Goal: Transaction & Acquisition: Purchase product/service

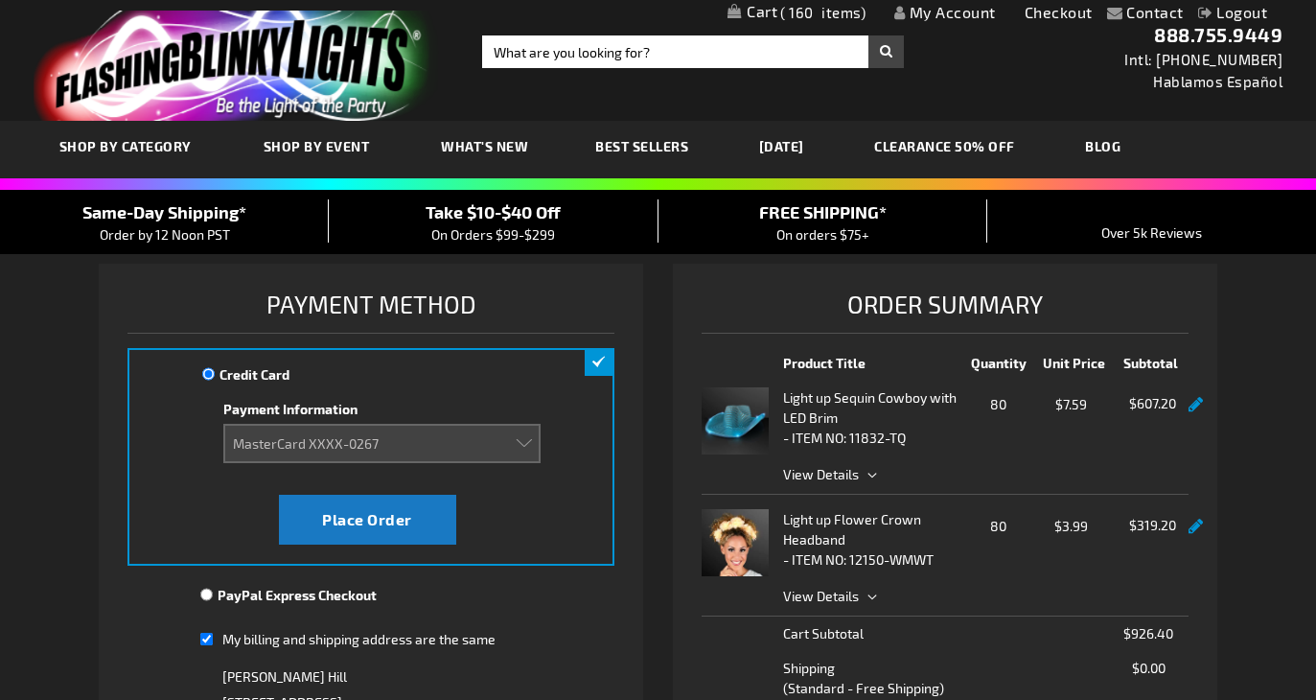
select select "4154f7845ac0c69acec40beb554719449db9f26f"
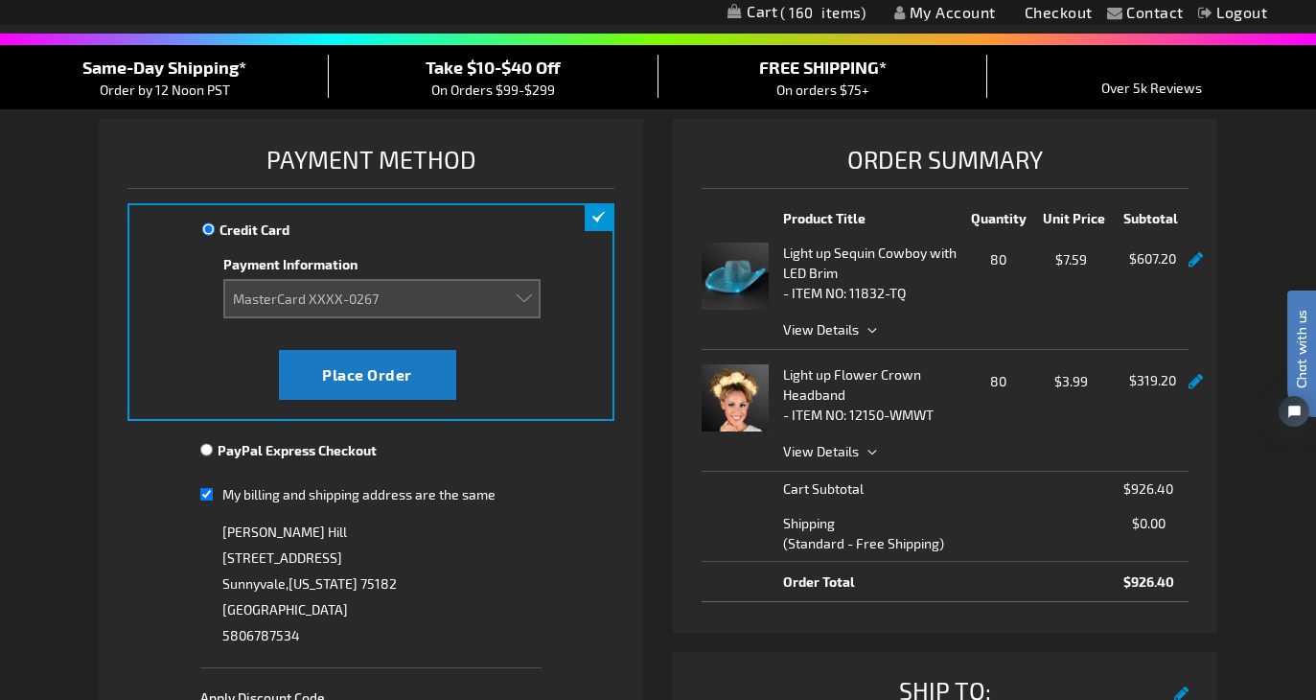
scroll to position [171, 0]
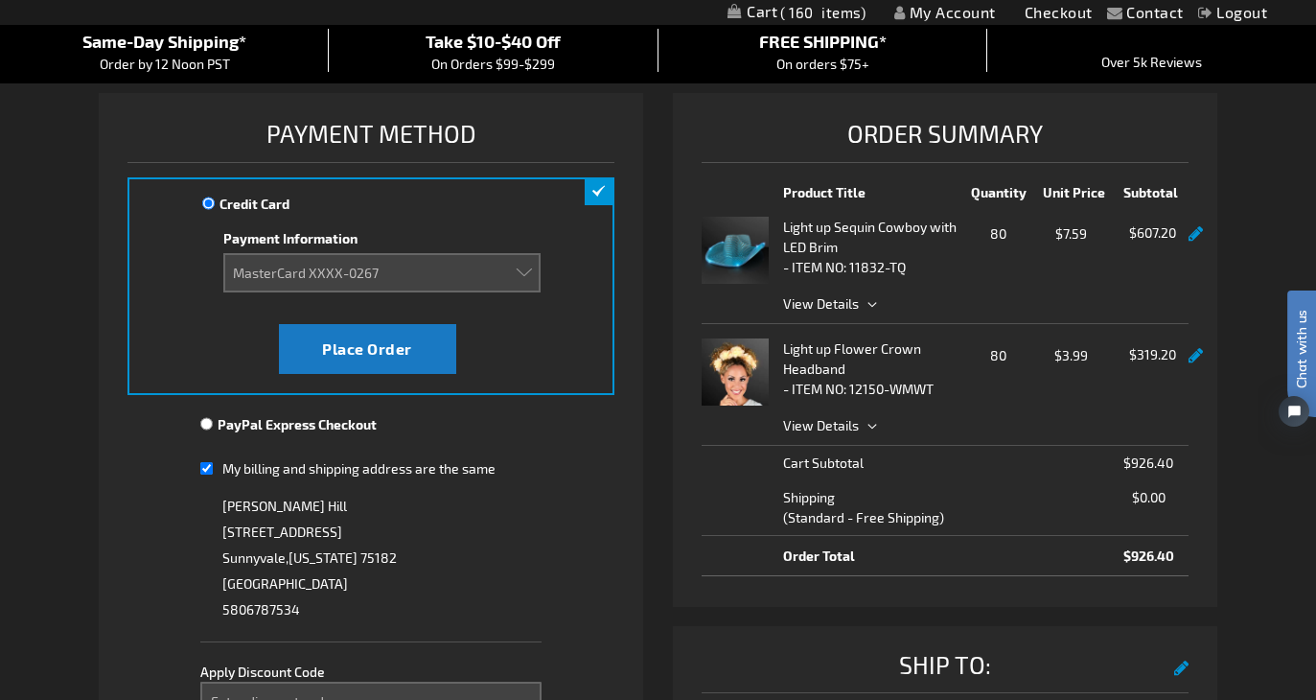
click at [504, 292] on div at bounding box center [381, 302] width 317 height 20
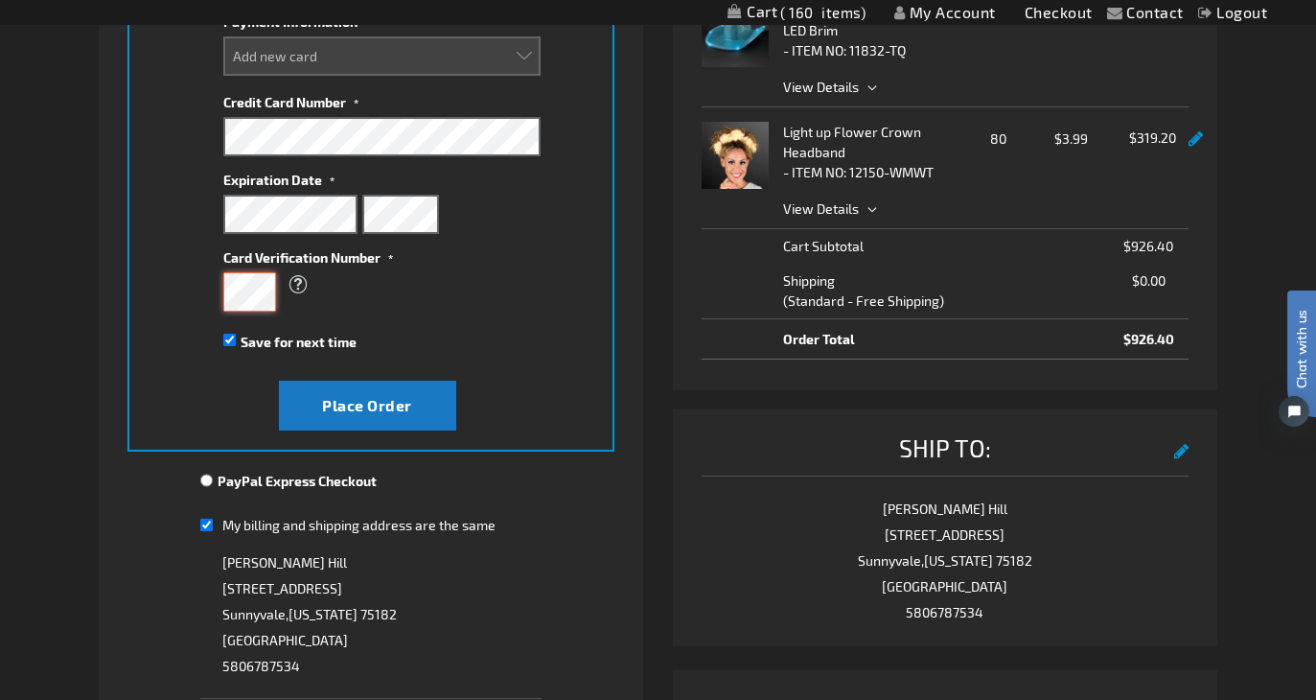
scroll to position [477, 0]
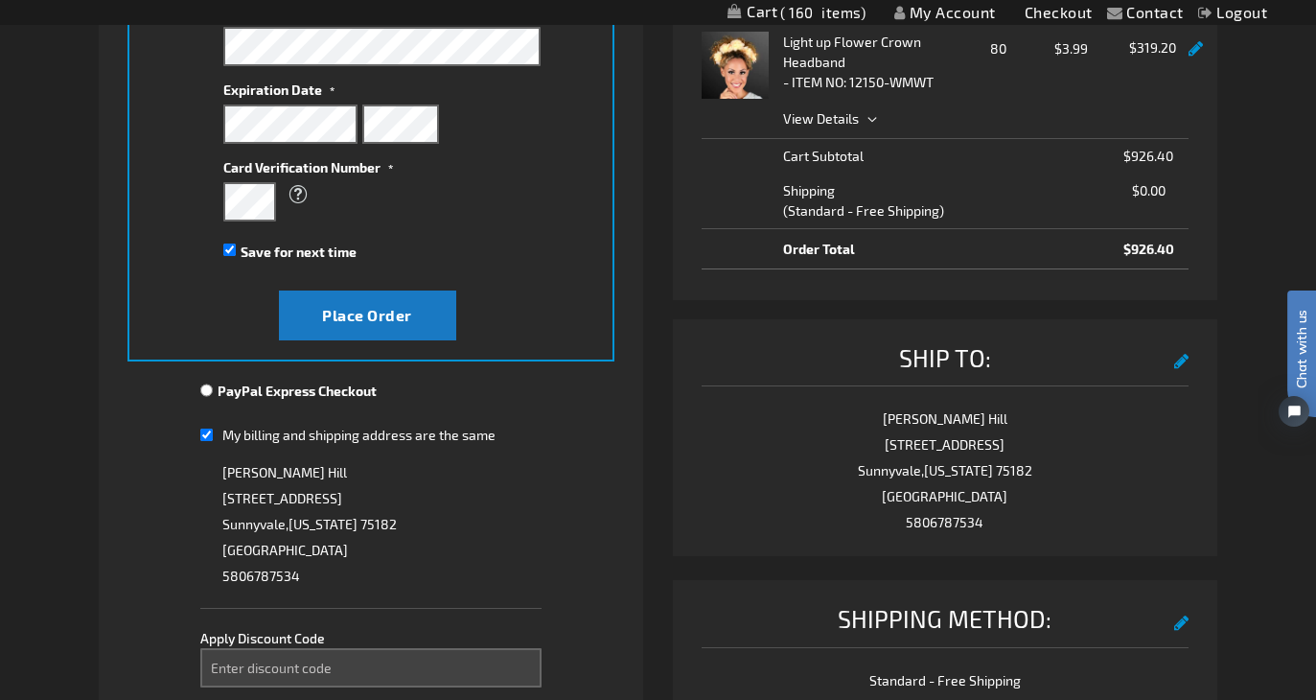
select select
click at [206, 426] on input "My billing and shipping address are the same" at bounding box center [206, 434] width 12 height 39
checkbox input "false"
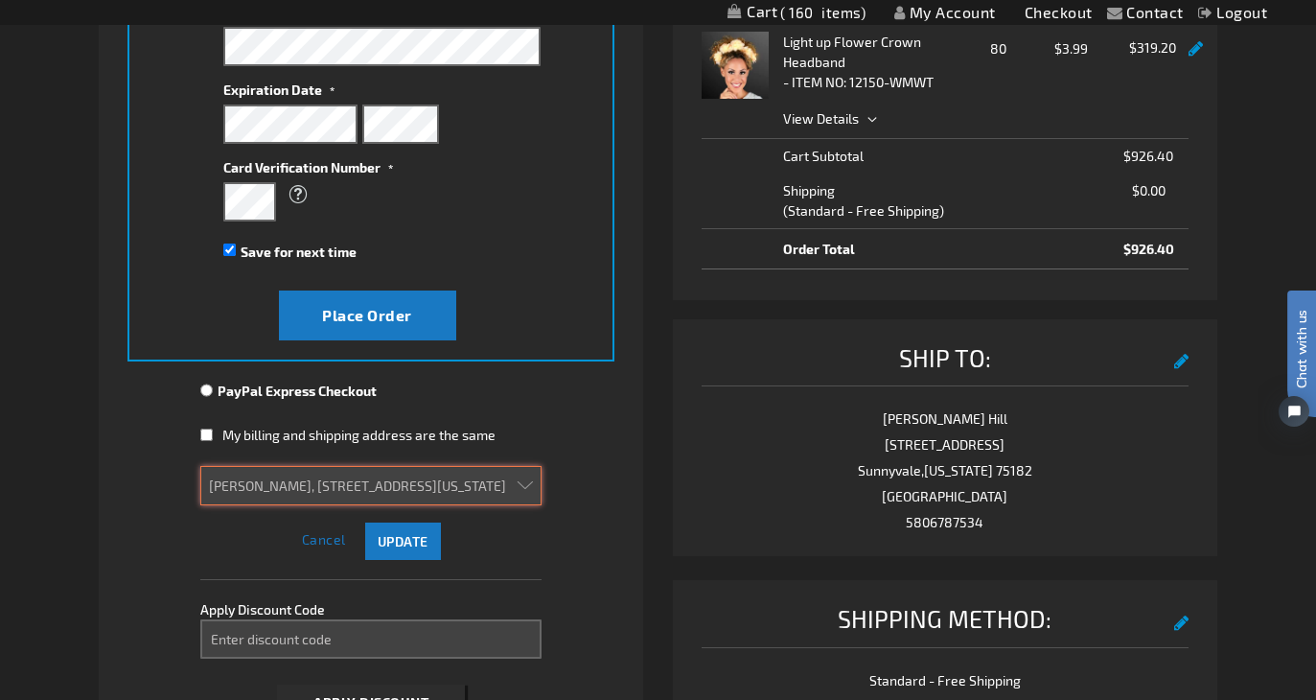
select select
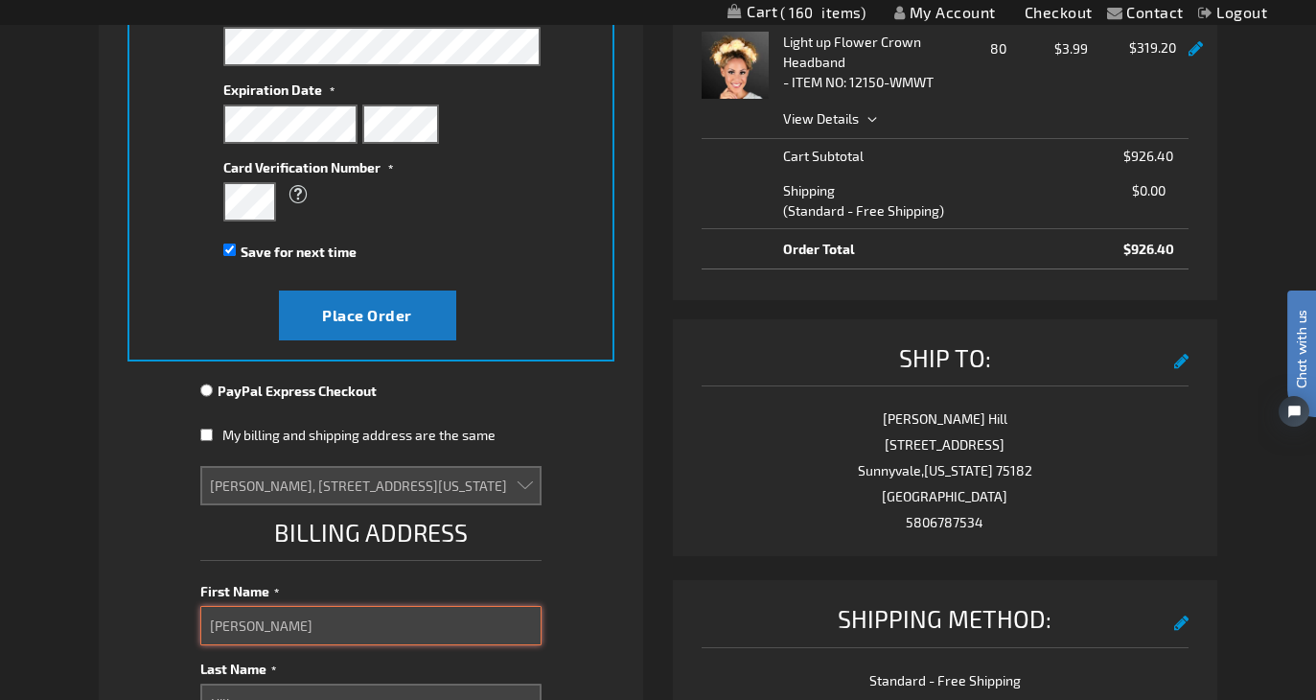
drag, startPoint x: 304, startPoint y: 619, endPoint x: 175, endPoint y: 617, distance: 128.4
click at [175, 617] on fieldset "Payment Information Payment Method Credit Card Credit Card Information Payment …" at bounding box center [371, 705] width 488 height 1796
select select
type input "R"
select select
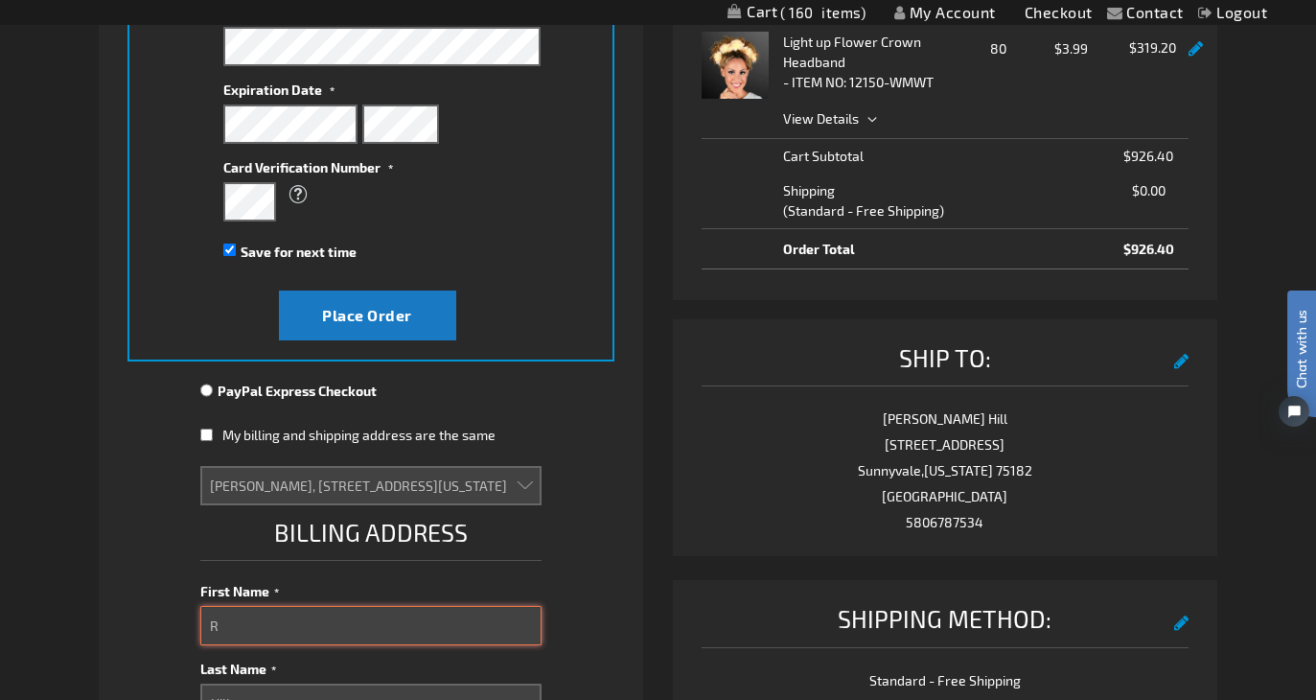
type input "Ra"
select select
type input "Rac"
select select
type input "Rach"
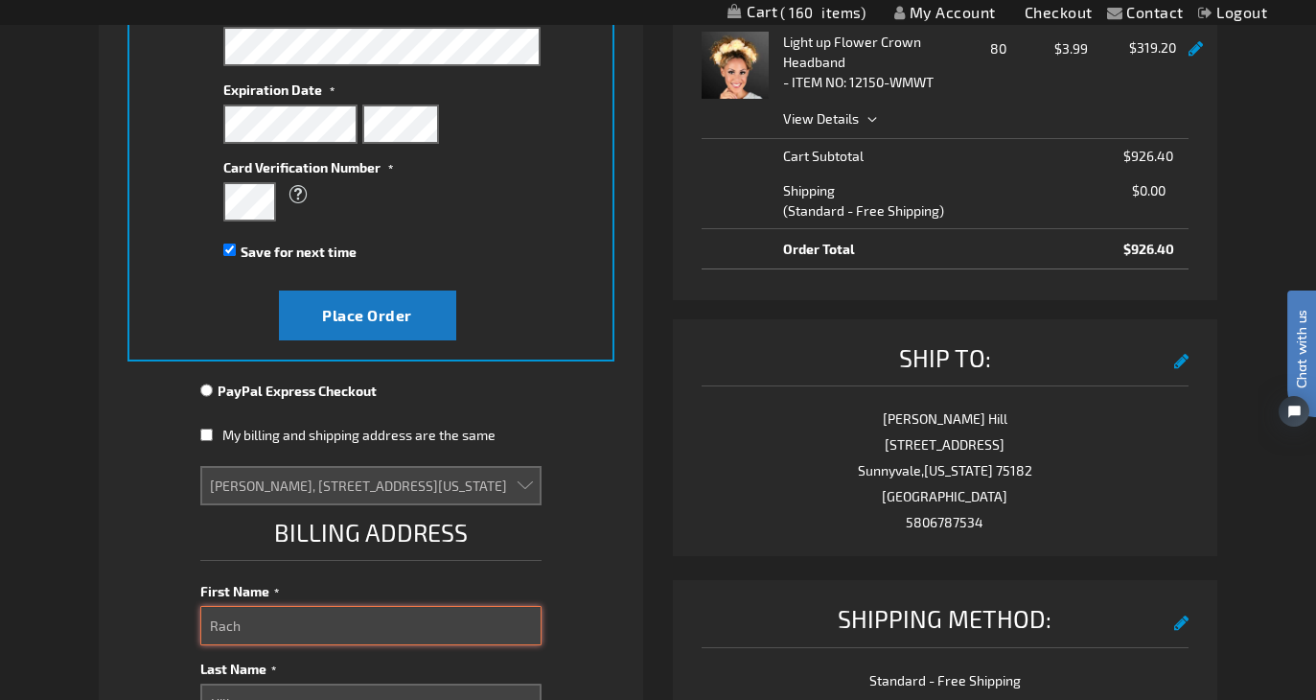
select select
type input "Rache"
select select
type input "Rachel"
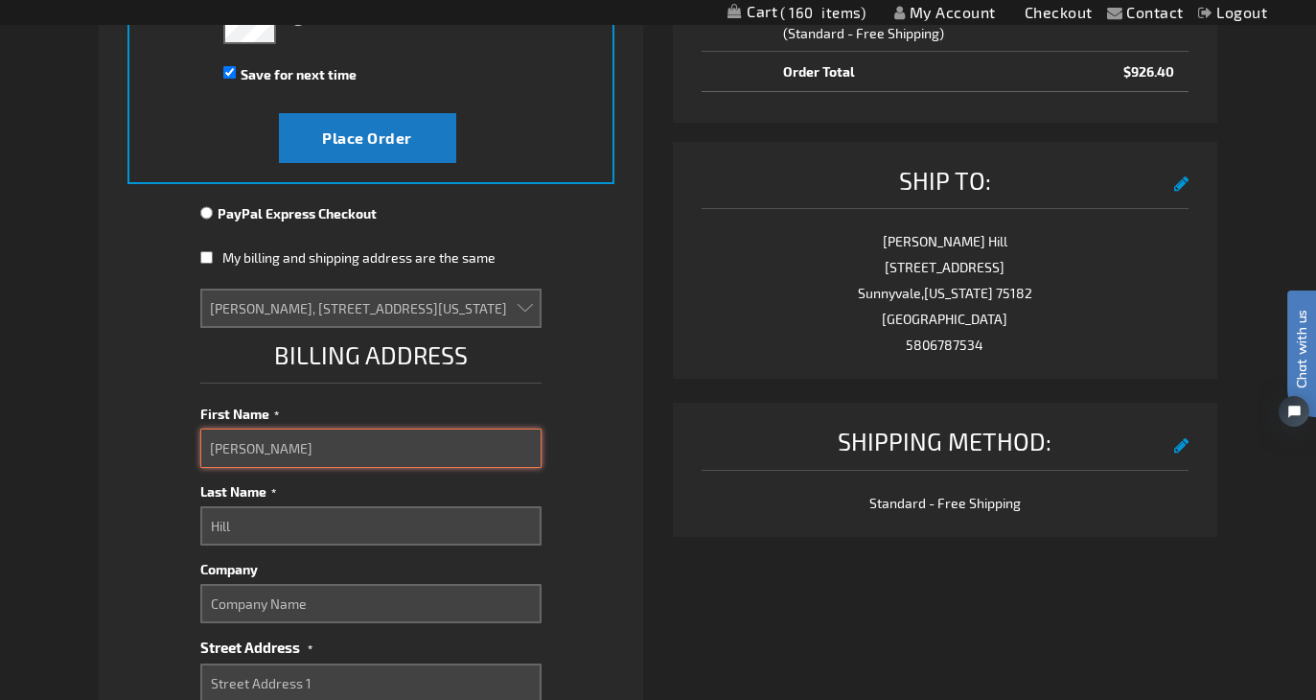
scroll to position [656, 0]
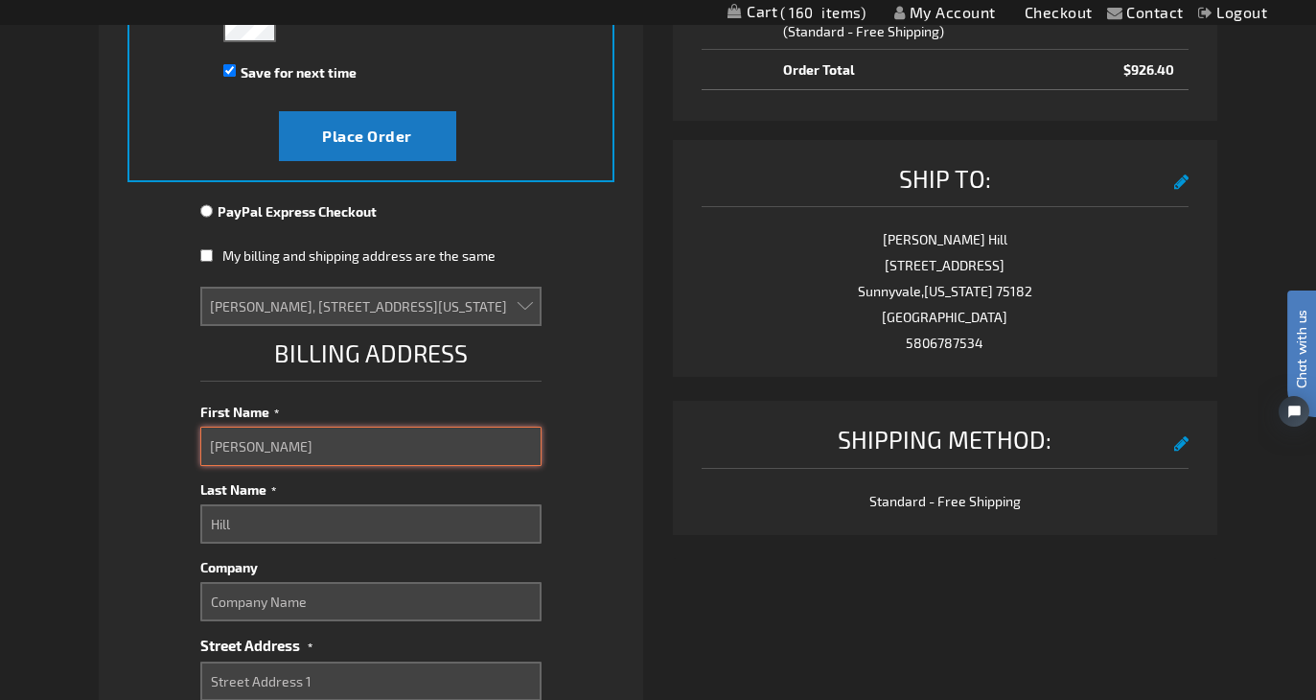
select select
type input "Rachel"
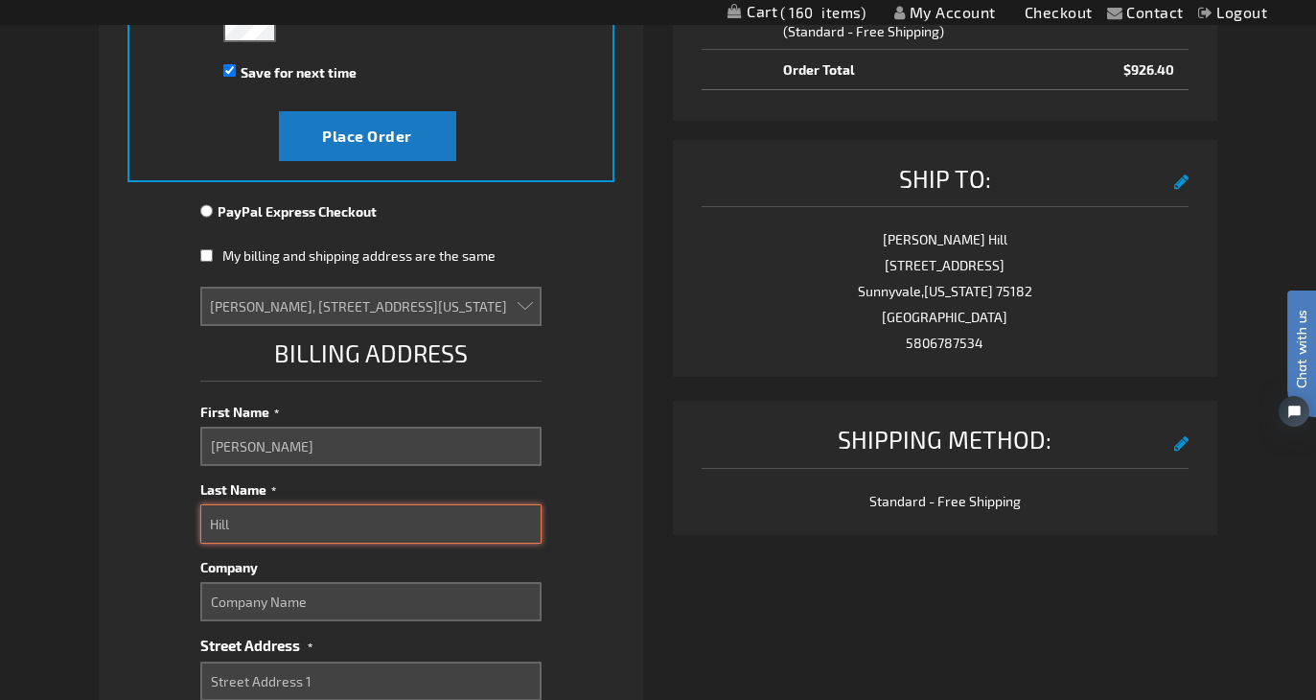
drag, startPoint x: 285, startPoint y: 533, endPoint x: 172, endPoint y: 506, distance: 116.2
select select
type input "F"
select select
type input "FA"
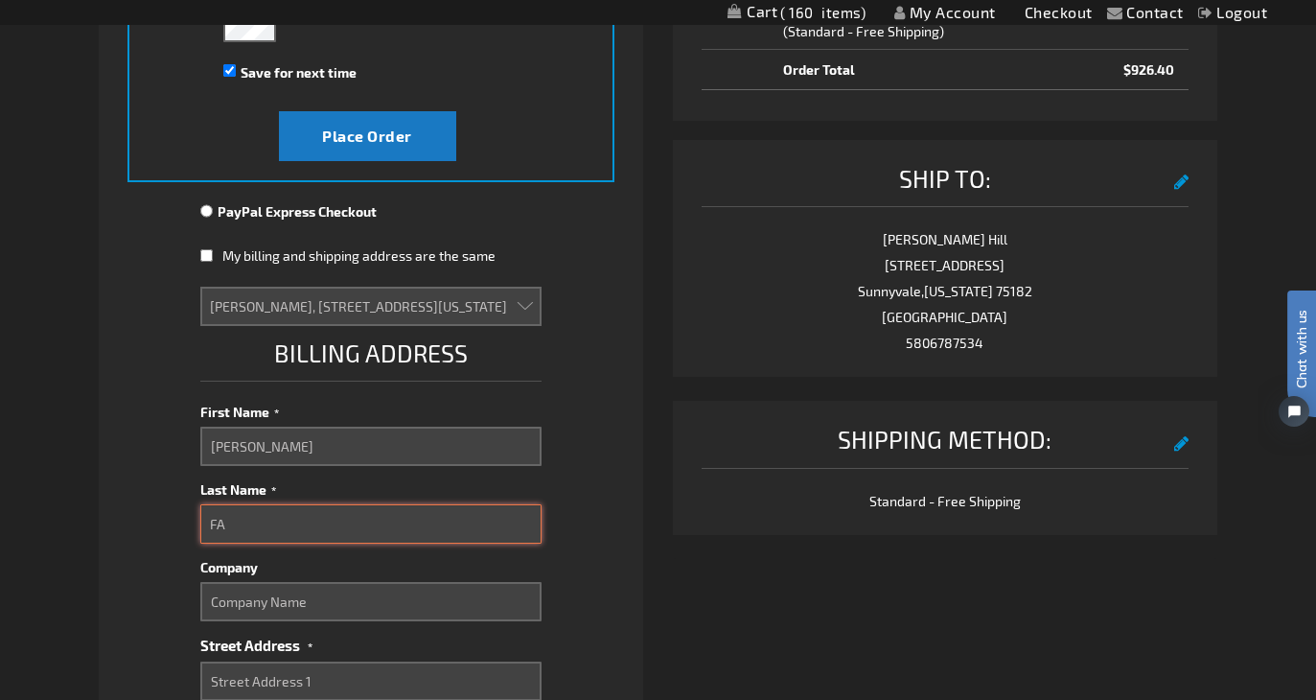
select select
type input "FAr"
select select
type input "FArk"
select select
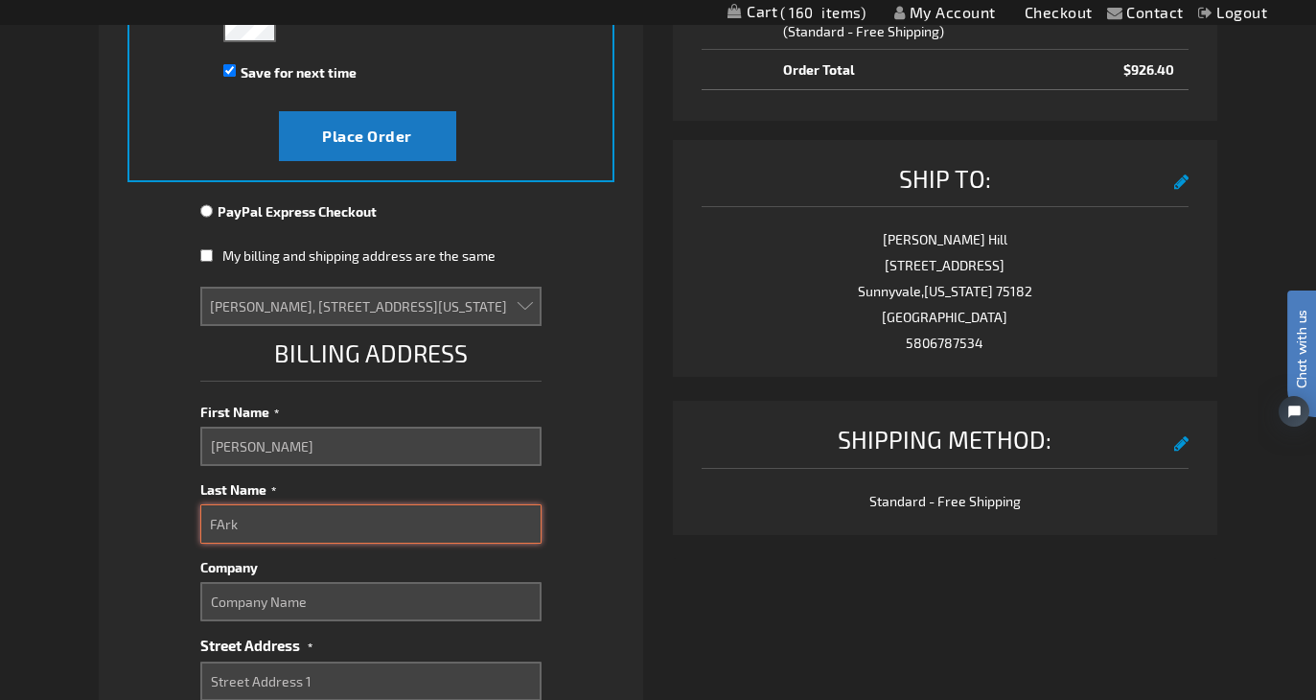
type input "FAr"
select select
type input "FA"
select select
type input "F"
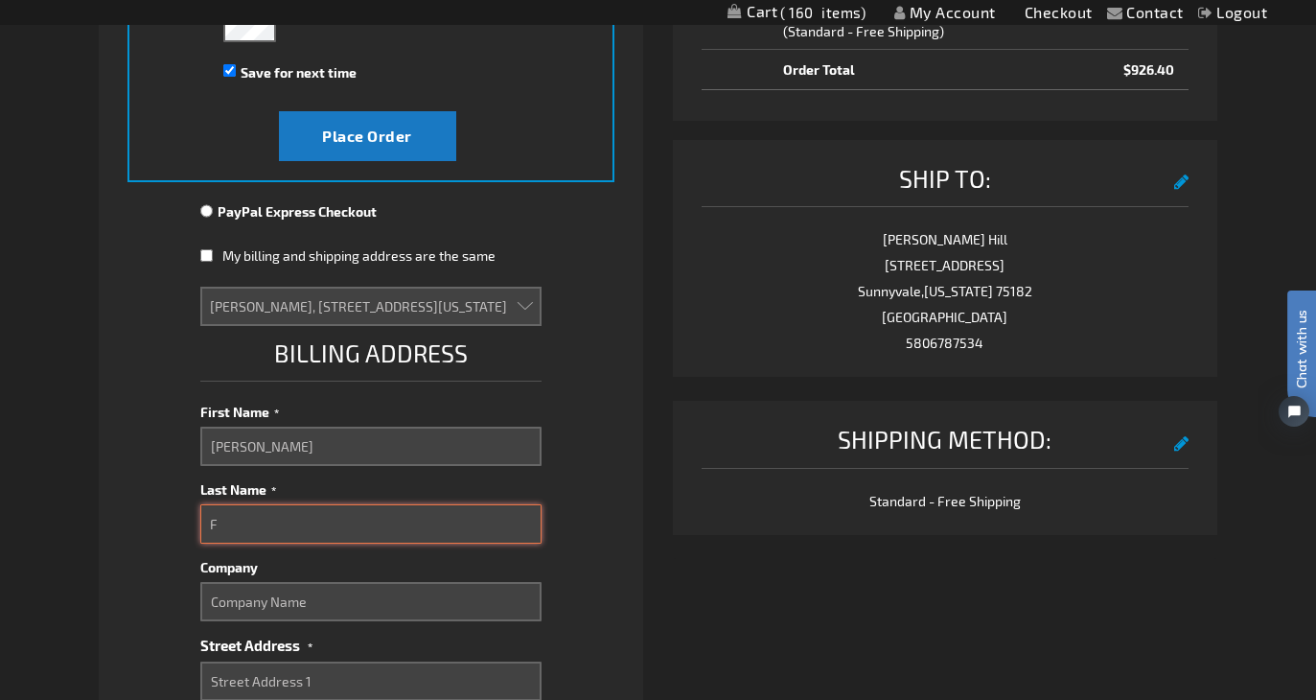
select select
type input "Fa"
select select
type input "Far"
select select
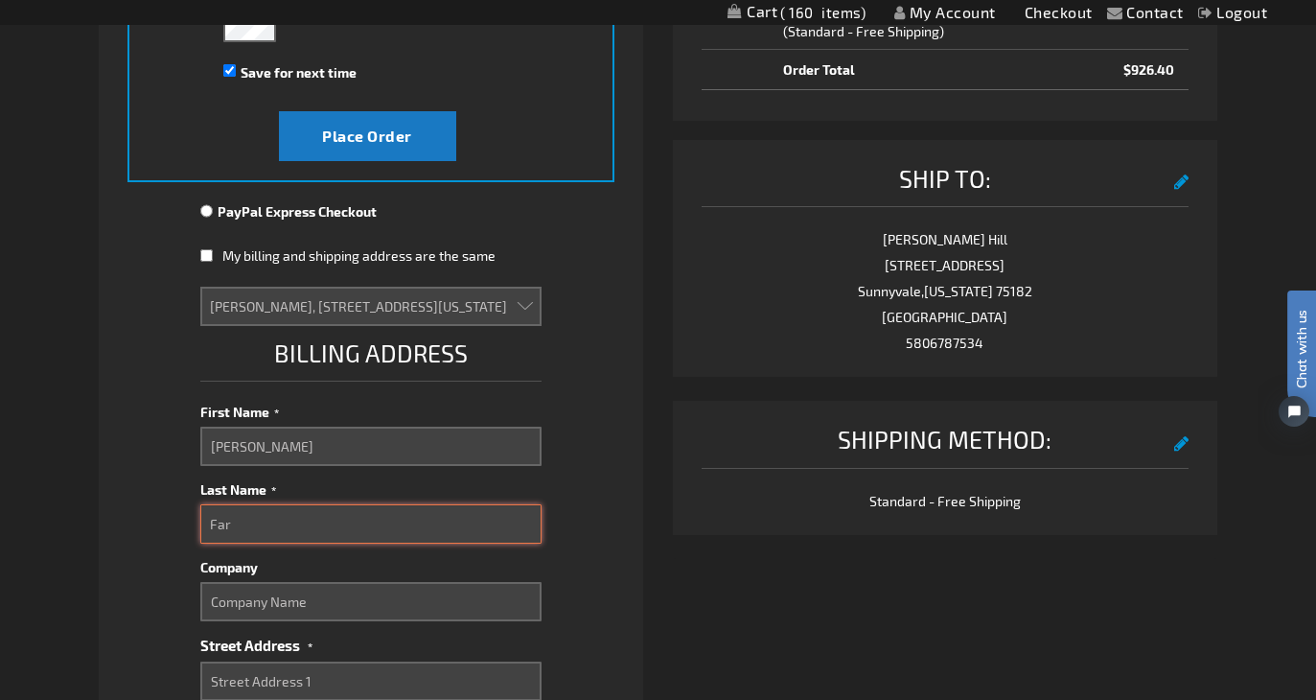
type input "Fark"
select select
type input "Fark"
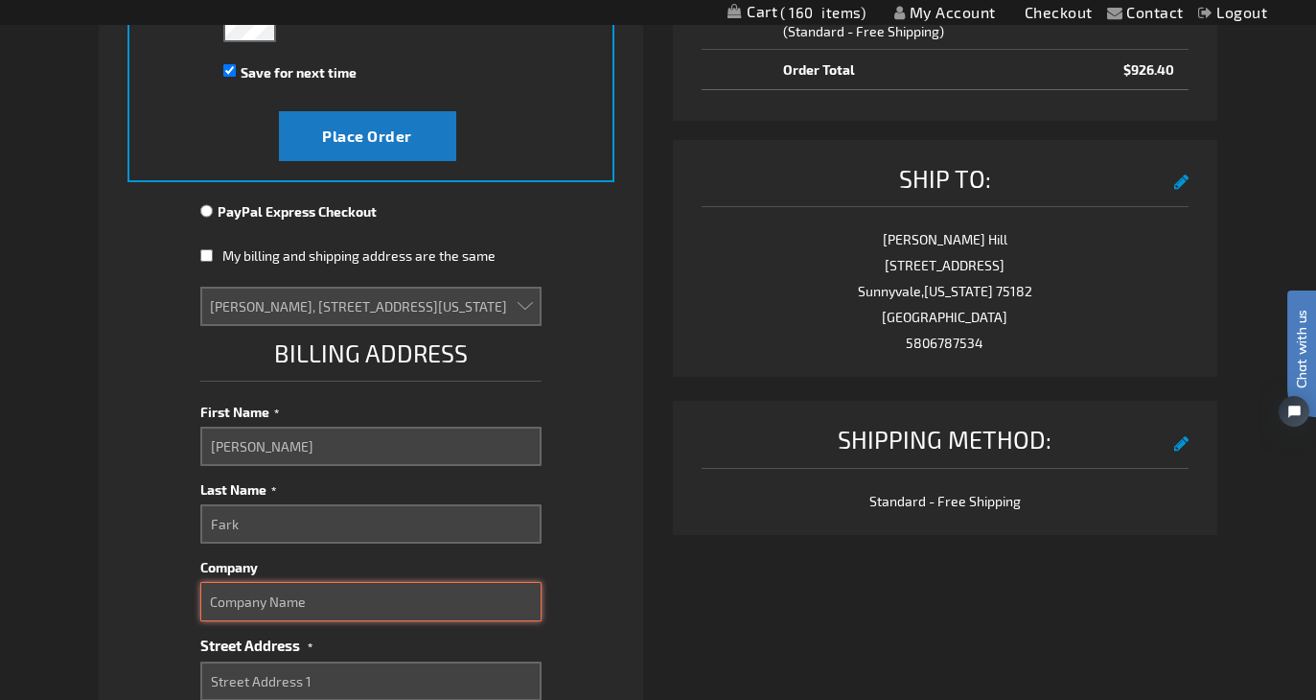
select select
type input "F"
select select
type input "FOU"
select select
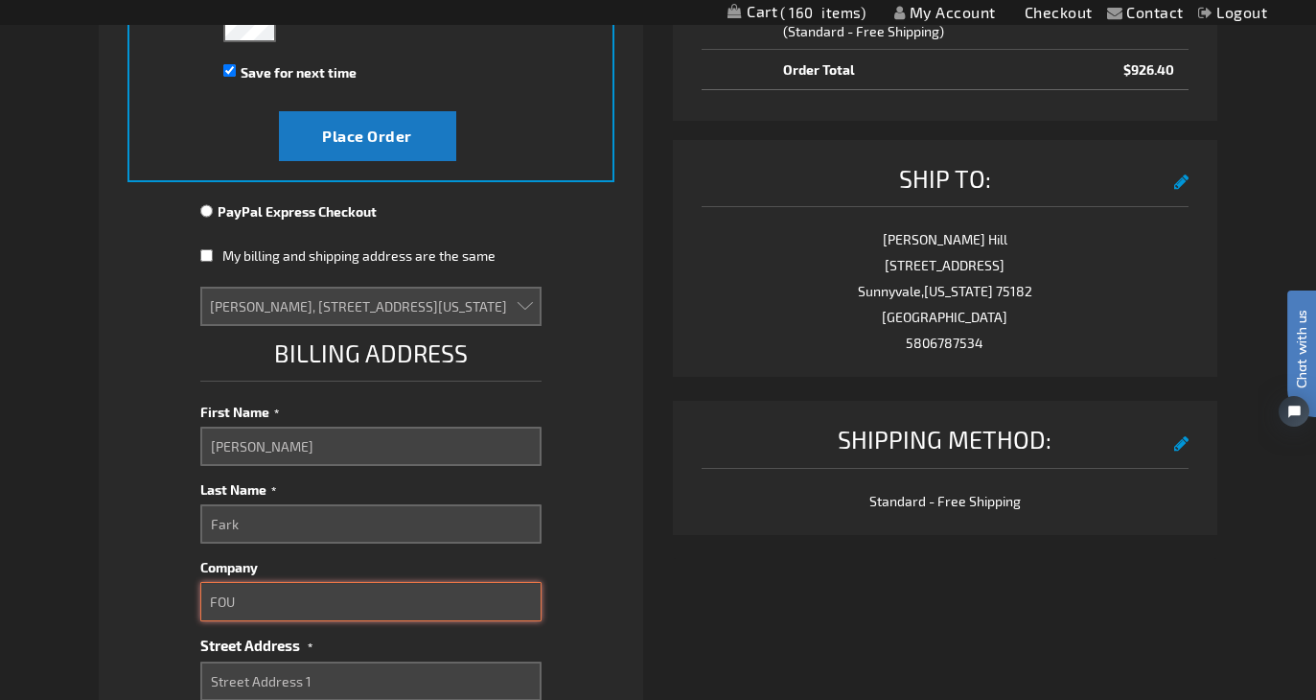
type input "FOUR"
select select
type input "FOUR"
select select
type input "FOUR S"
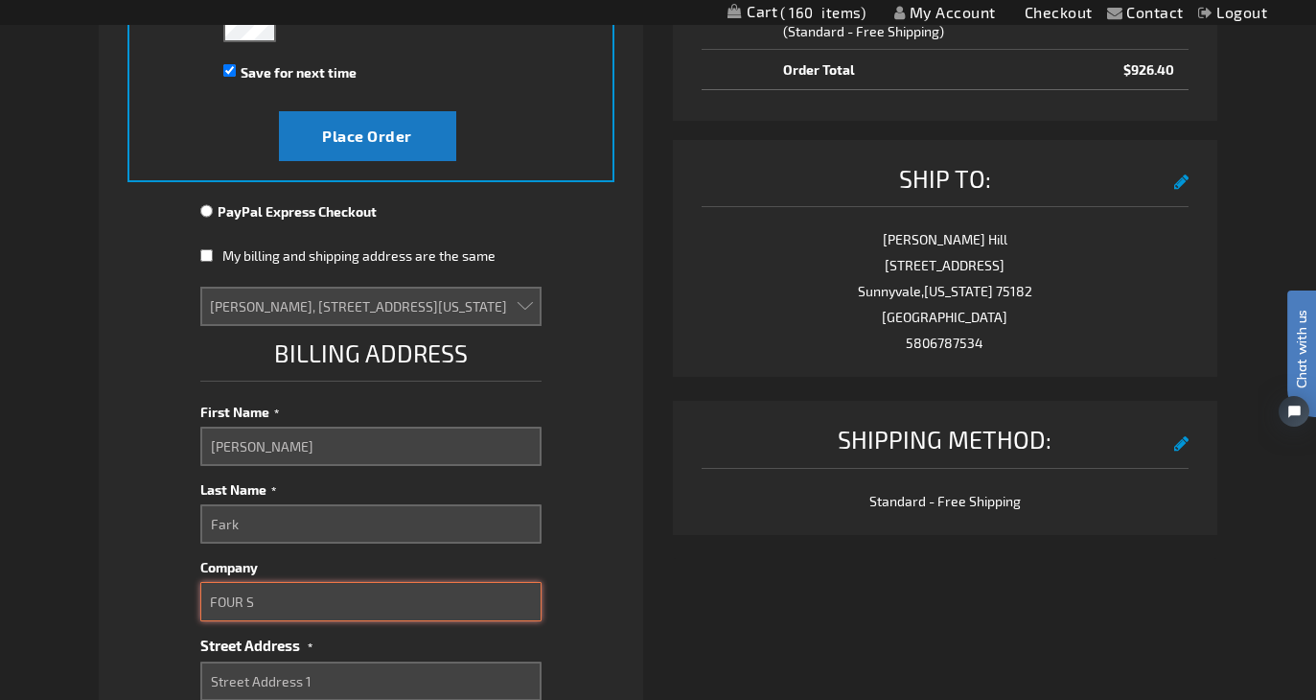
select select
type input "FOUR SE"
select select
type input "FOUR SEA"
select select
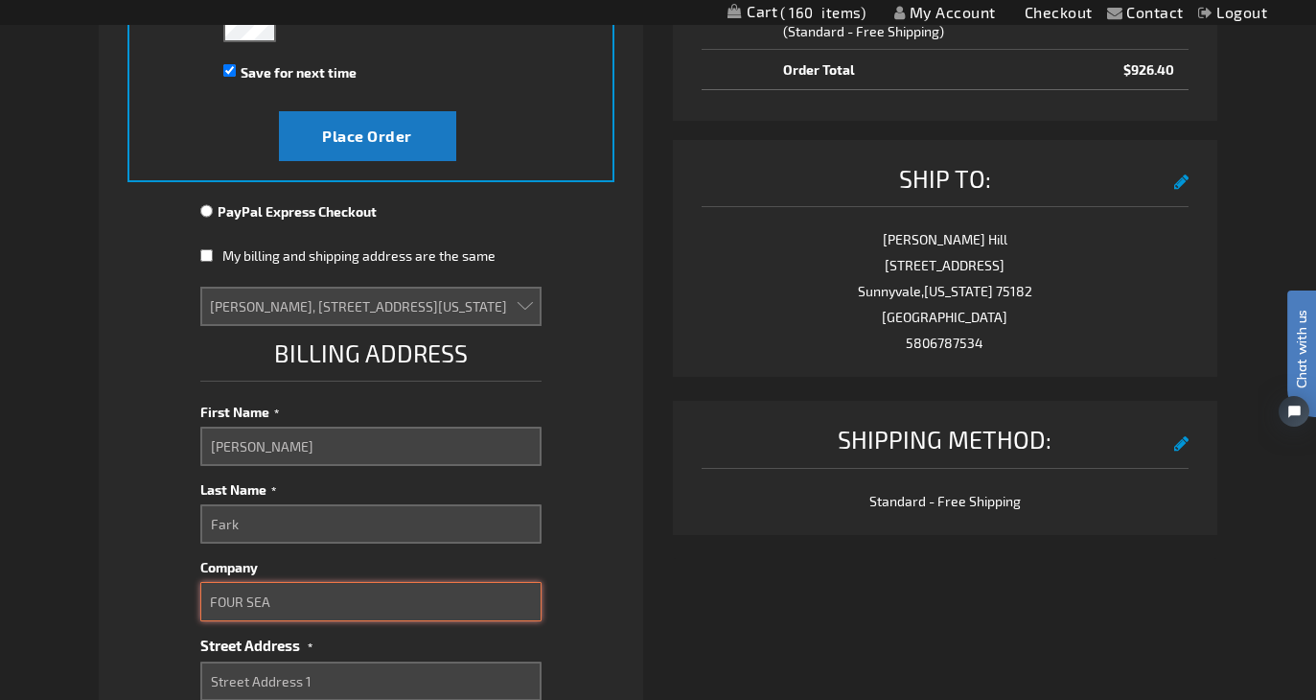
type input "FOUR SEAS"
select select
type input "FOUR SEASO"
select select
type input "FOUR SEASON"
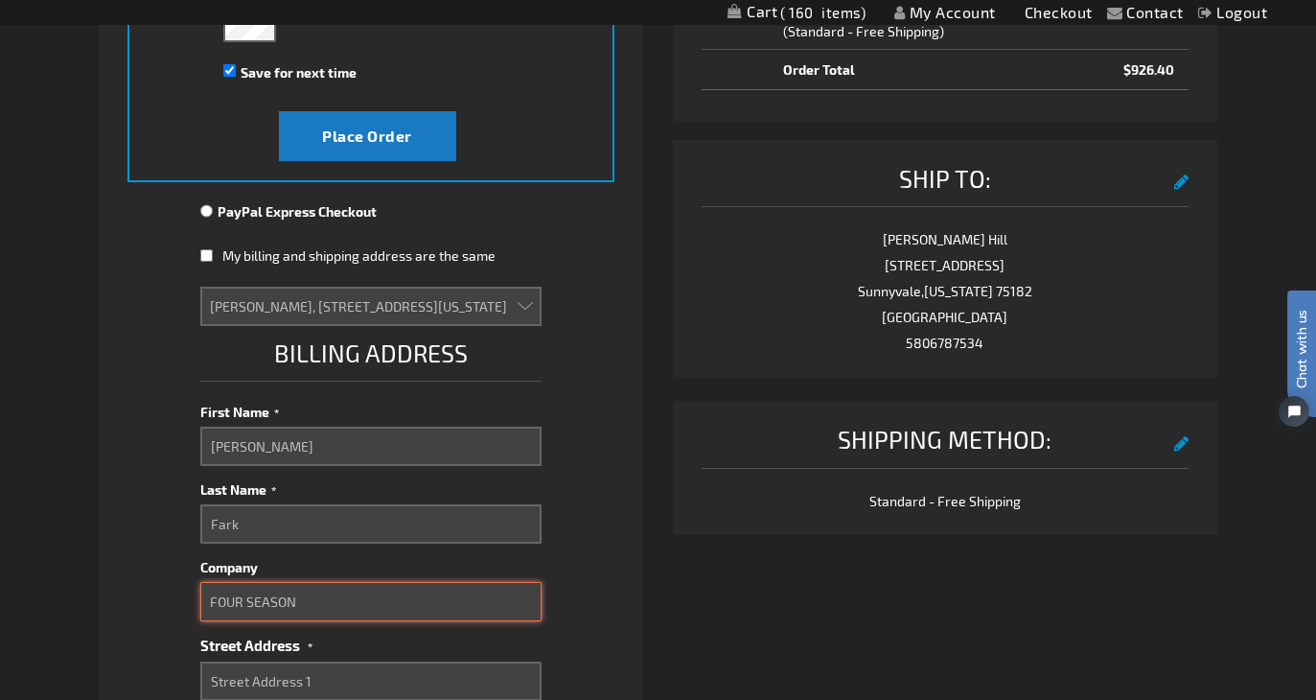
select select
type input "FOUR SEASONS"
select select
type input "FOUR SEASONS"
select select
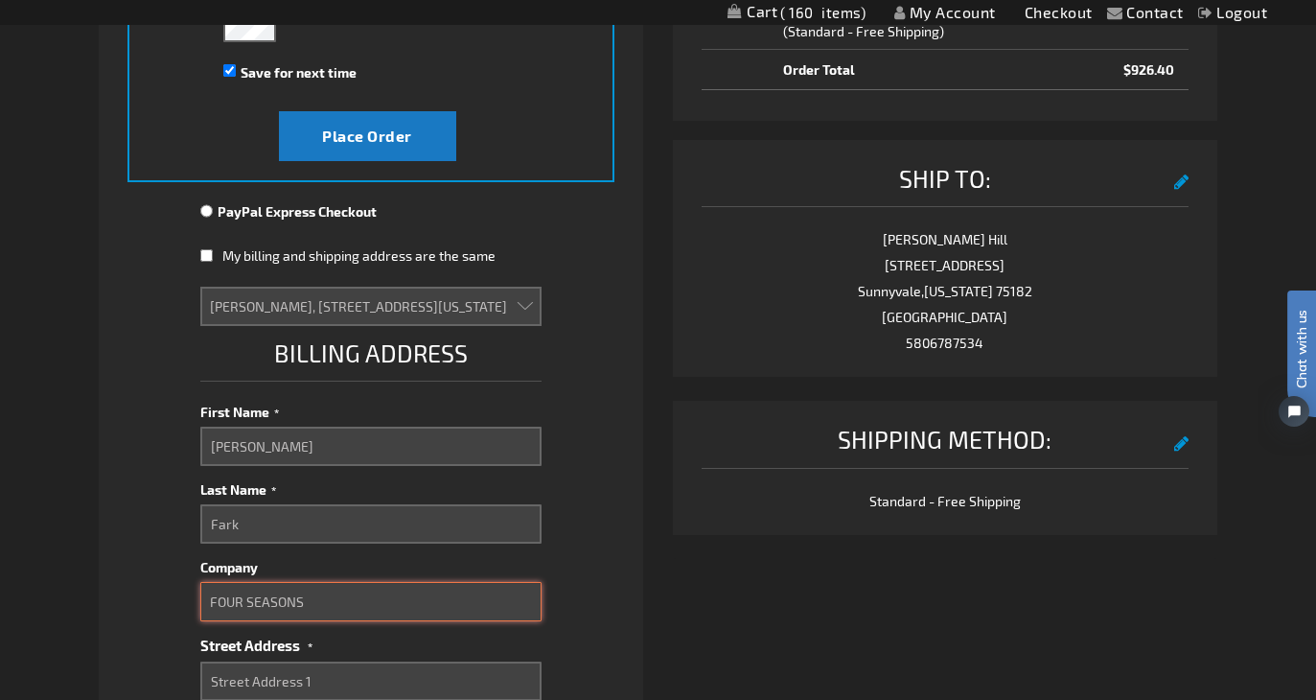
type input "FOUR SEASONS R"
select select
type input "FOUR SEASONS RE"
select select
type input "FOUR SEASONS RES"
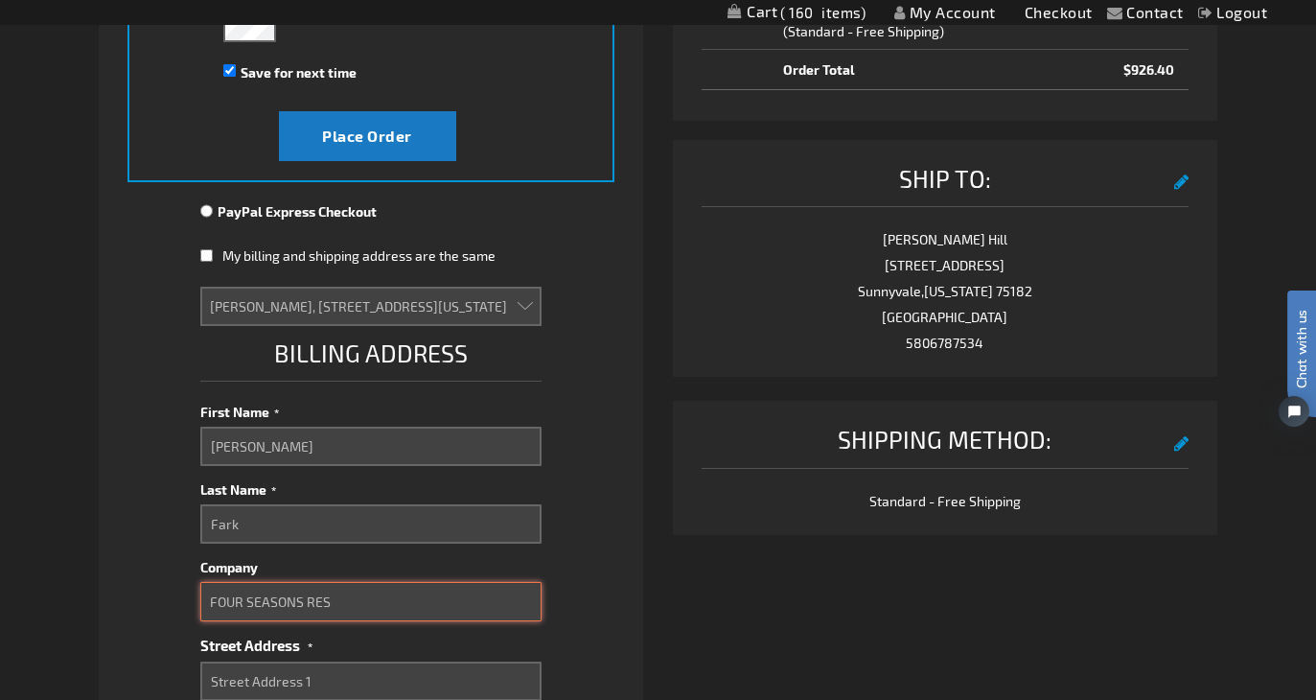
select select
type input "FOUR SEASONS RESO"
select select
type input "FOUR SEASONS RESOR"
select select
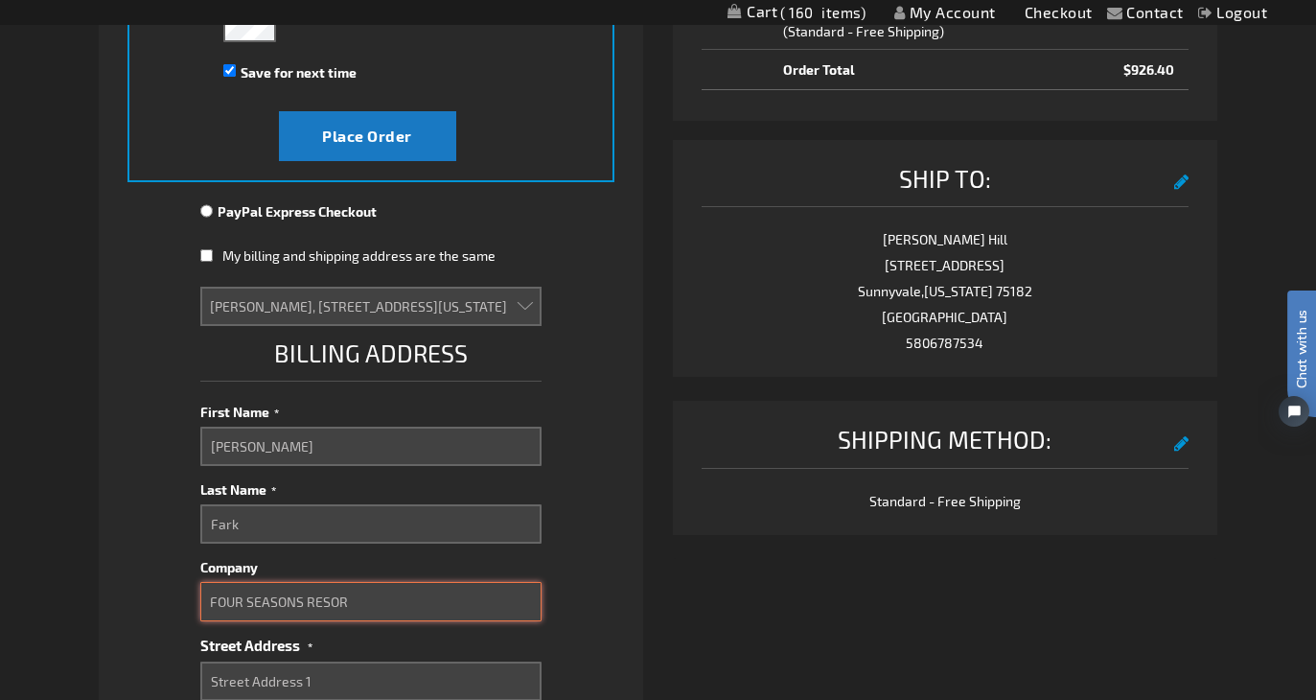
type input "FOUR SEASONS RESORT"
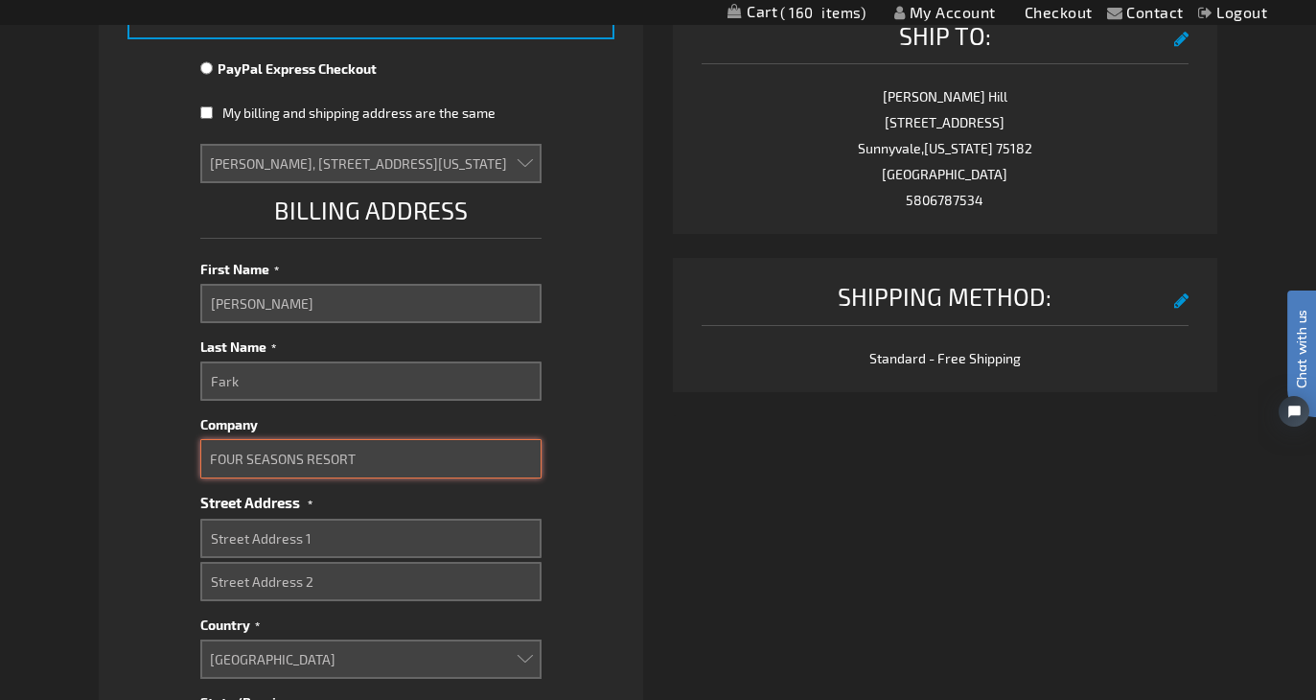
scroll to position [805, 0]
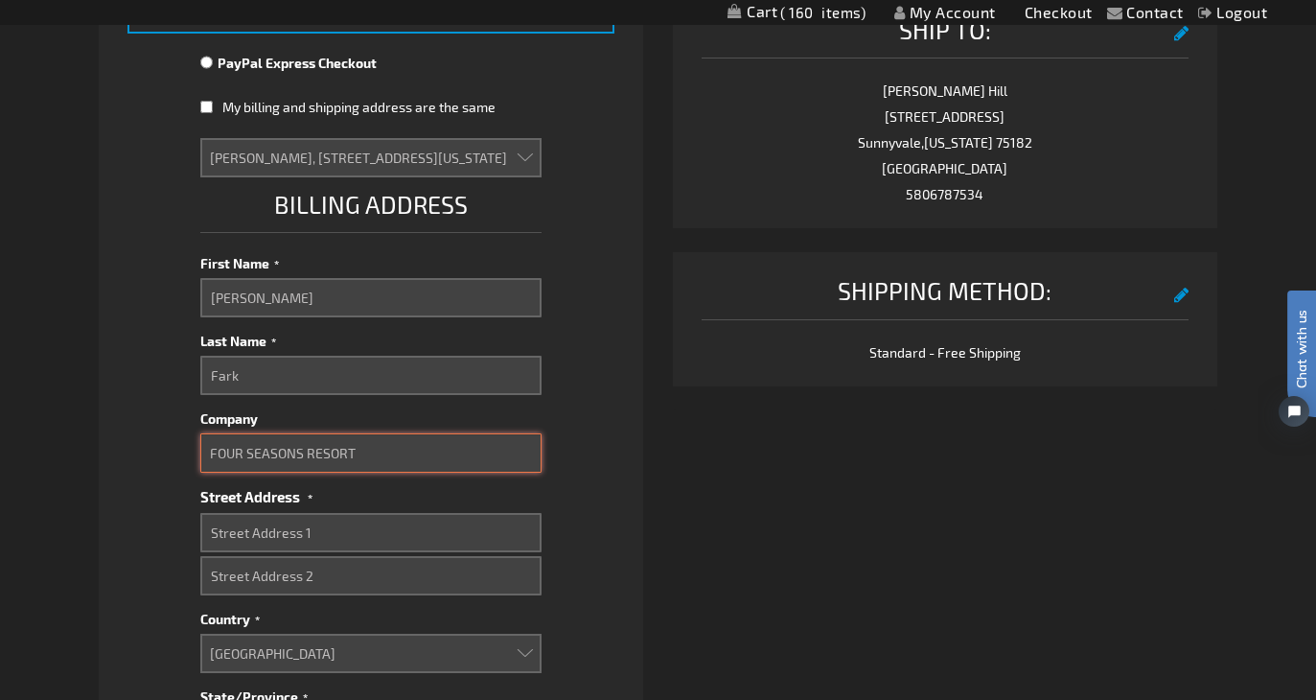
select select
type input "FOUR SEASONS RESORT"
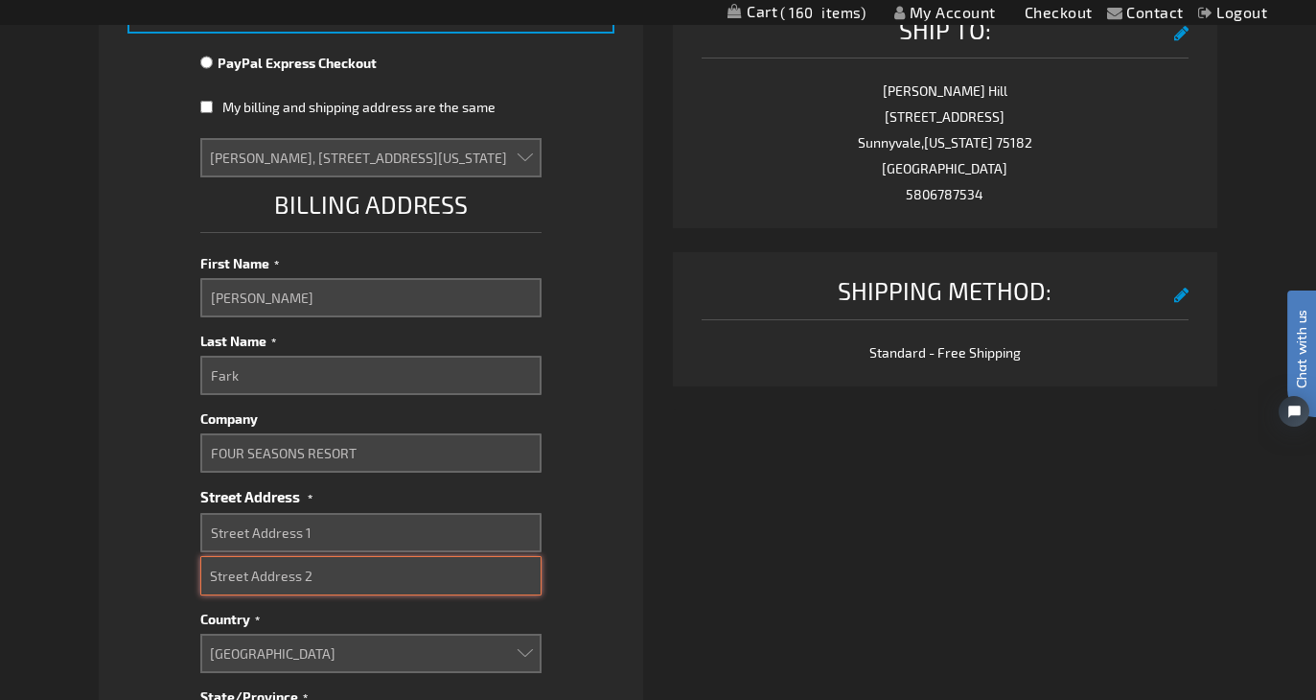
select select
type input "O"
select select
type input "OB"
select select
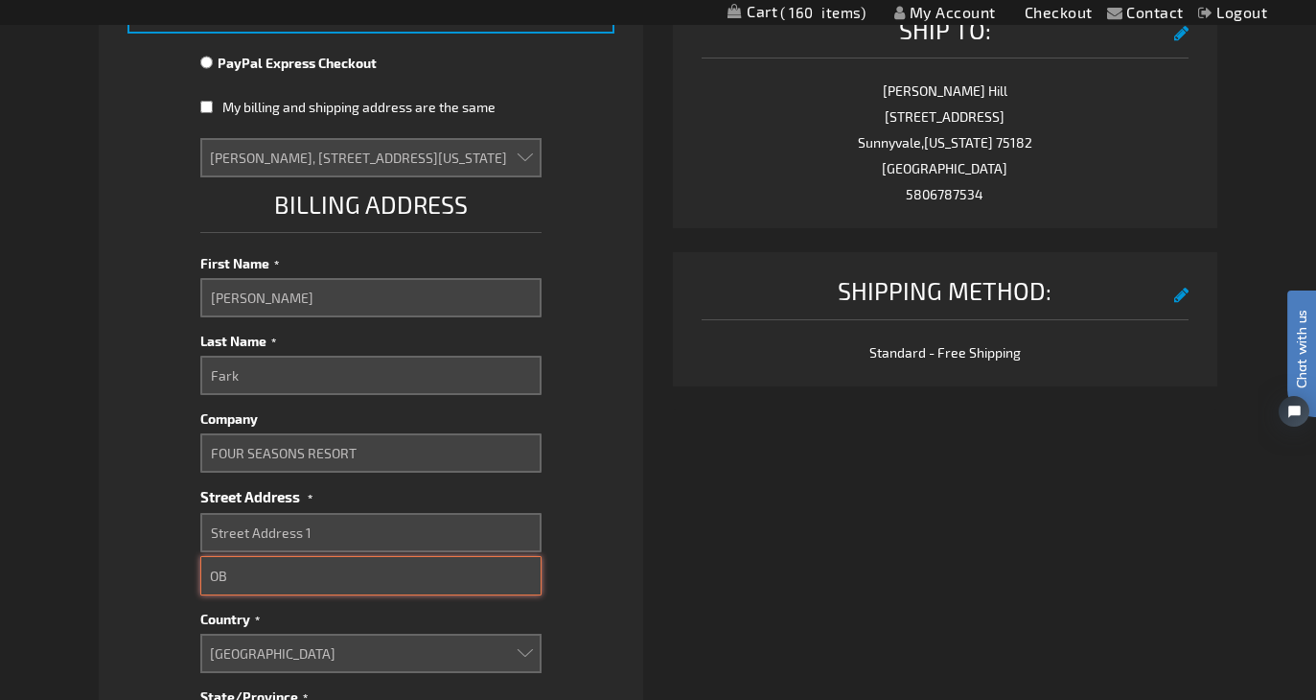
type input "OBR"
select select
type input "OBRI"
select select
type input "OBRIE"
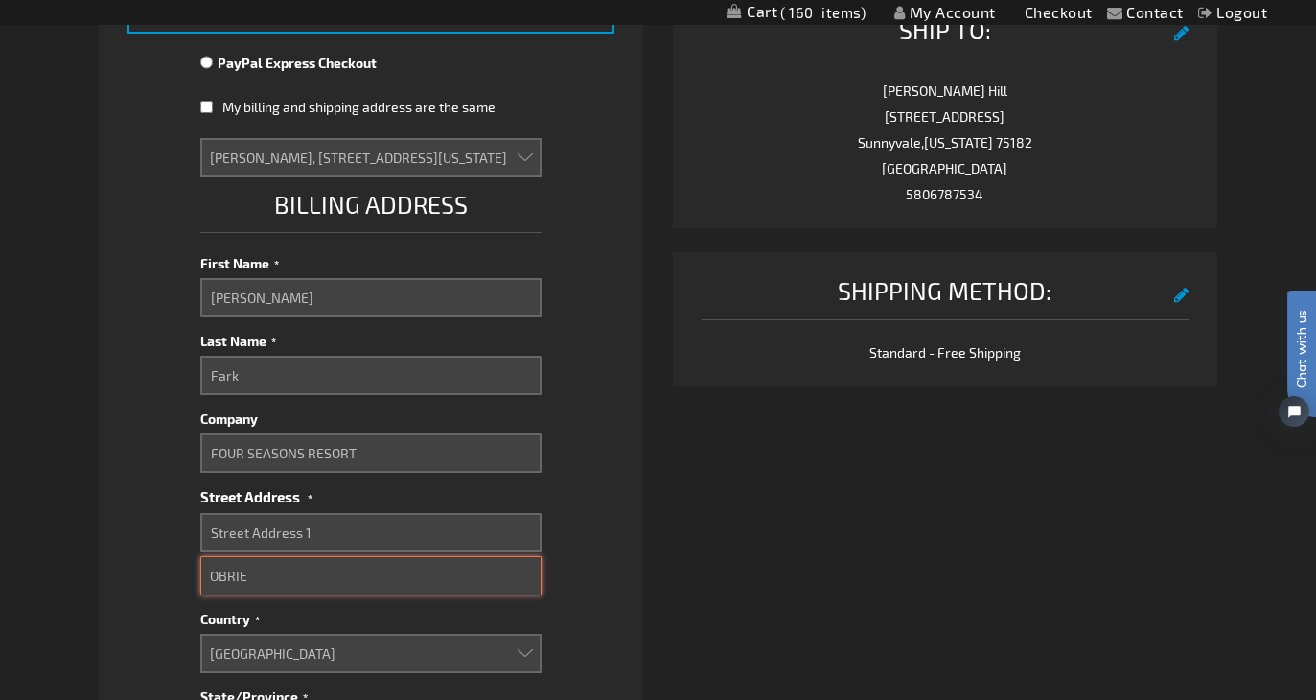
select select
type input "OBRIEN"
select select
type input "OBRIEN"
select select
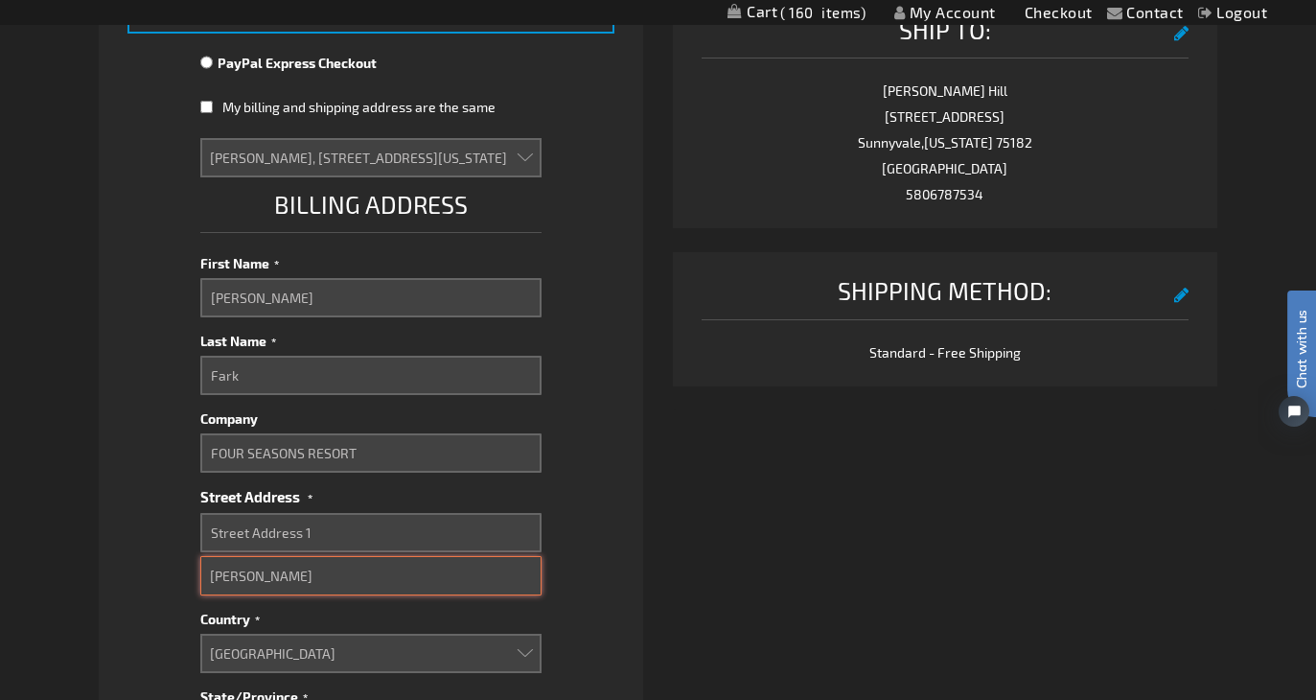
type input "OBRIEN W"
select select
type input "OBRIEN WA"
select select
type input "OBRIEN WAL"
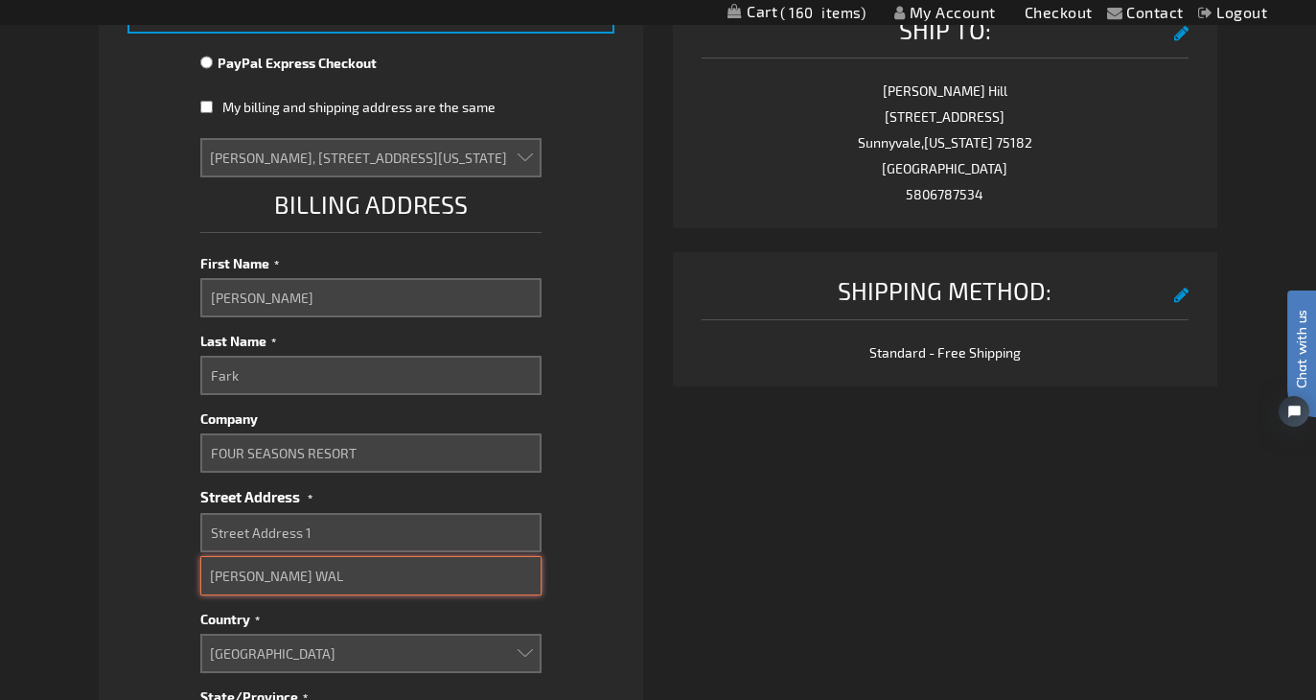
select select
type input "OBRIEN WALK"
select select
type input "OBRIEN WALKE"
select select
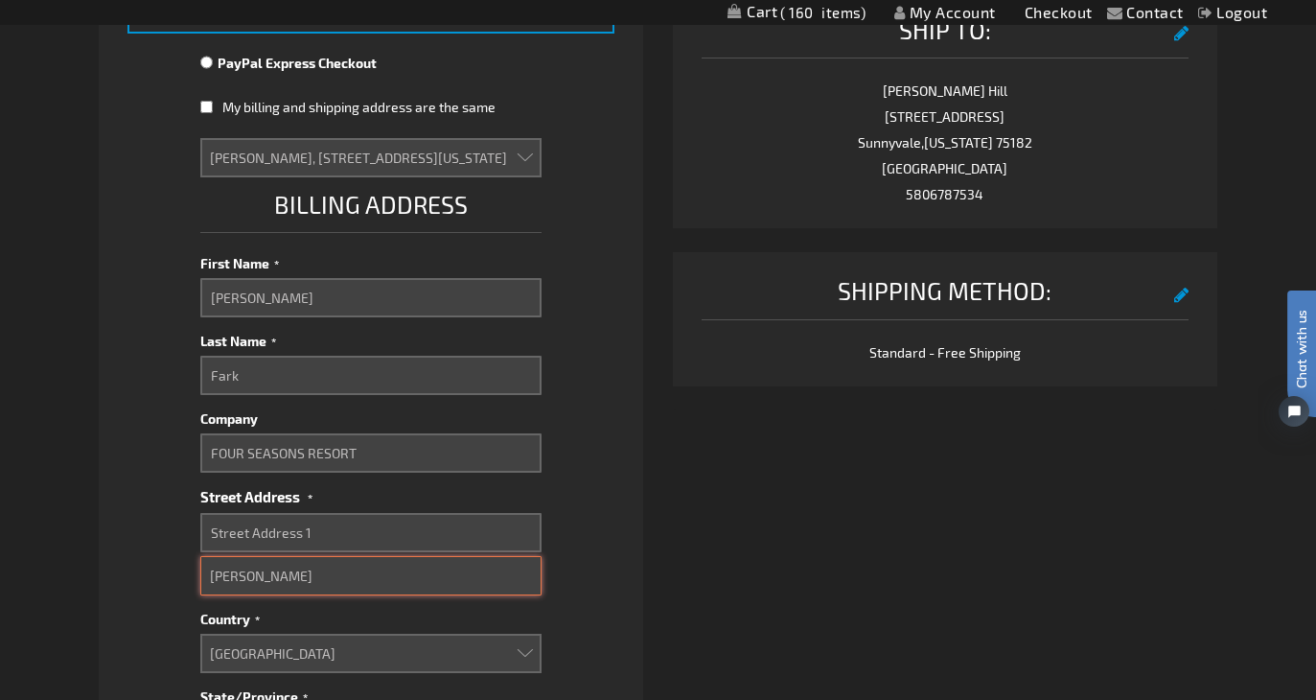
type input "OBRIEN WALKEY"
select select
type input "OBRIEN WALKEY"
select select
type input "OBRIEN WALKEY W"
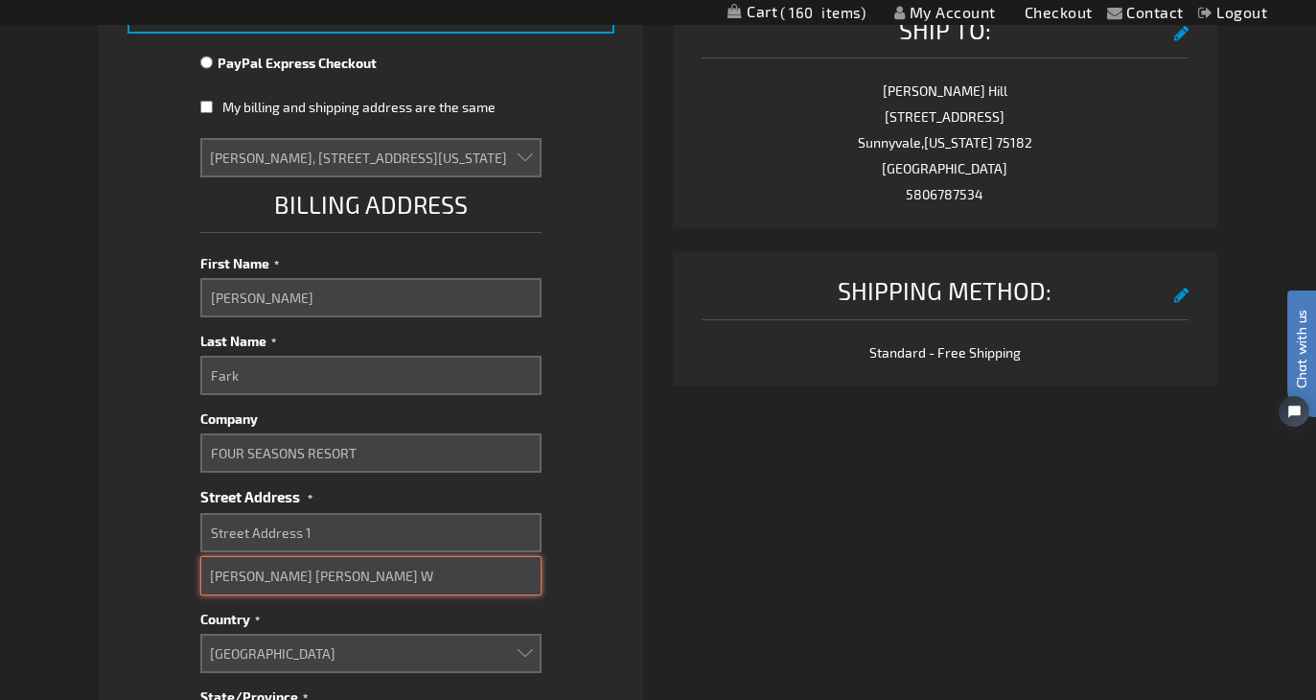
select select
type input "OBRIEN WALKEY WE"
select select
type input "OBRIEN WALKEY WEa"
select select
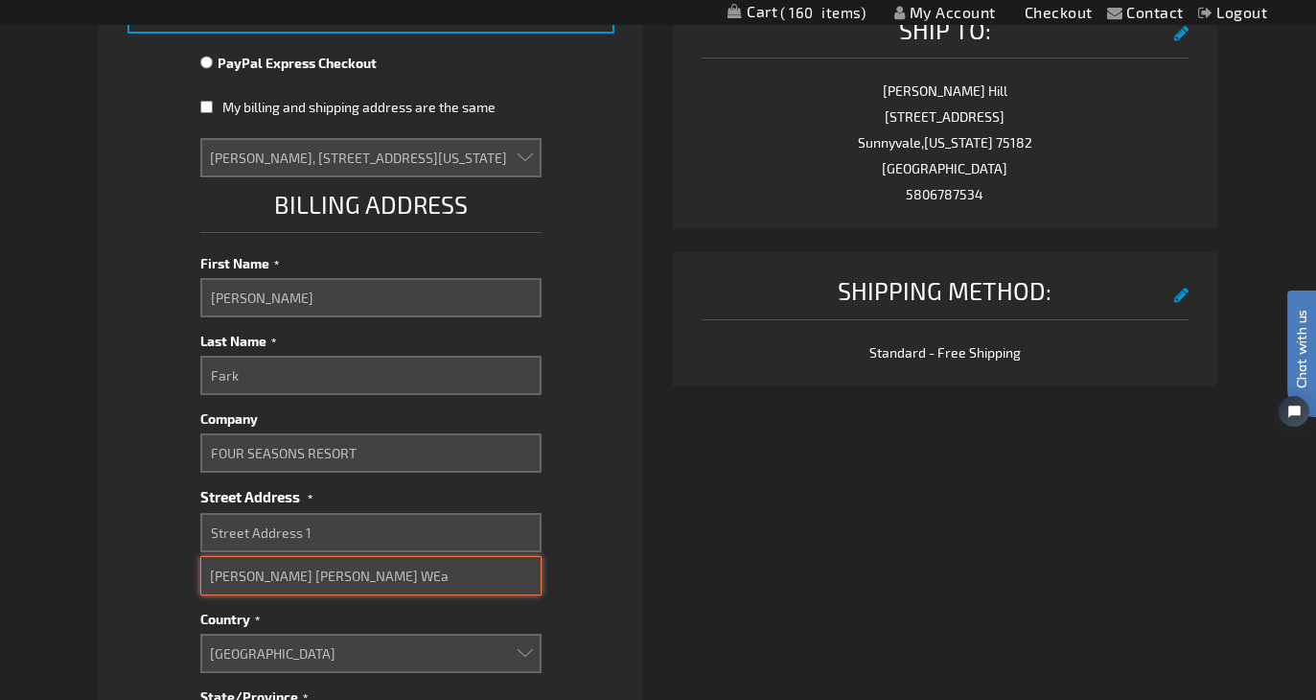
type input "OBRIEN WALKEY WEad"
select select
type input "OBRIEN WALKEY WEa"
select select
type input "OBRIEN WALKEY WE"
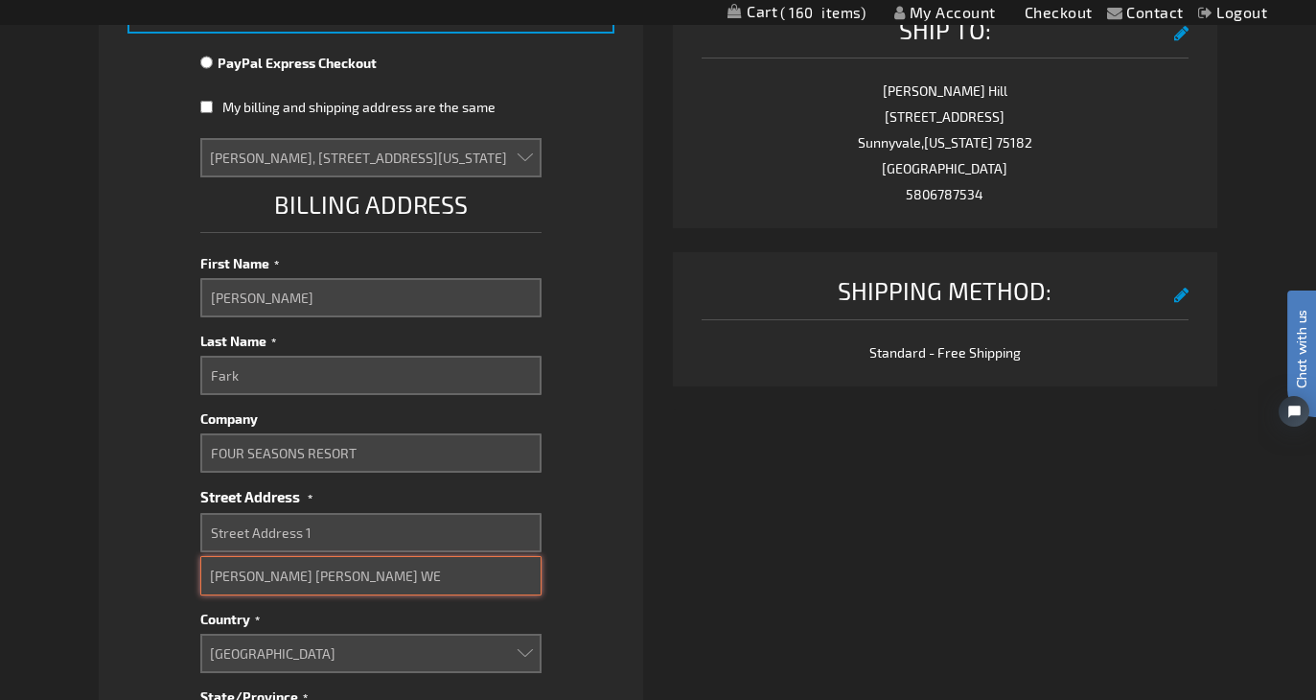
select select
type input "OBRIEN WALKEY WED"
select select
type input "OBRIEN WALKEY WEDD"
select select
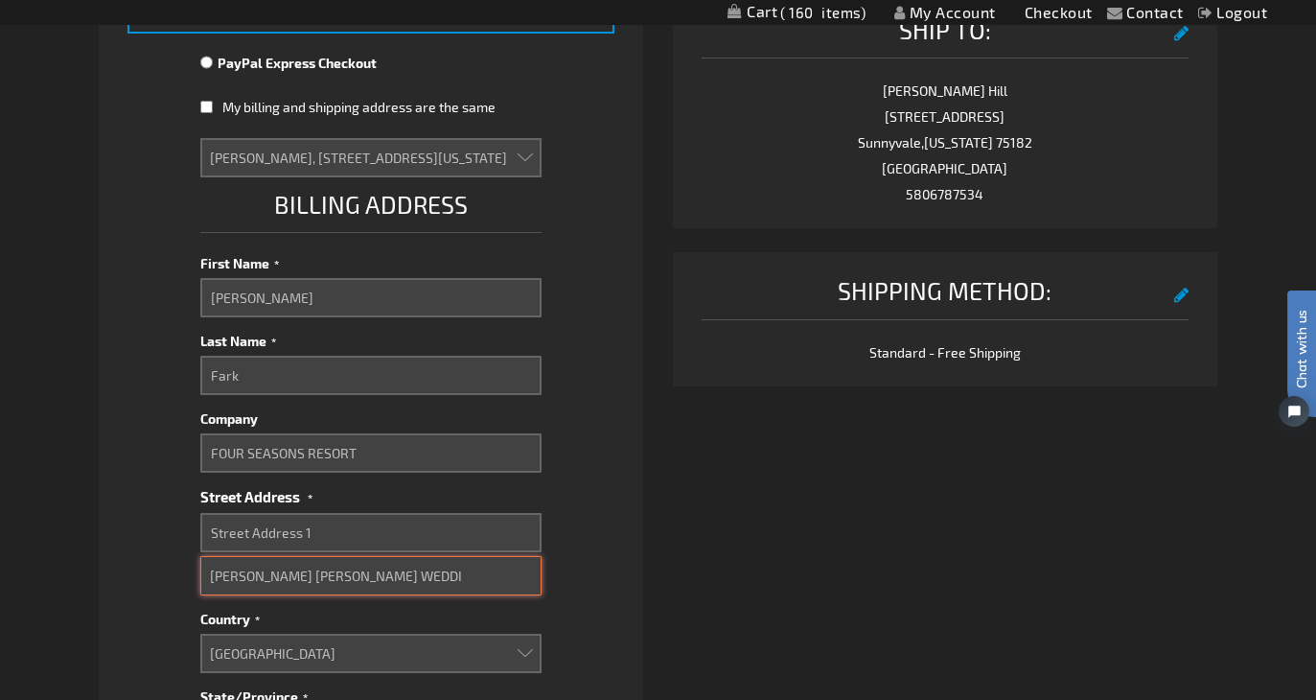
type input "OBRIEN WALKEY WEDDIN"
select select
type input "OBRIEN WALKEY WEDDING"
select select
type input "OBRIEN WALKEY WEDDING"
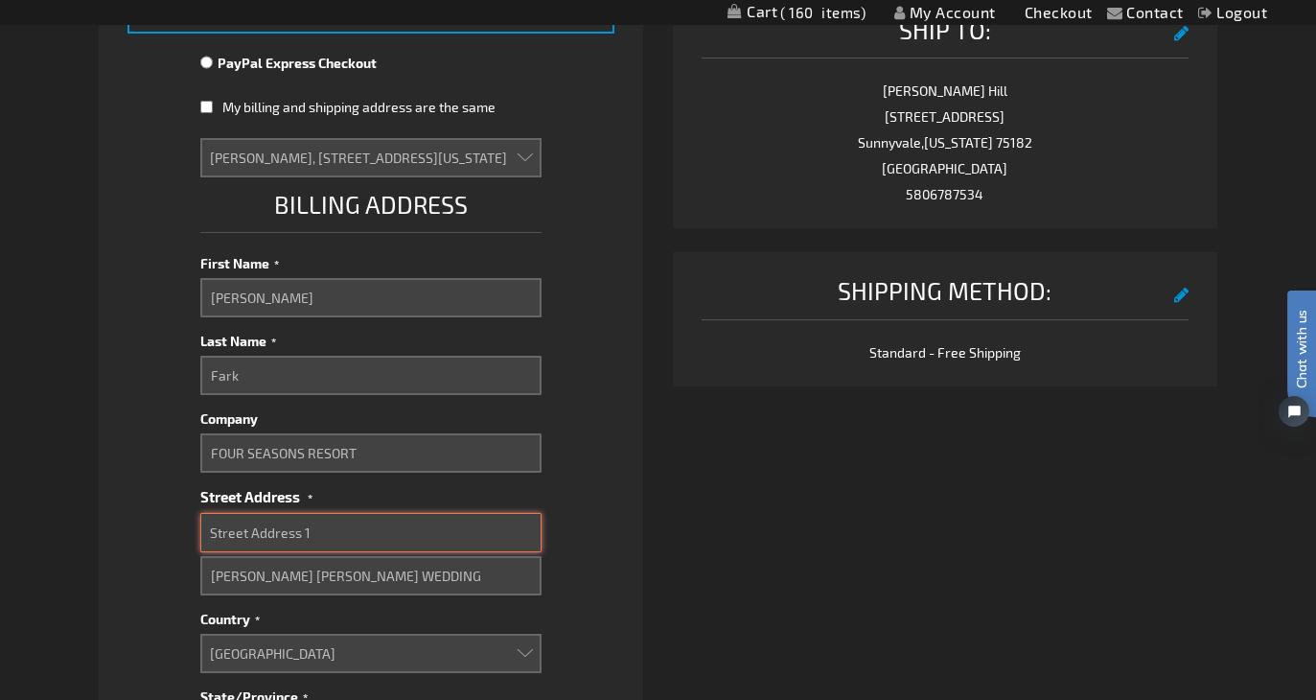
select select
type input "7"
select select
type input "76"
select select
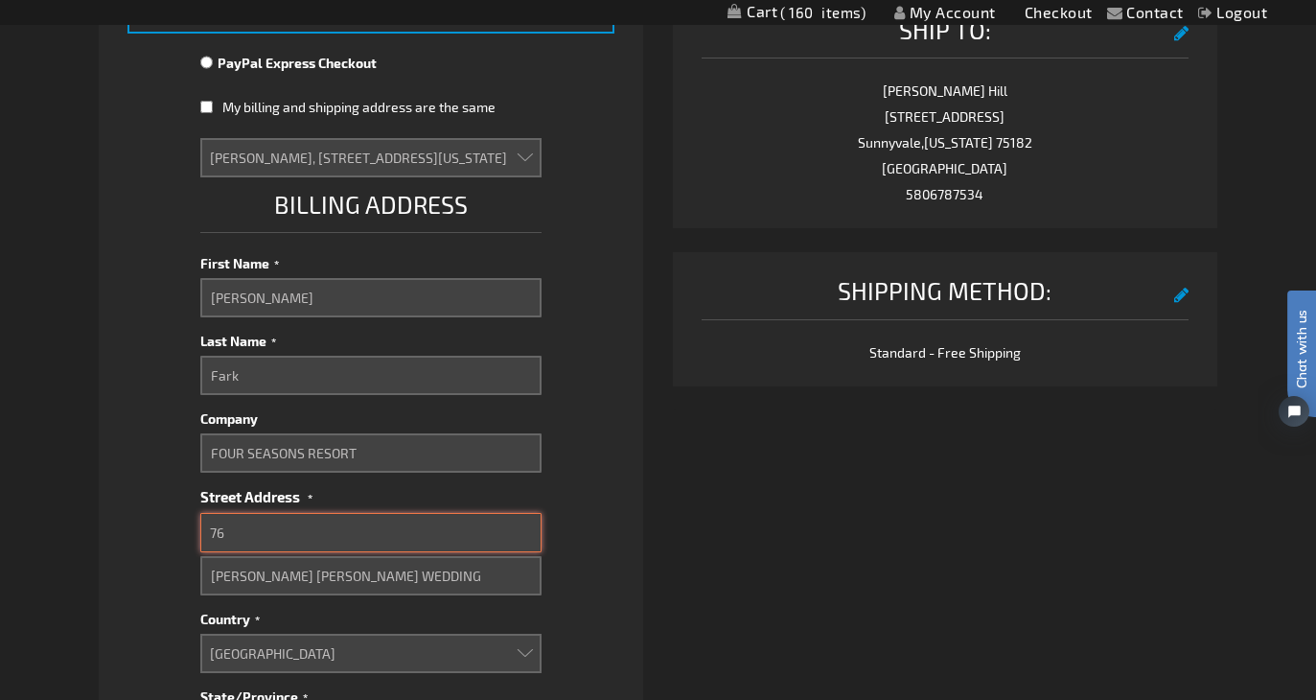
type input "768"
select select
type input "7680"
select select
type input "7680G"
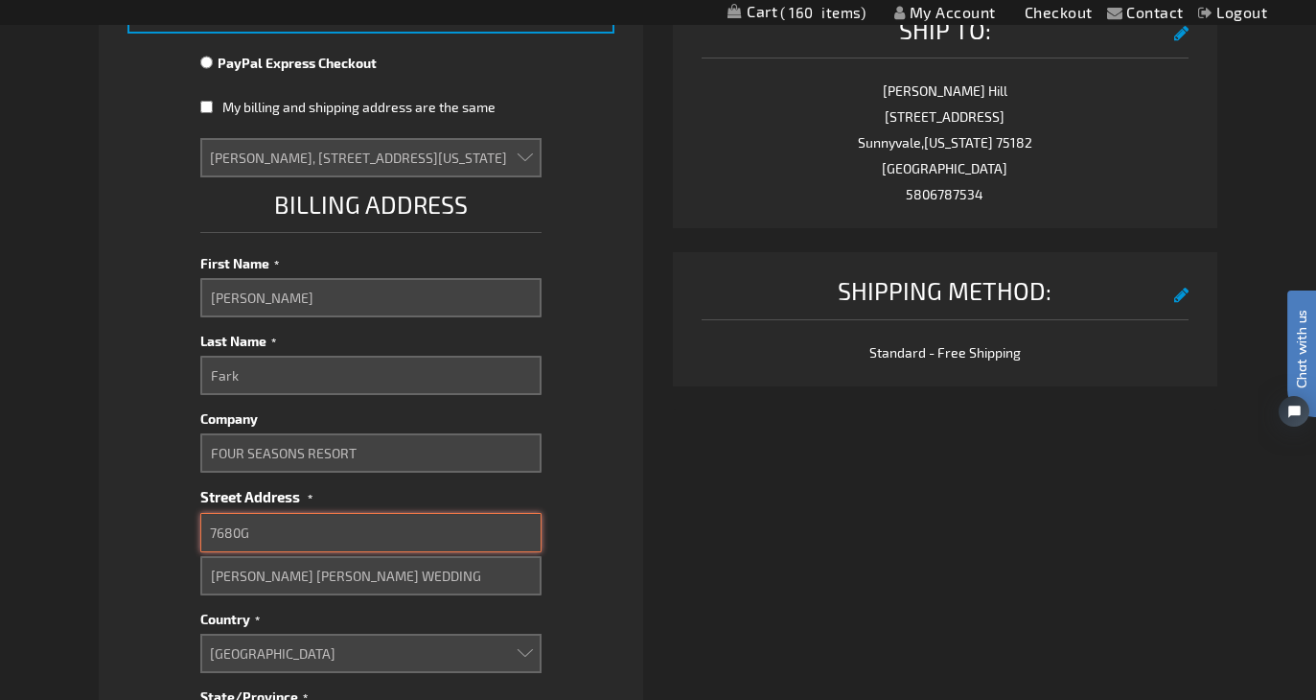
select select
type input "7680Gr"
select select
type input "7680Gra"
select select
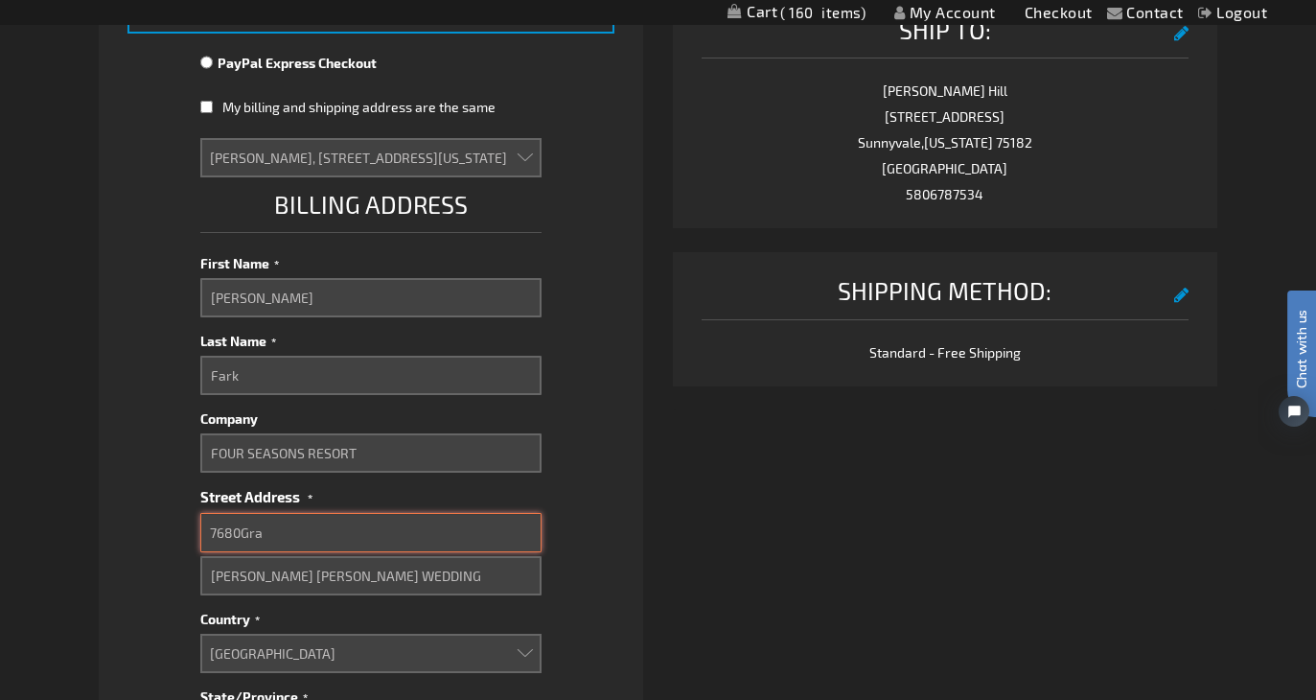
type input "7680Gran"
select select
type input "7680Grani"
select select
type input "7680Granit"
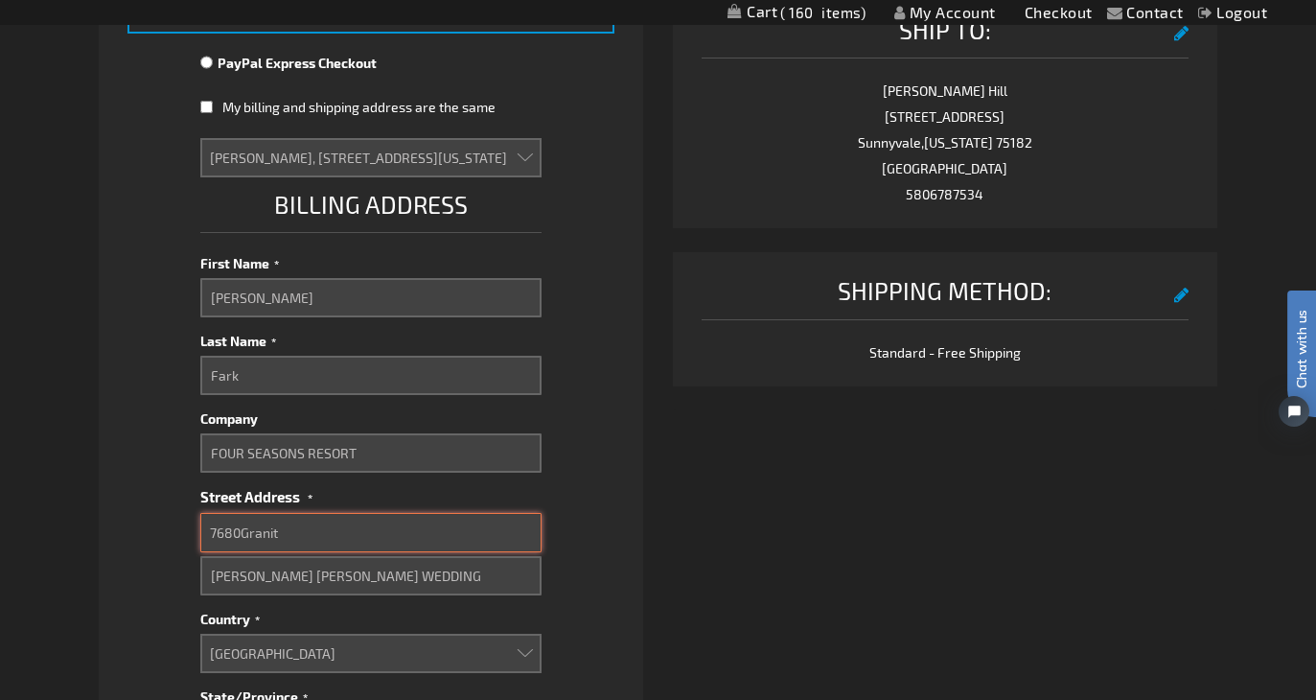
select select
type input "7680Grani"
select select
type input "7680Gran"
select select
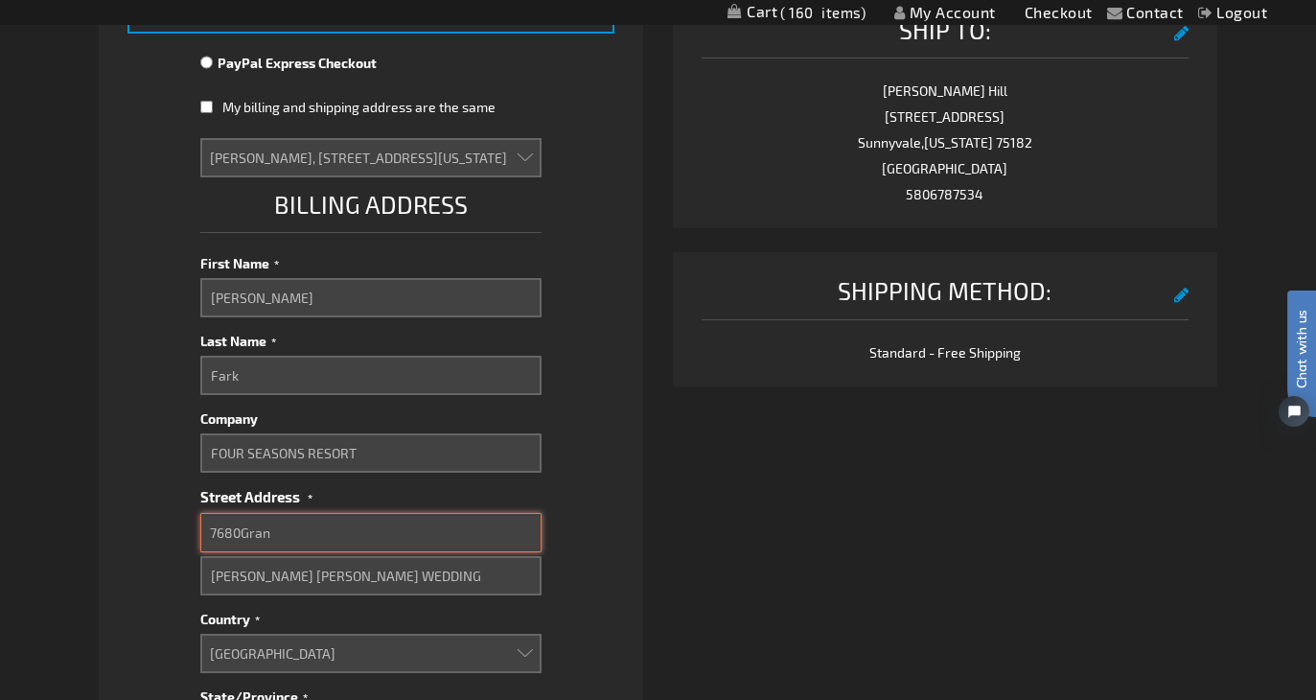
type input "7680Gra"
select select
type input "7680Gr"
select select
type input "7680G"
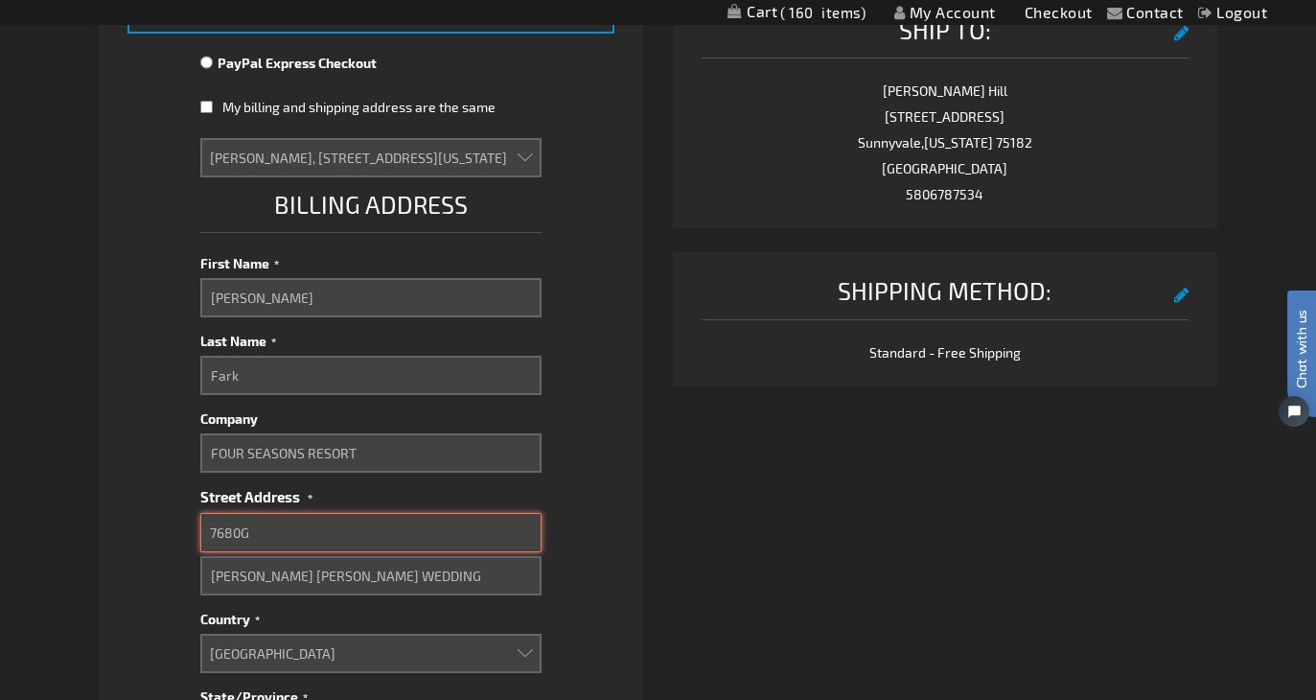
select select
type input "7680"
select select
type input "7680"
select select
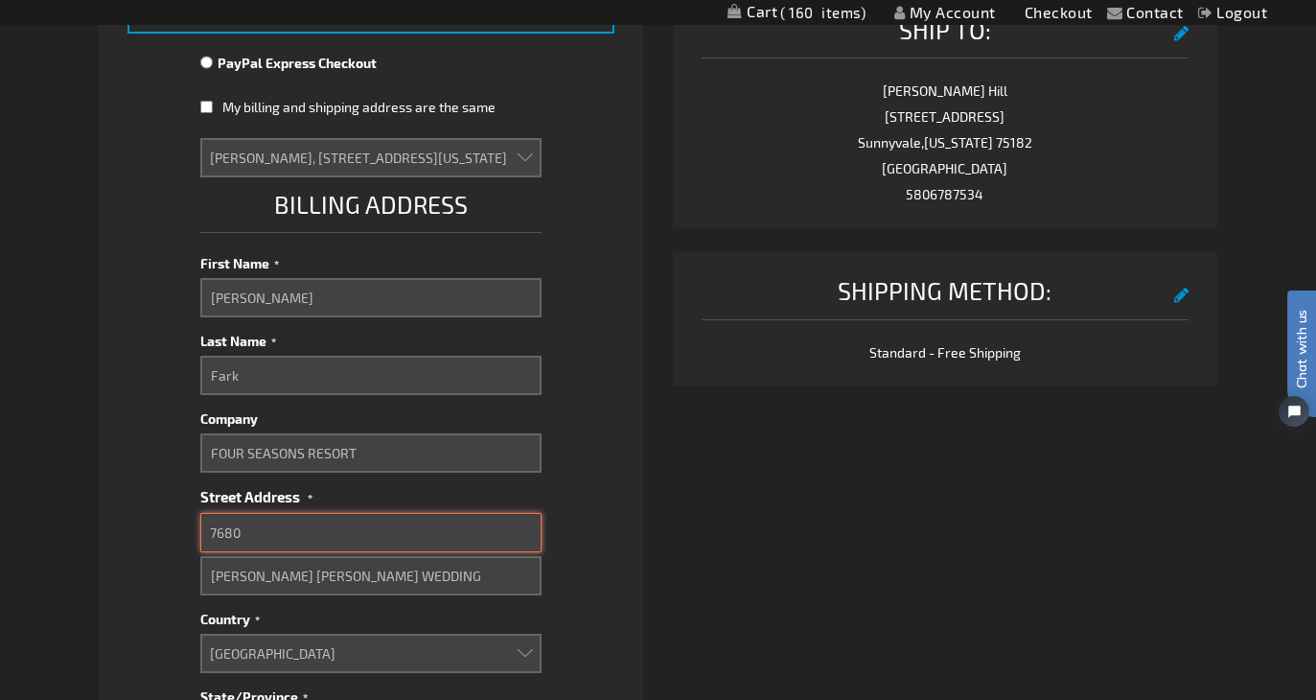
type input "7680 G"
select select
type input "7680 Gr"
select select
type input "7680 Gra"
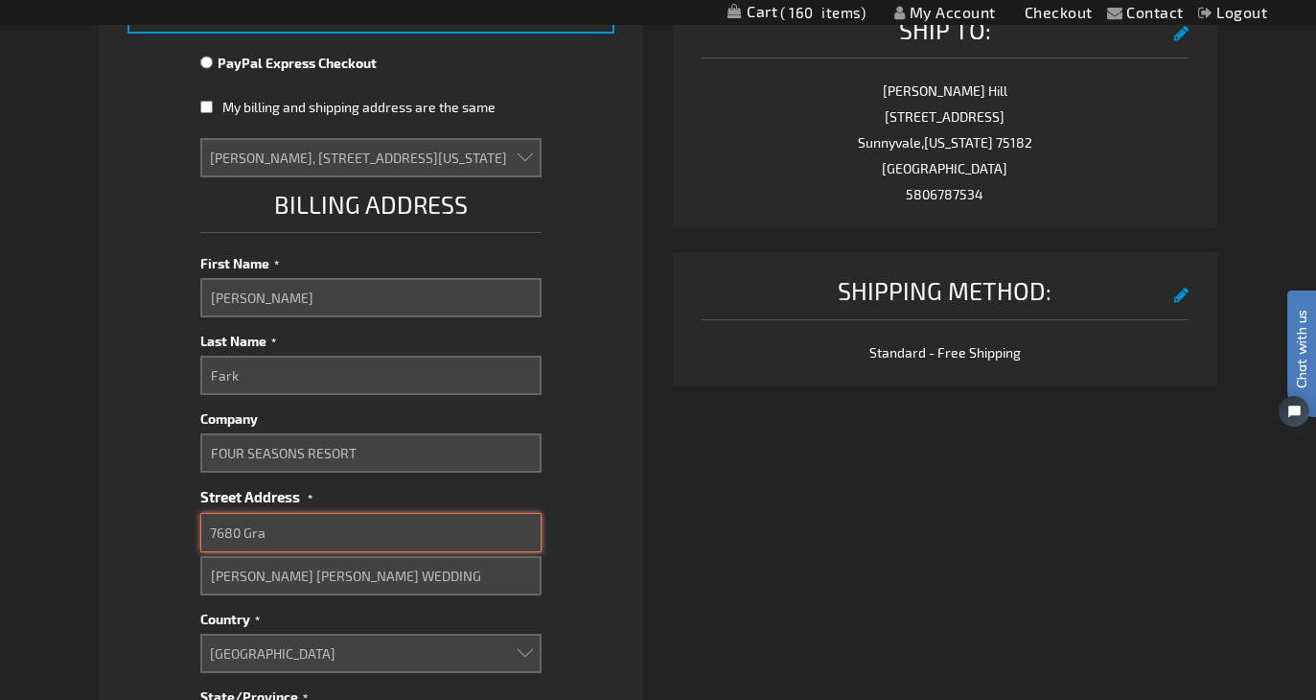
select select
type input "7680 Gran"
select select
type input "7680 Grani"
select select
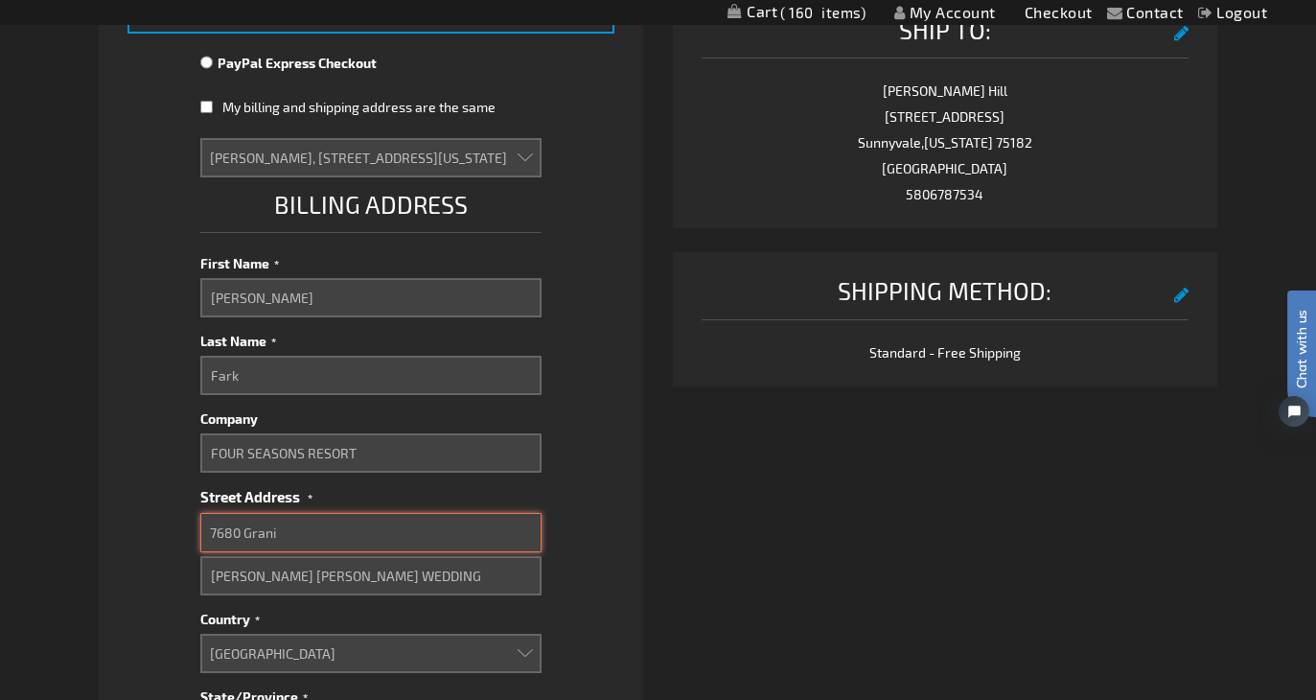
type input "7680 Granit"
select select
type input "7680 Granite"
select select
type input "7680 Granite"
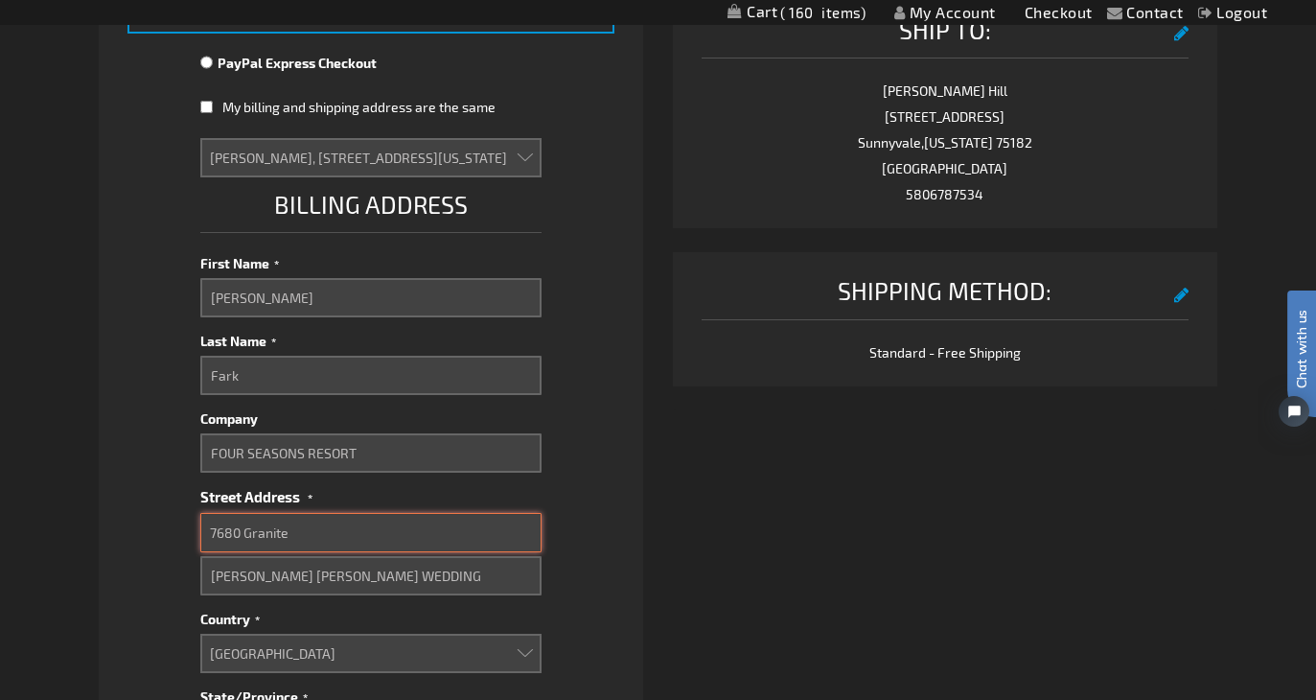
select select
type input "7680 Granite L"
select select
type input "7680 Granite Lo"
select select
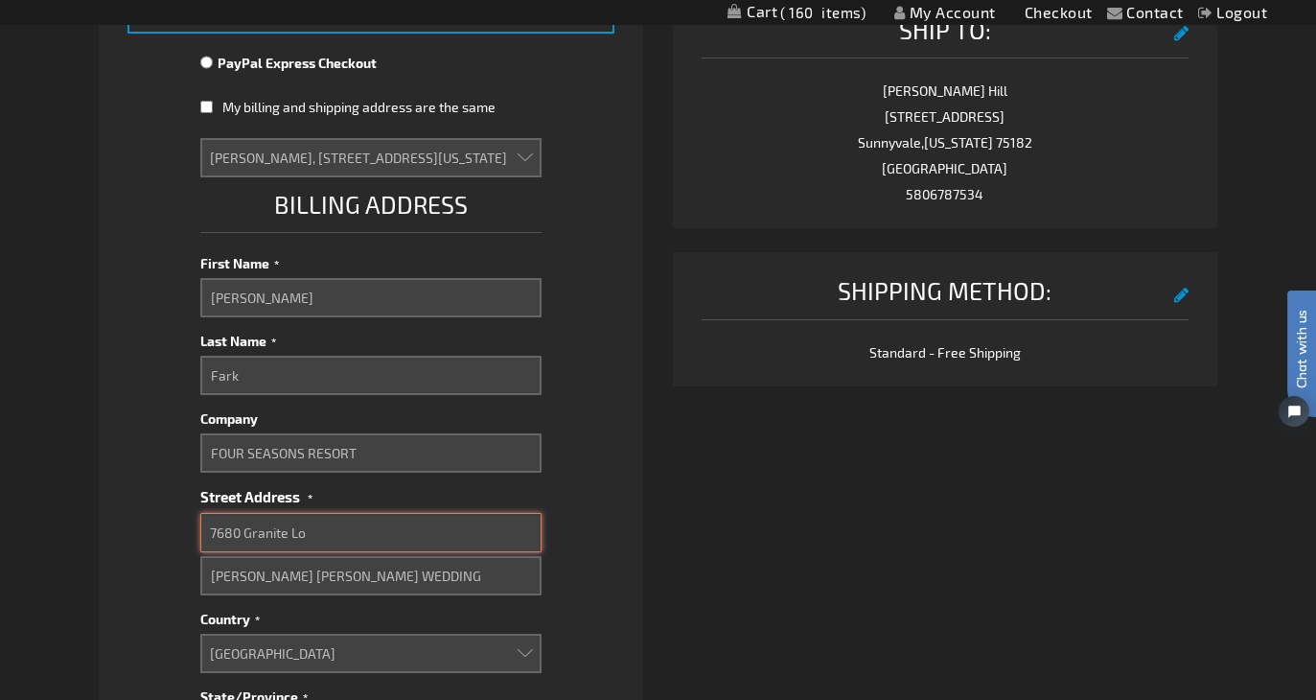
type input "7680 Granite Loo"
select select
type input "7680 Granite Loop"
select select
type input "7680 Granite Loop"
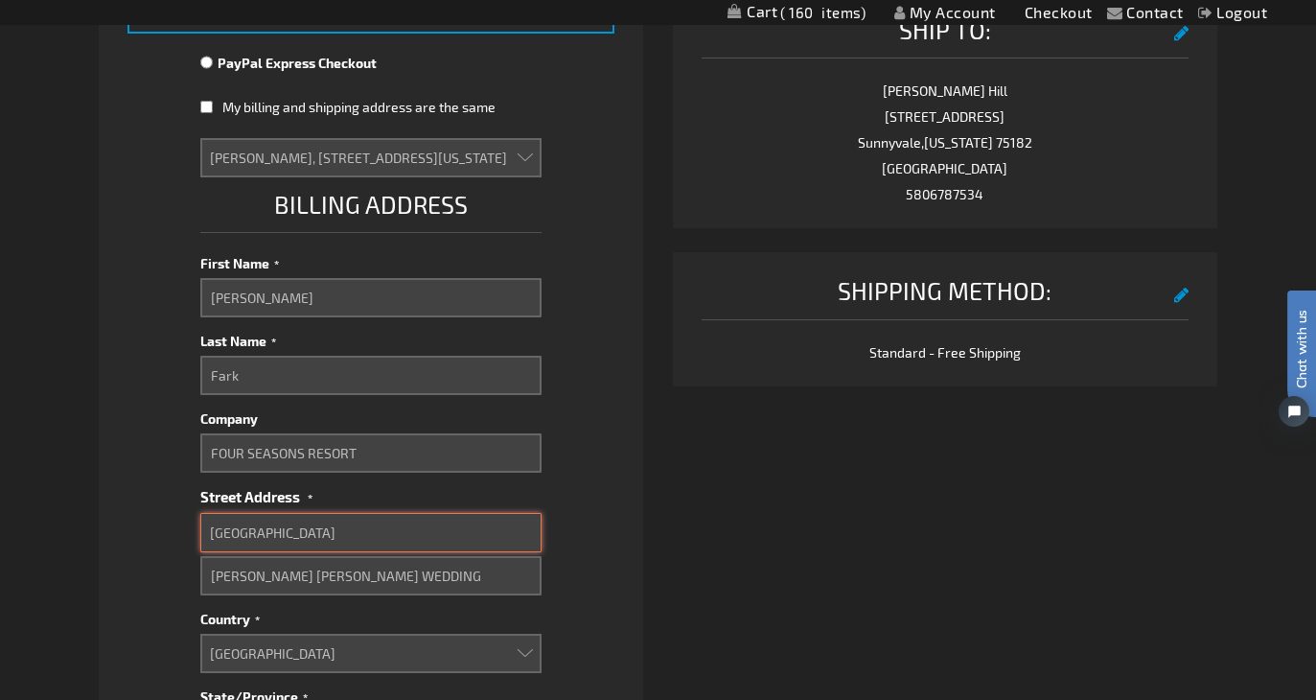
select select
type input "7680 Granite Loop R"
select select
type input "7680 Granite Loop Ro"
select select
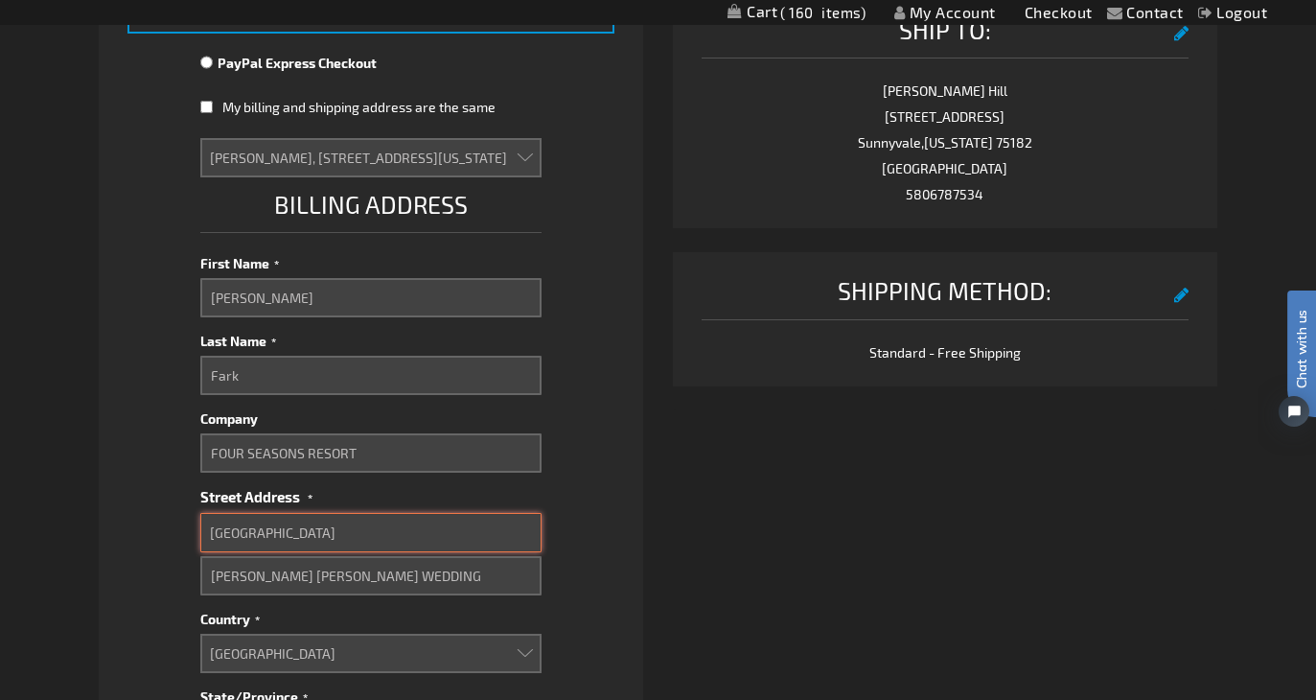
type input "7680 Granite Loop Roa"
select select
type input "7680 Granite Loop Road"
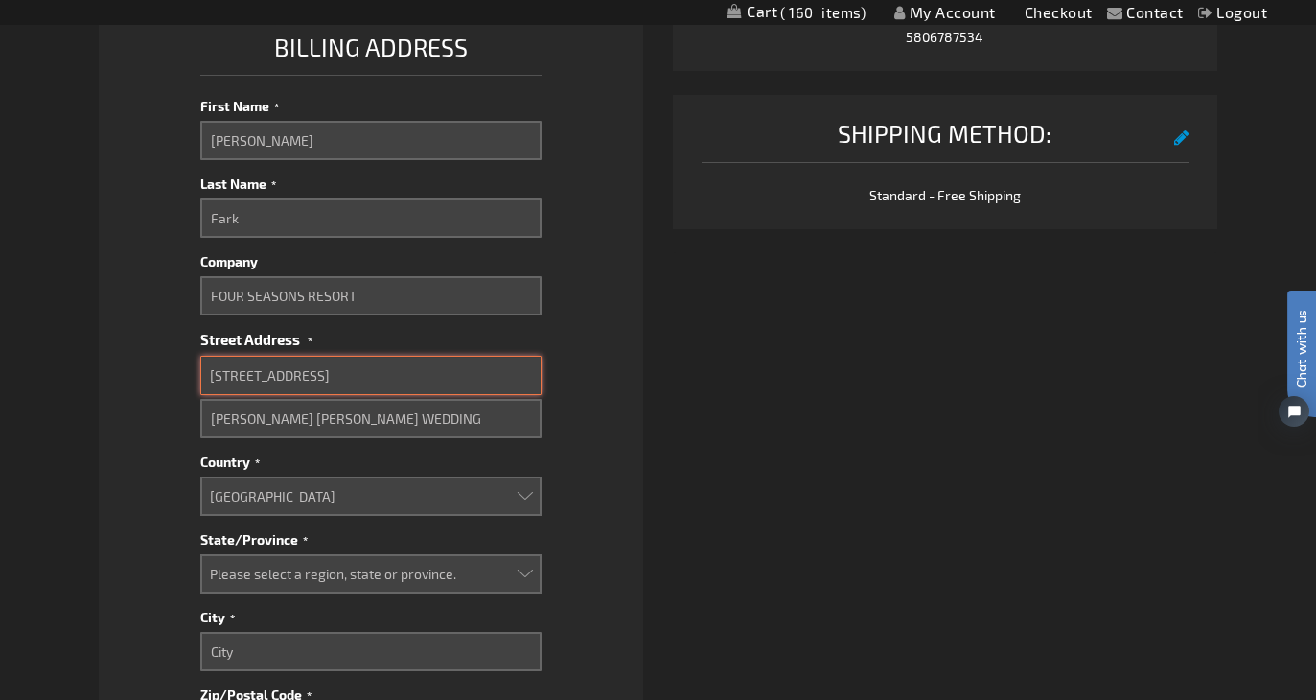
scroll to position [963, 0]
select select
type input "7680 Granite Loop Road"
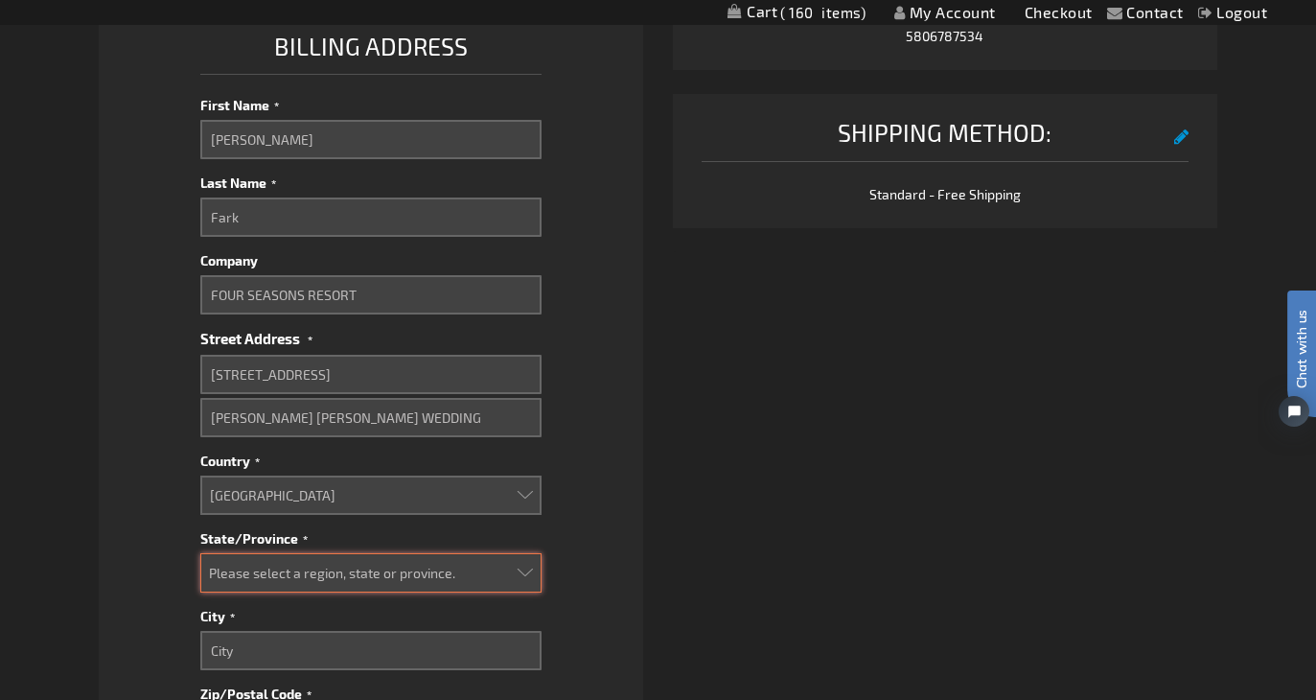
select select
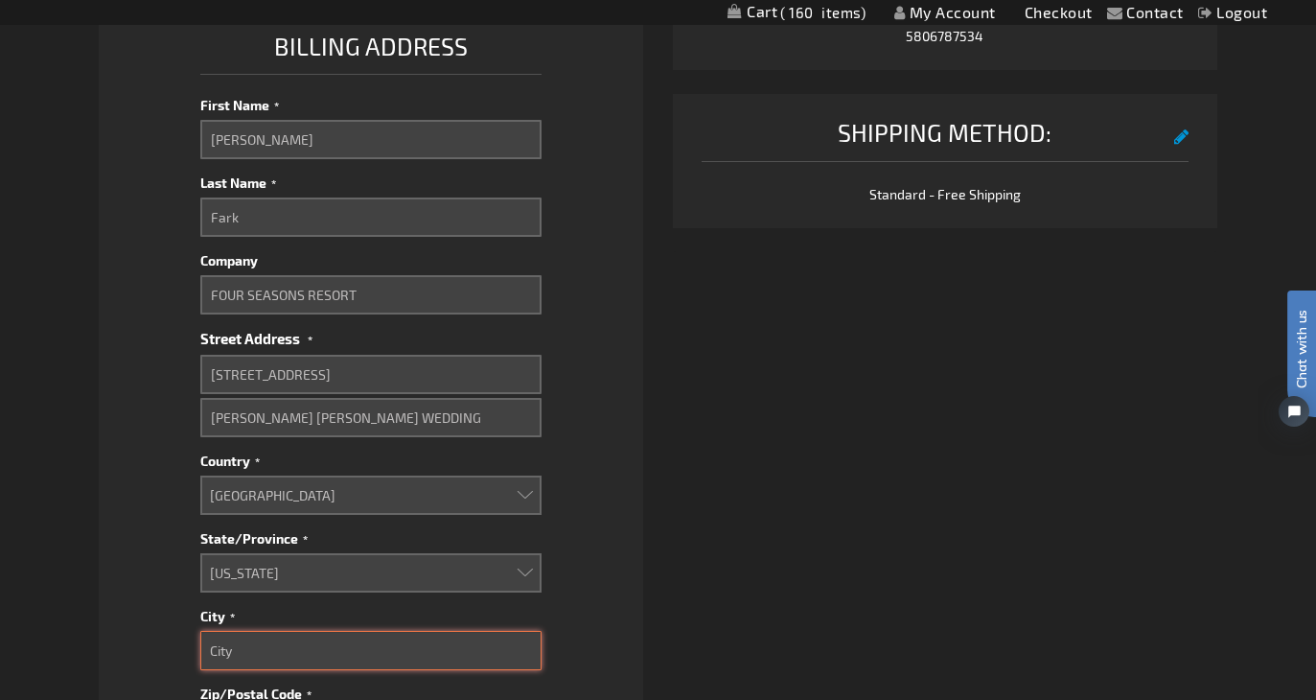
drag, startPoint x: 355, startPoint y: 666, endPoint x: 358, endPoint y: 654, distance: 13.0
click at [358, 653] on input "City" at bounding box center [370, 650] width 341 height 39
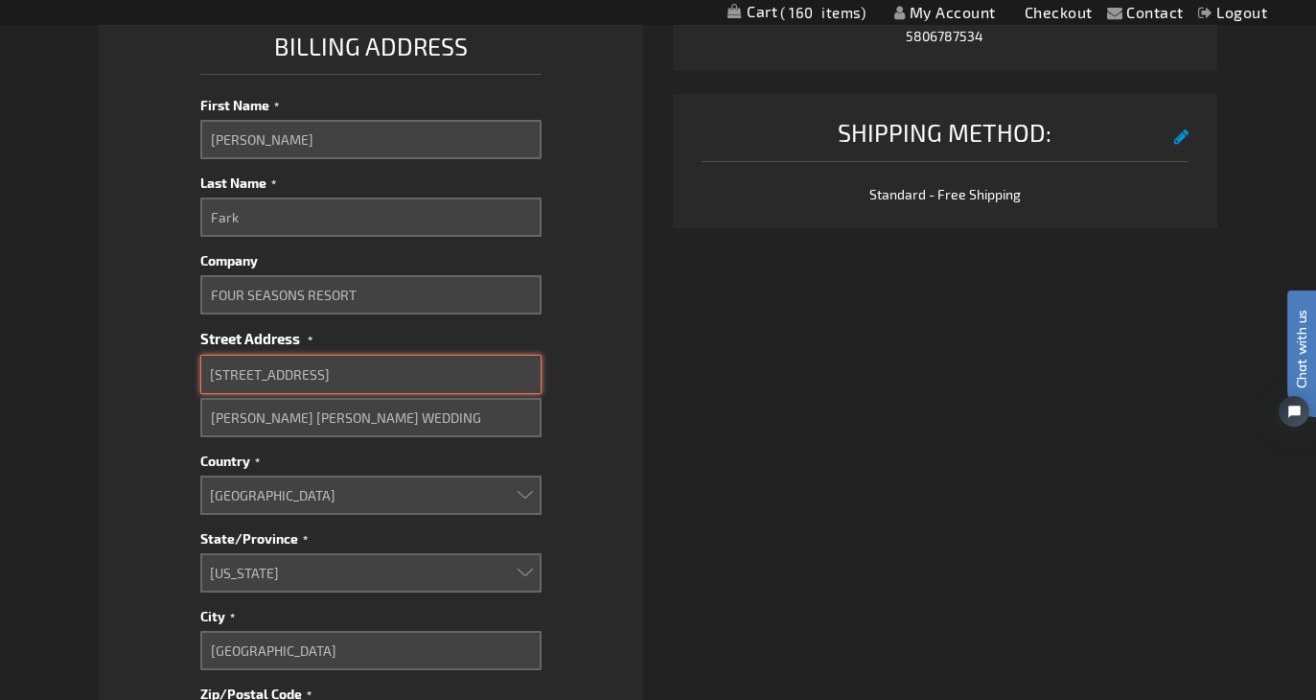
drag, startPoint x: 380, startPoint y: 382, endPoint x: 196, endPoint y: 366, distance: 184.7
click at [196, 366] on fieldset "Payment Information Payment Method Credit Card Credit Card Information Payment …" at bounding box center [371, 219] width 488 height 1796
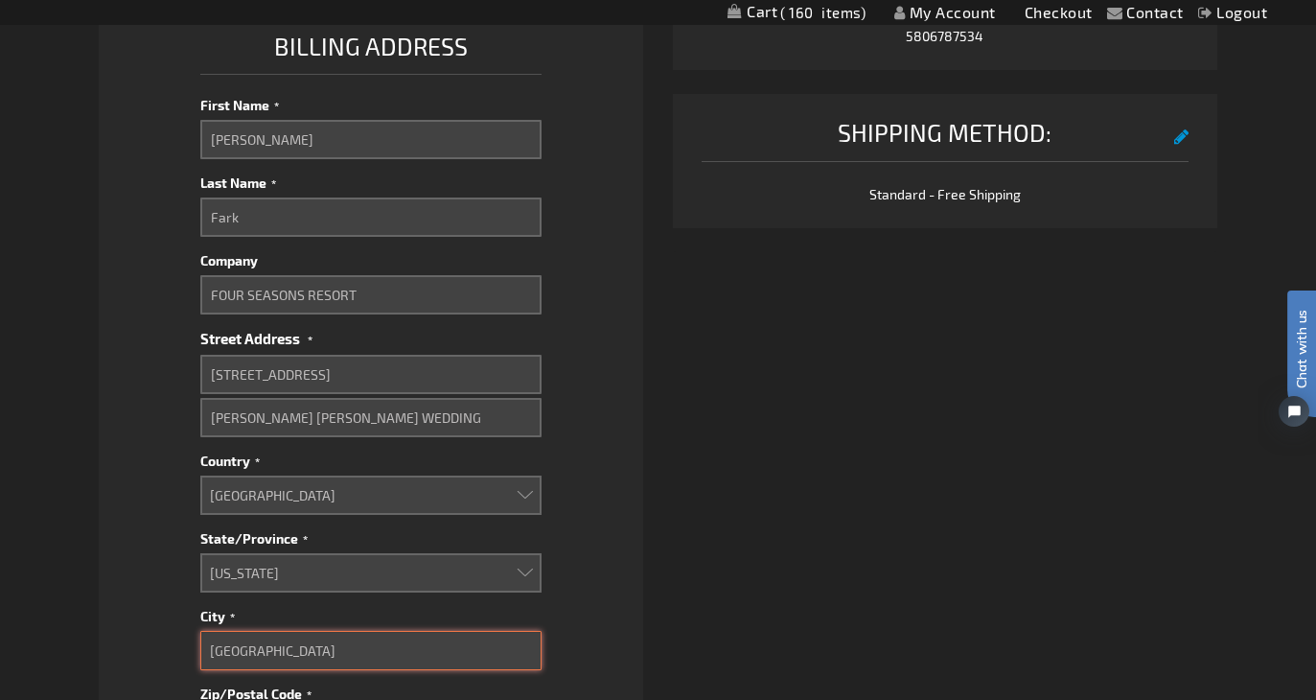
click at [352, 647] on input "Teton Village" at bounding box center [370, 650] width 341 height 39
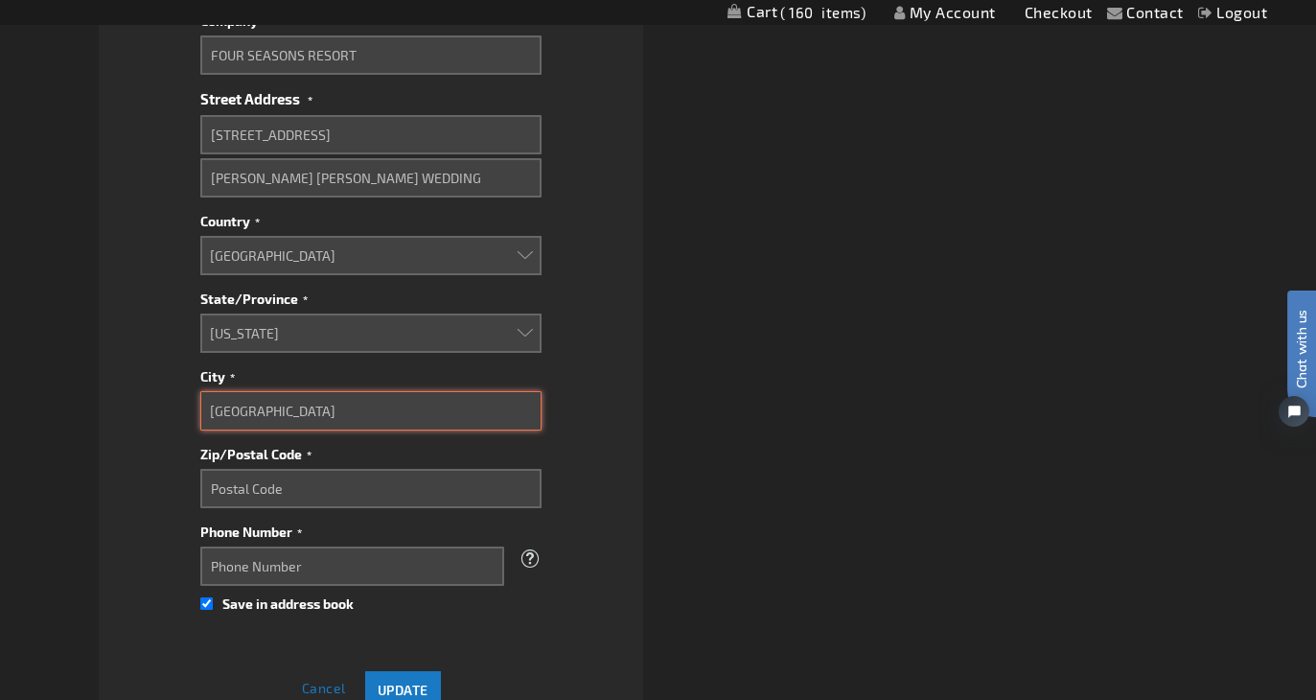
scroll to position [1213, 0]
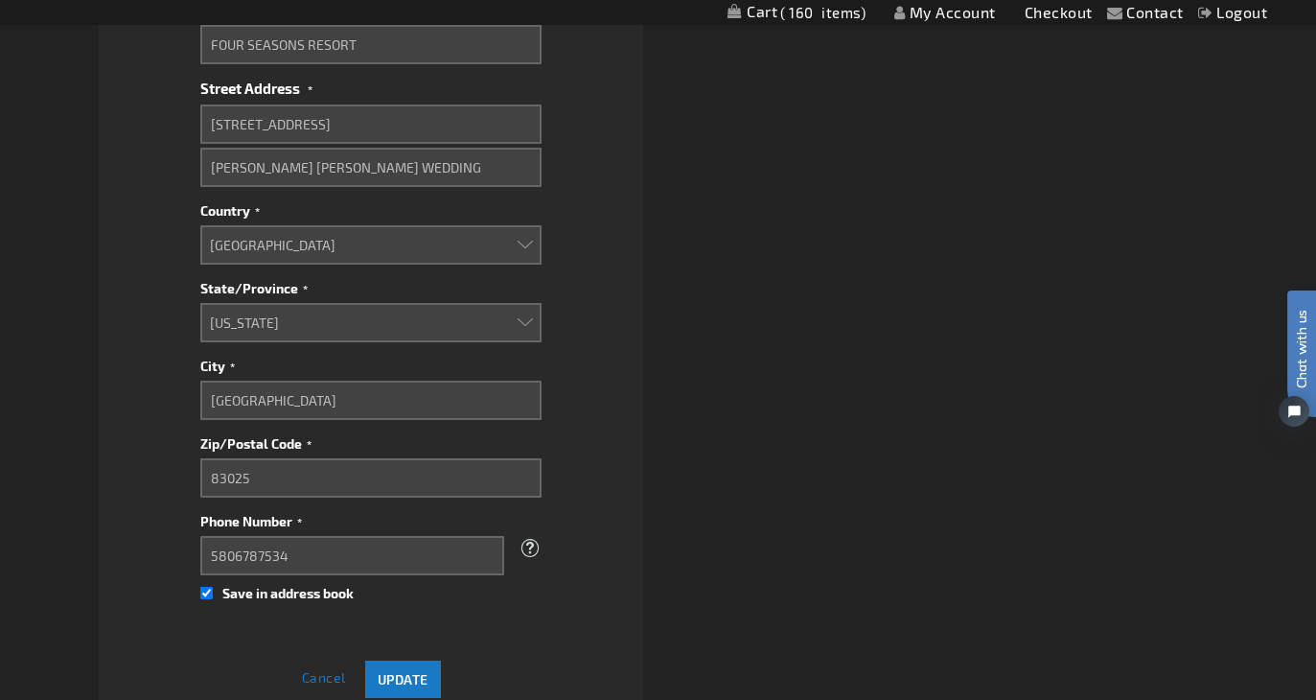
click at [502, 631] on fieldset "Billing Address Jacqueline Hill, 248 BENWICK DR, SUNNYVALE, Texas 75182-3248, U…" at bounding box center [370, 214] width 341 height 968
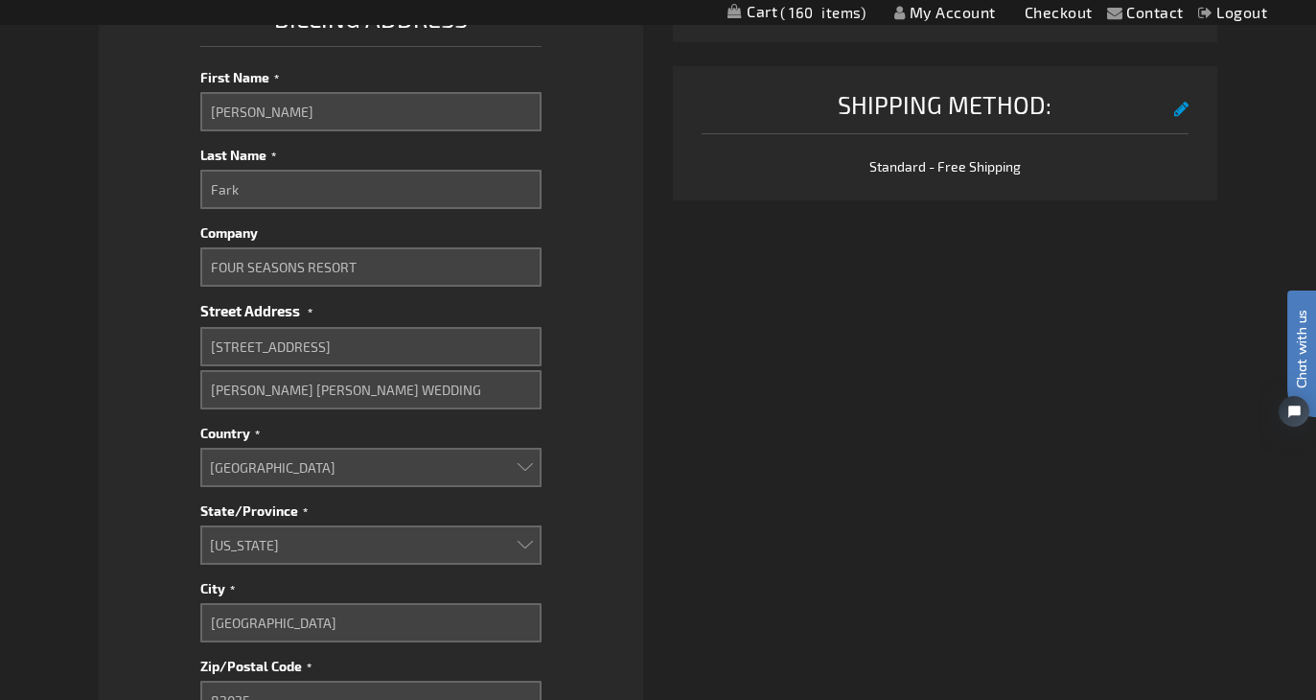
scroll to position [991, 0]
click at [242, 117] on input "Rachel" at bounding box center [370, 111] width 341 height 39
click at [546, 428] on fieldset "Payment Information Payment Method Credit Card Credit Card Information Payment …" at bounding box center [371, 192] width 488 height 1796
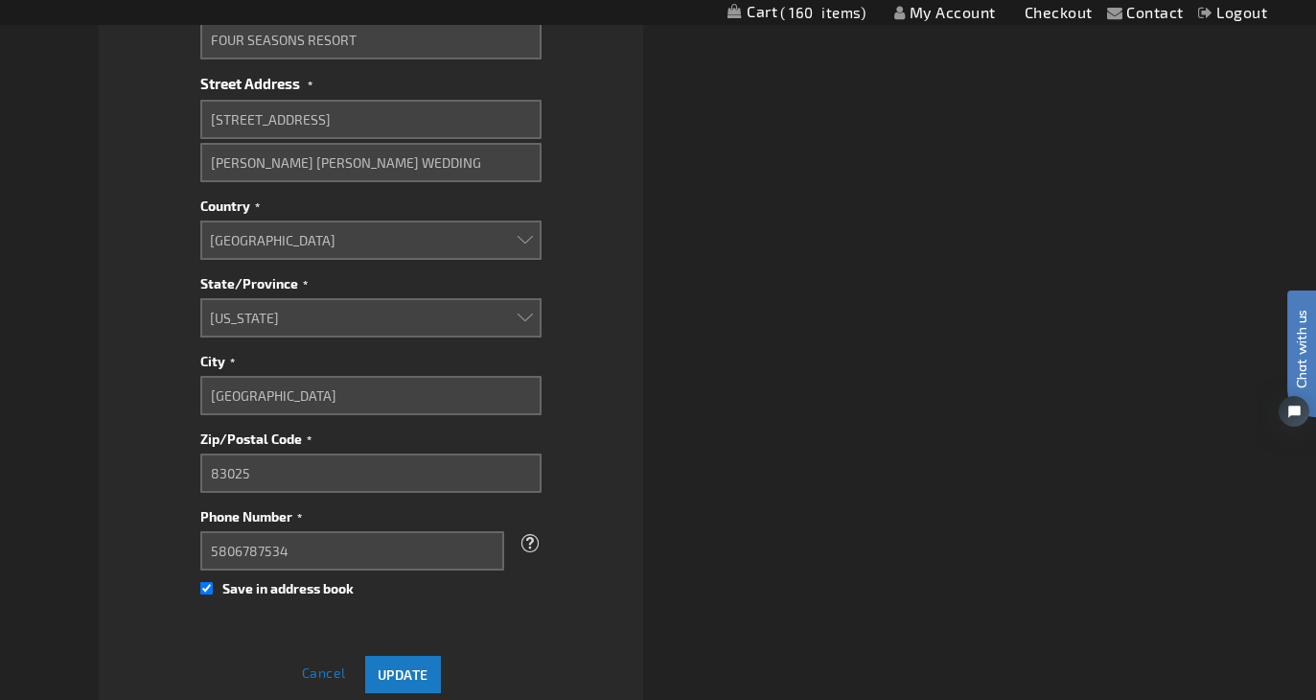
scroll to position [1231, 0]
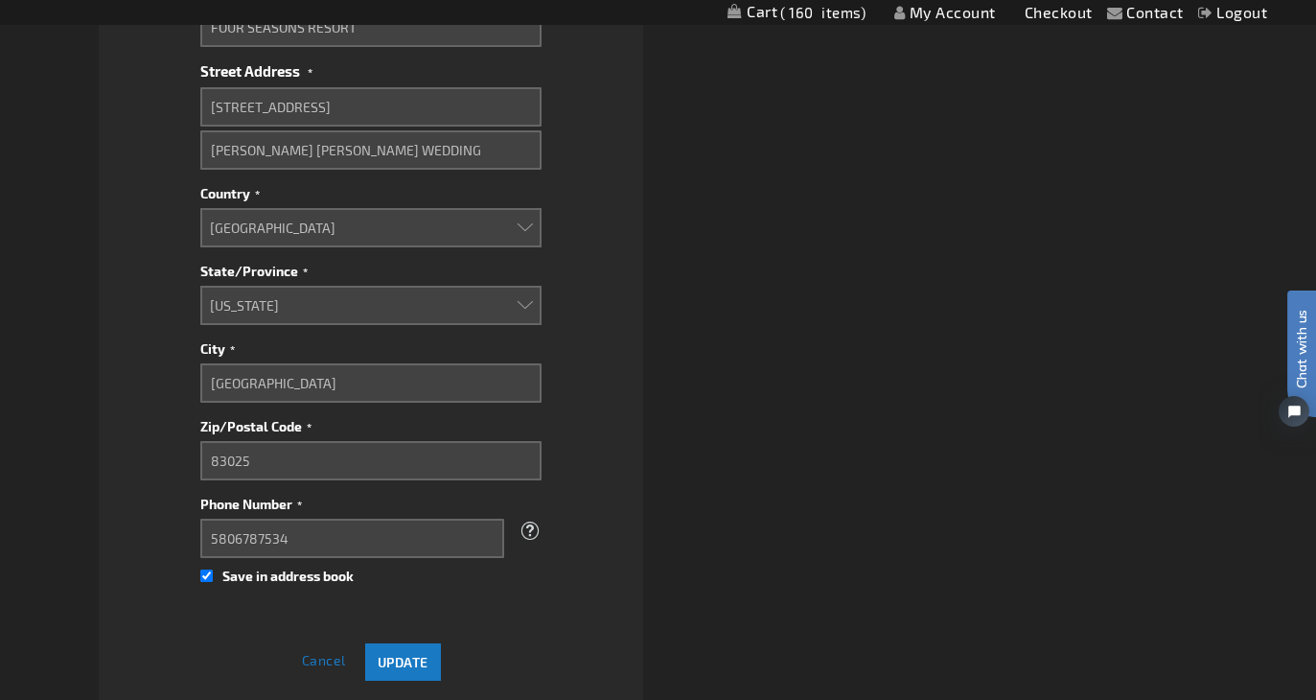
click at [208, 562] on input "Save in address book" at bounding box center [206, 575] width 12 height 39
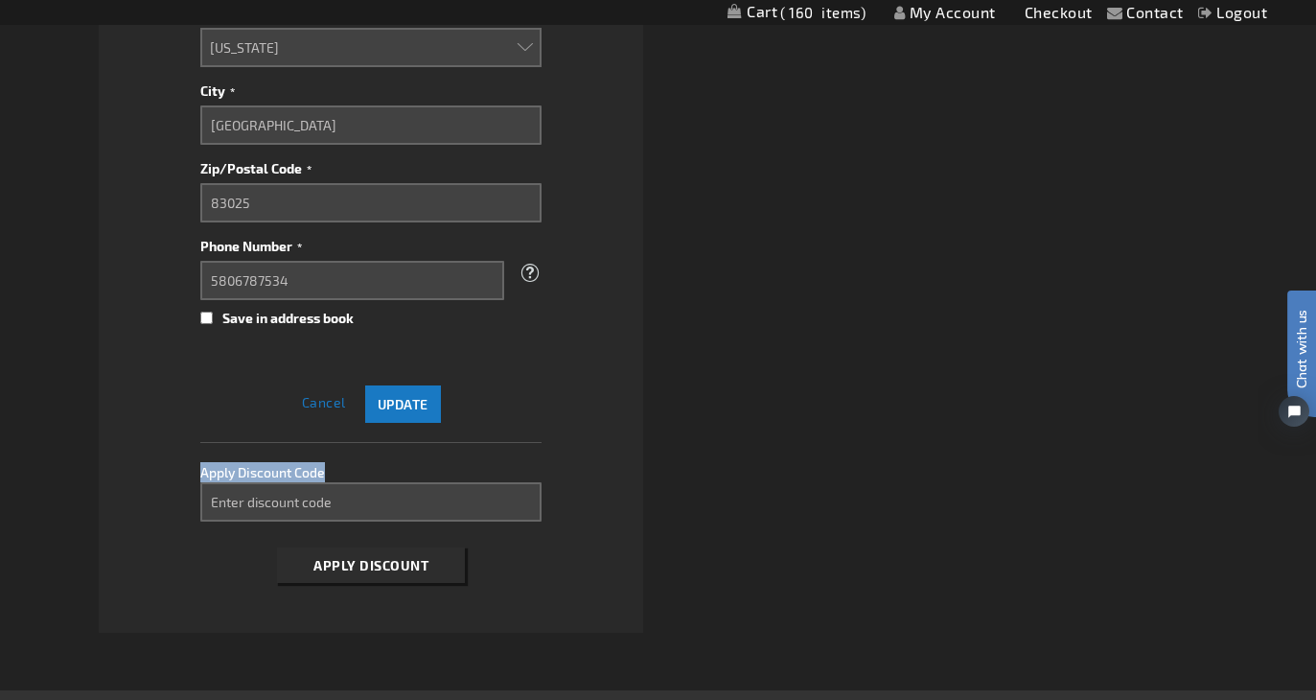
scroll to position [1499, 0]
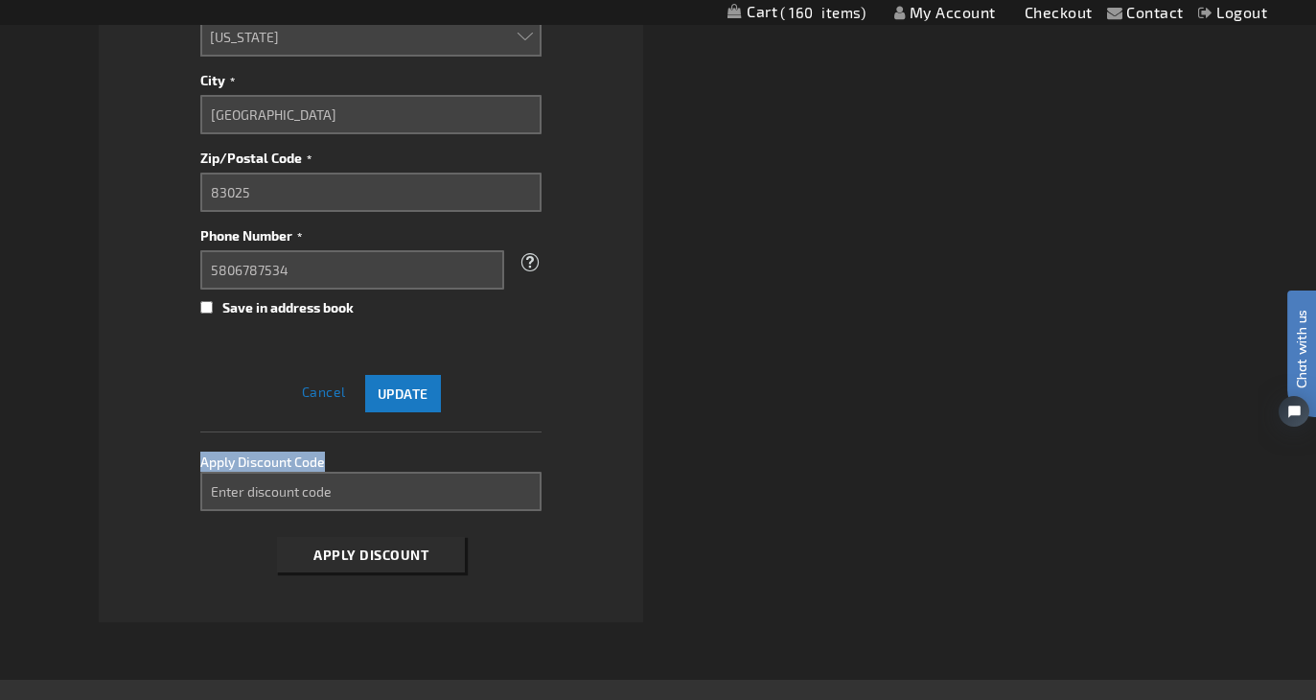
click at [425, 461] on div "Apply Discount Code" at bounding box center [370, 451] width 341 height 39
click at [415, 400] on button "Update" at bounding box center [403, 393] width 76 height 37
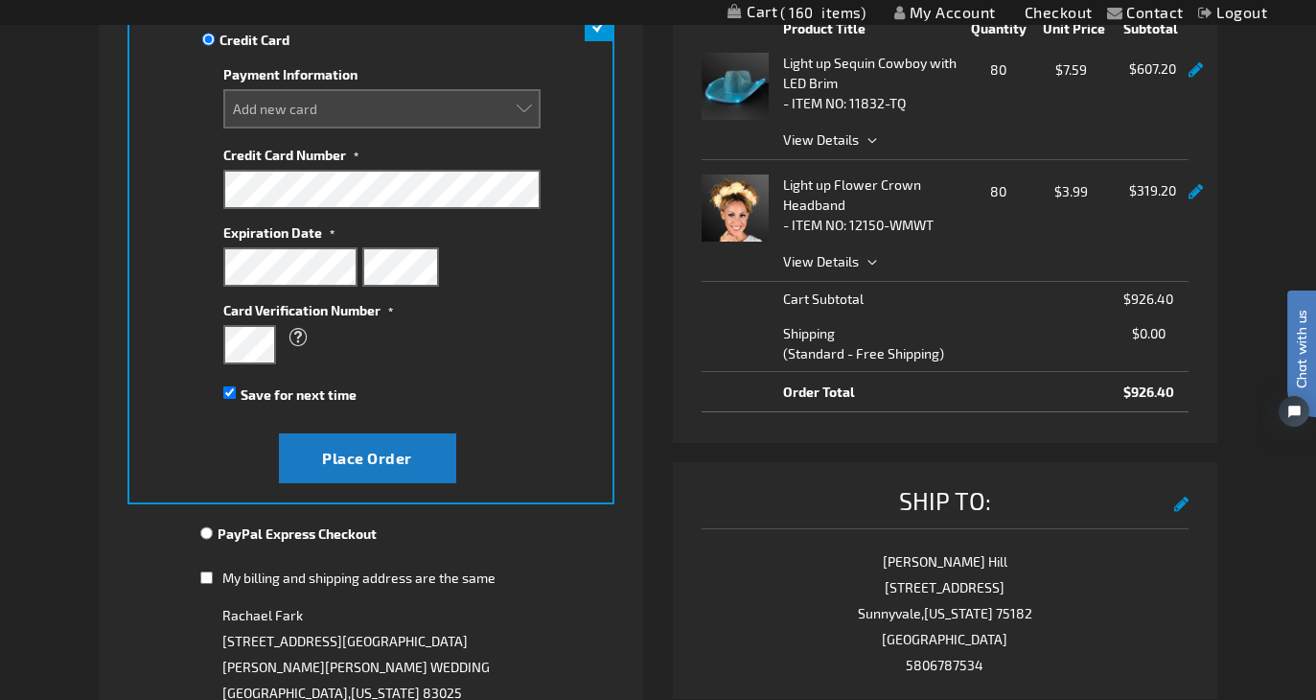
scroll to position [284, 0]
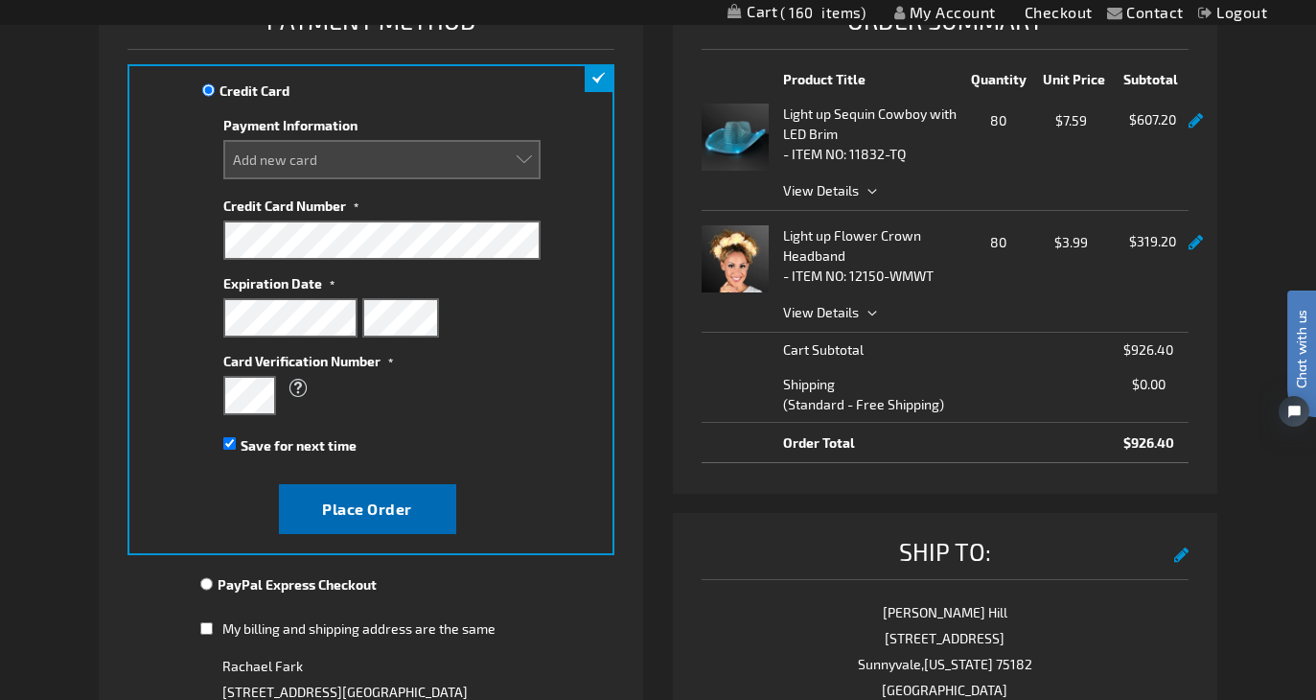
click at [402, 500] on span "Place Order" at bounding box center [367, 508] width 90 height 18
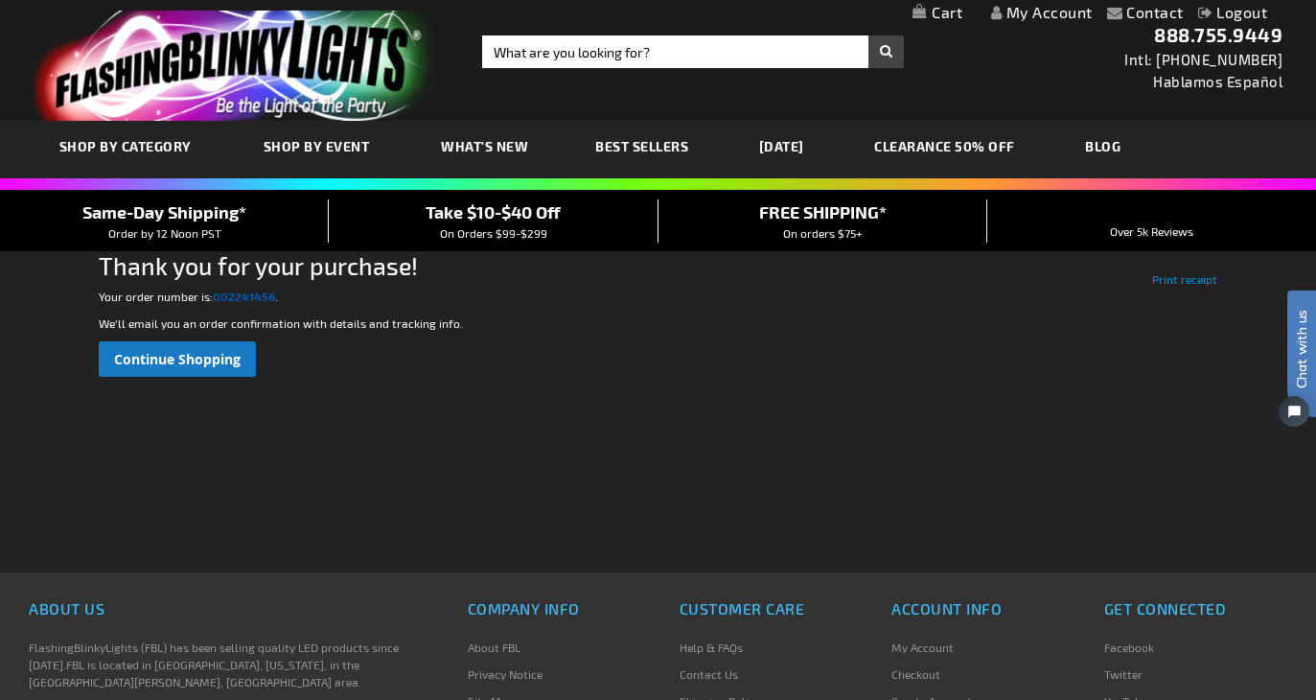
click at [264, 297] on strong "002241456" at bounding box center [244, 295] width 62 height 13
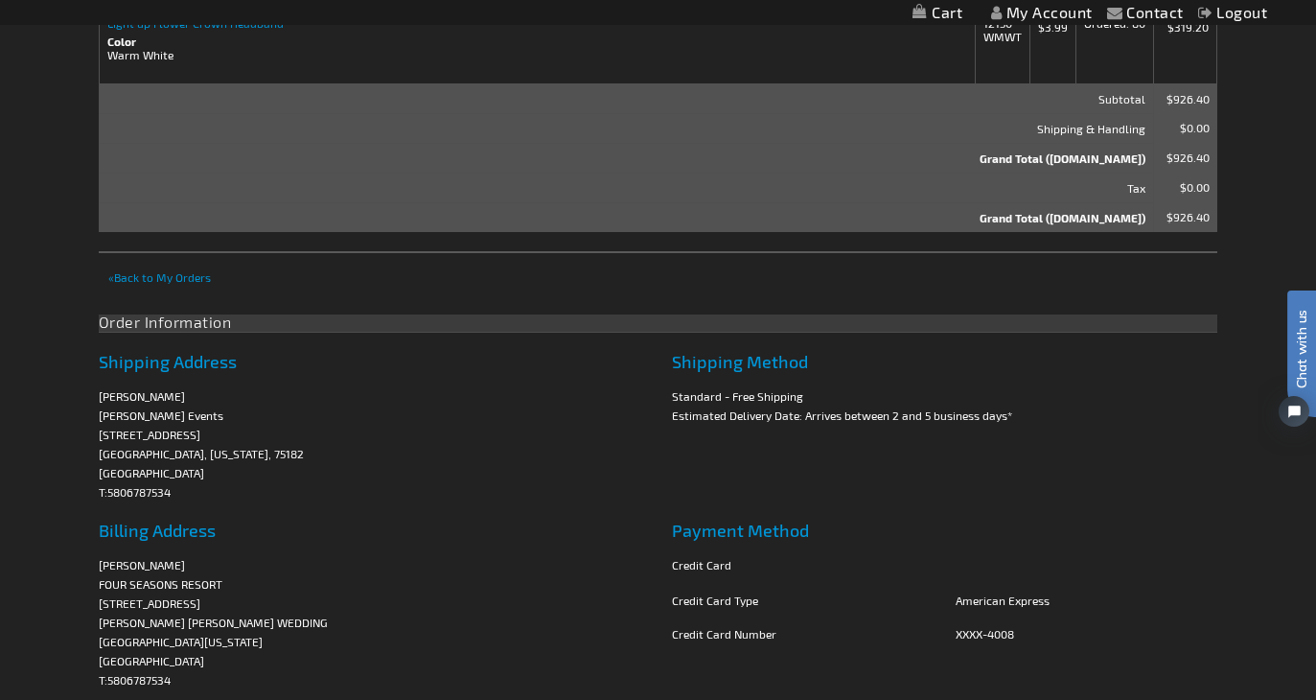
scroll to position [552, 0]
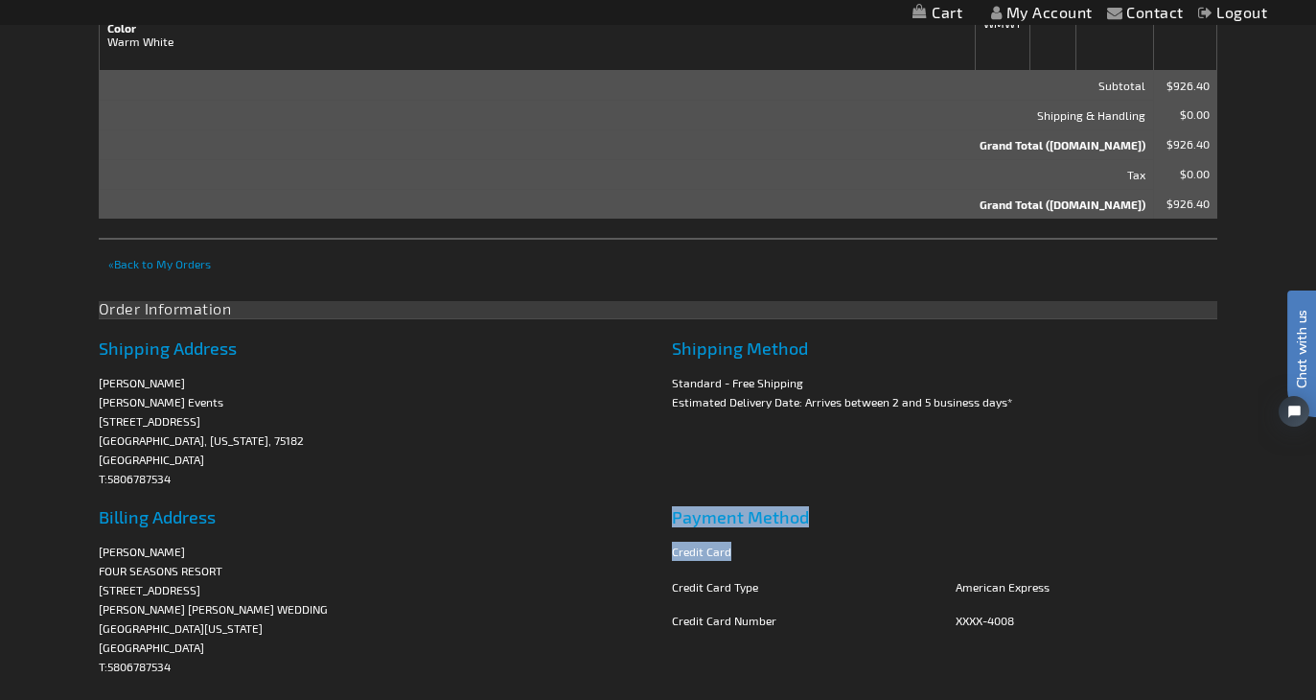
drag, startPoint x: 186, startPoint y: 665, endPoint x: 96, endPoint y: 564, distance: 135.1
click at [97, 564] on div "Contact Compare Products My Account Logout Skip to Content My Cart My Cart Clos…" at bounding box center [658, 328] width 1316 height 1760
copy div "Payment Method Credit Card"
click at [1297, 343] on span "Chat with us" at bounding box center [1301, 349] width 29 height 79
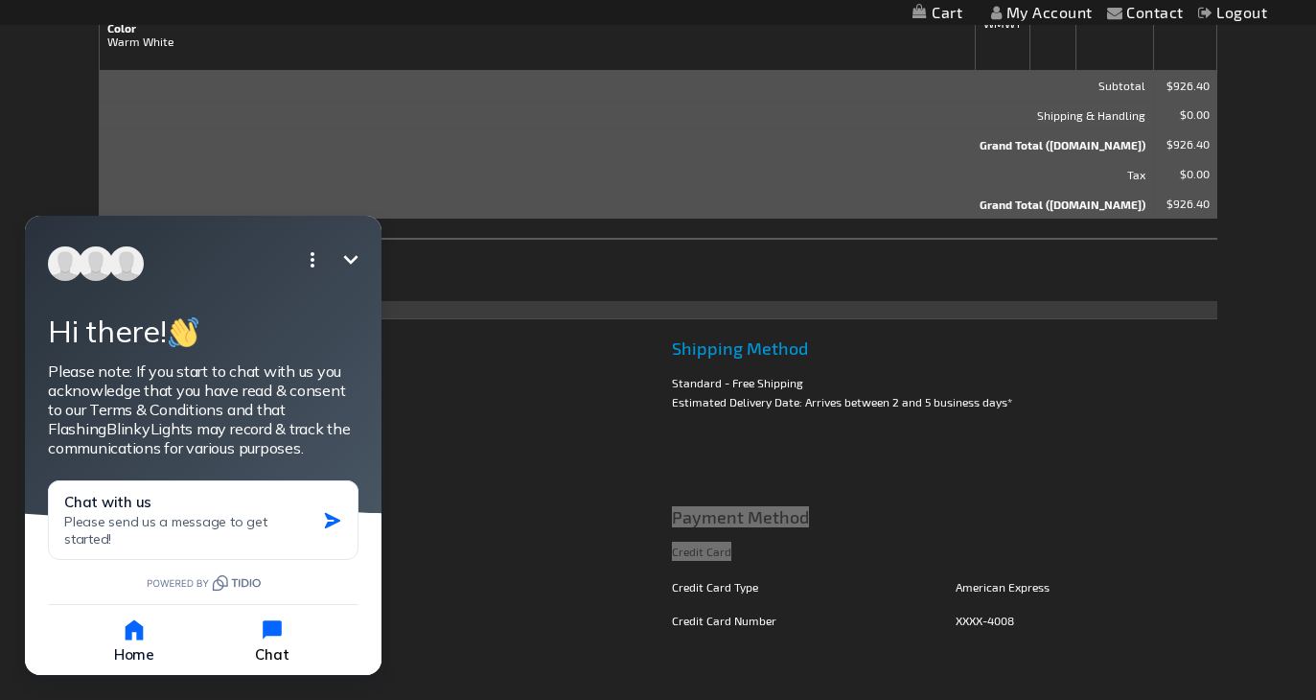
click at [275, 632] on icon "button" at bounding box center [272, 629] width 19 height 19
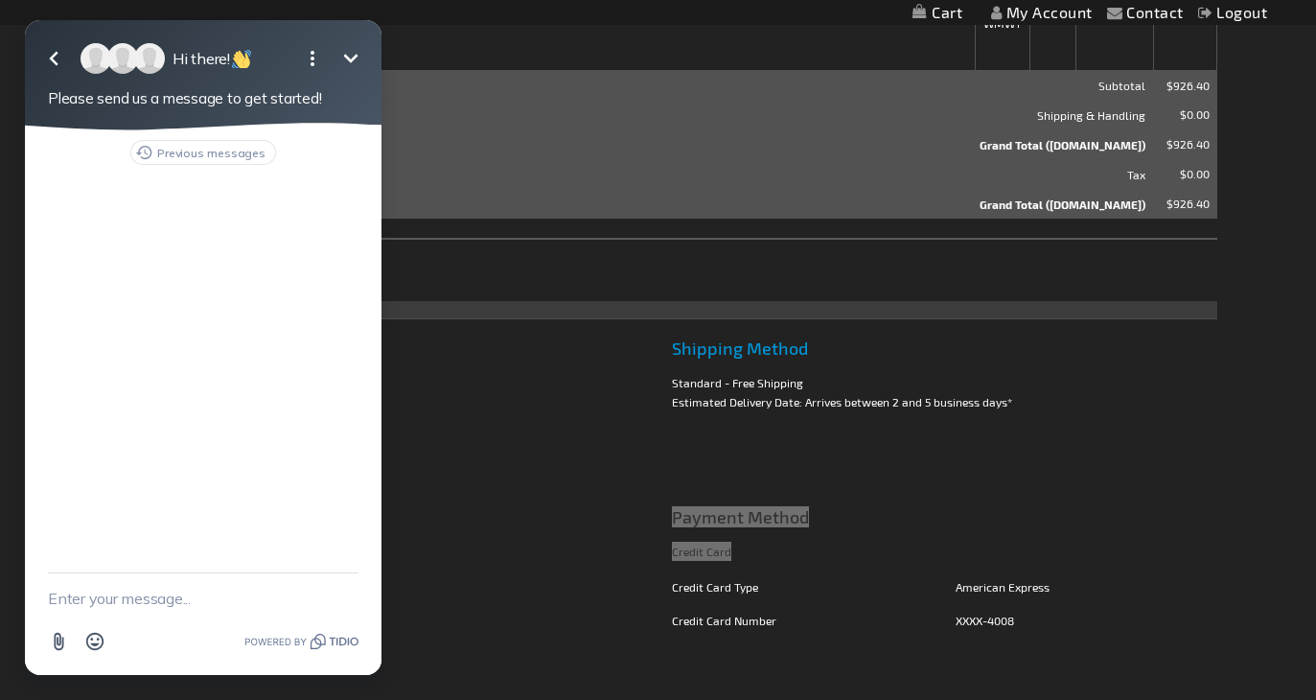
click at [119, 600] on textarea "New message" at bounding box center [203, 598] width 311 height 50
type textarea "Need to change a delivery address on my order"
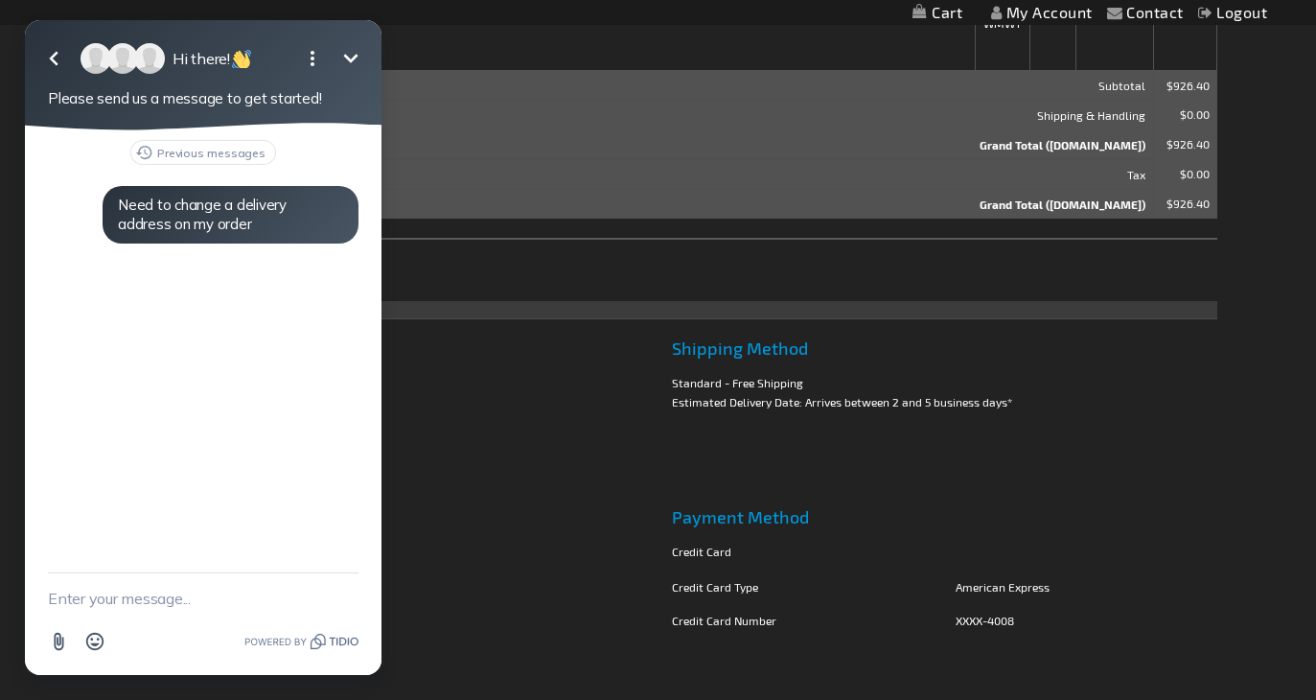
click at [520, 469] on address "Jacqueline Hill Jacqueline Events 464 Infinito Drive Sunnyvale, Texas, 75182 Un…" at bounding box center [372, 430] width 546 height 115
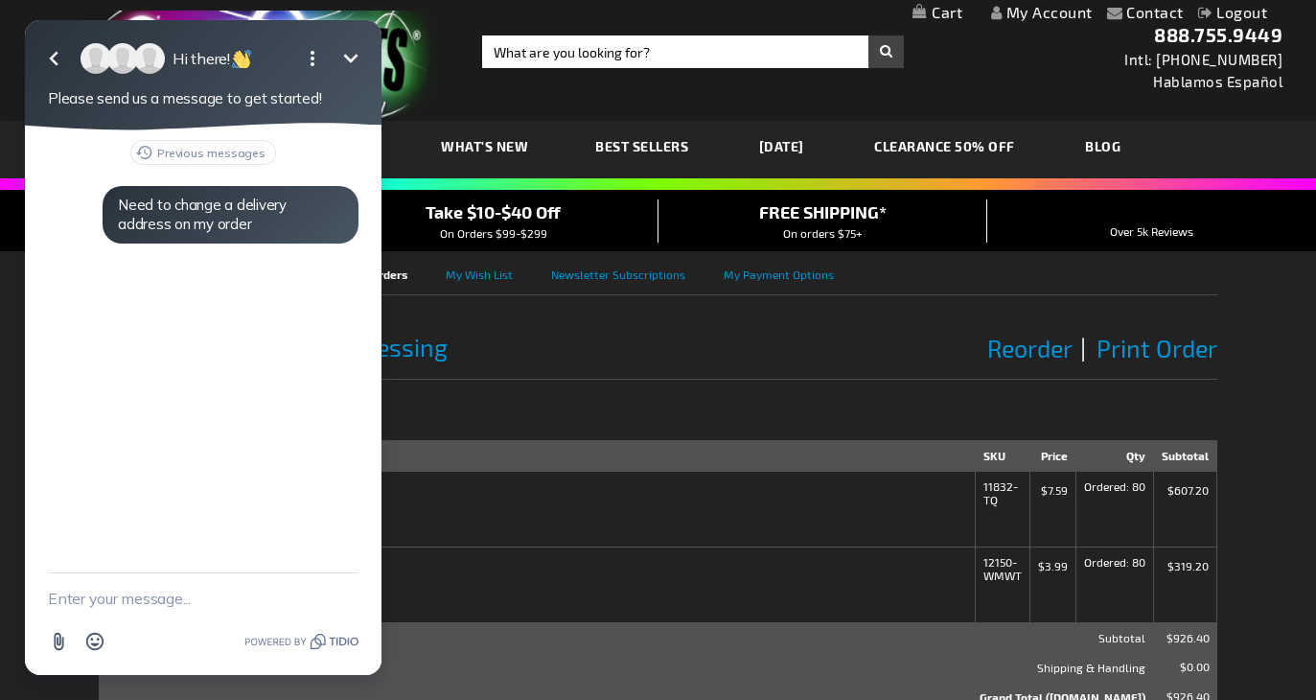
scroll to position [0, 0]
drag, startPoint x: 272, startPoint y: 32, endPoint x: 649, endPoint y: 6, distance: 377.5
click html "Go back Hi there! Minimize Open options Please send us a message to get started…"
click at [358, 58] on icon "Minimize" at bounding box center [350, 58] width 23 height 23
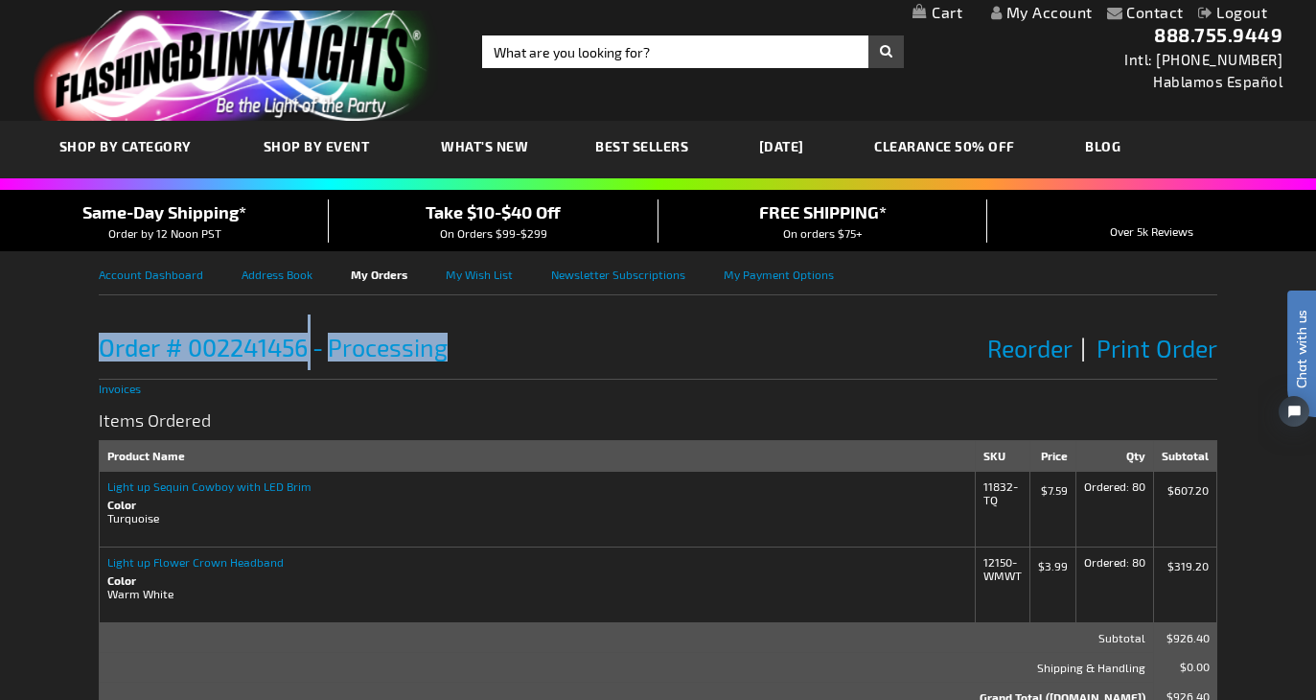
drag, startPoint x: 481, startPoint y: 358, endPoint x: 93, endPoint y: 350, distance: 388.2
copy div "Order # 002241456 Processing"
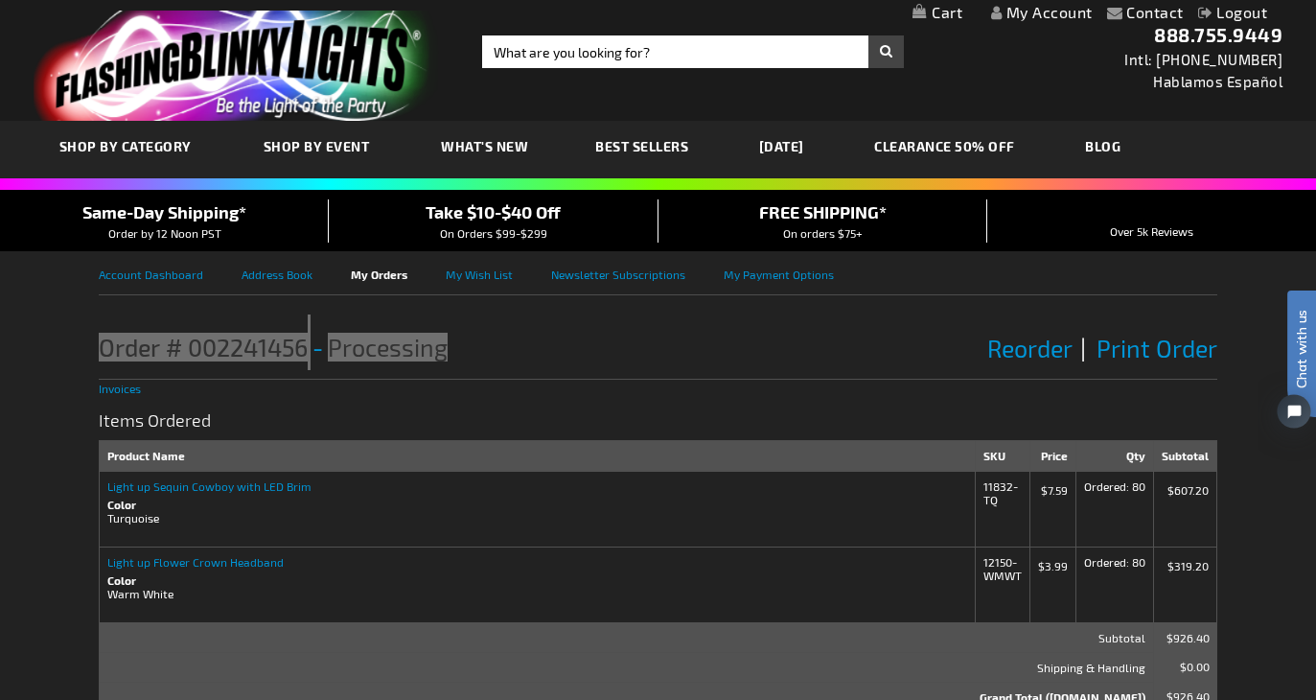
click at [1309, 359] on span "Chat with us" at bounding box center [1301, 349] width 29 height 79
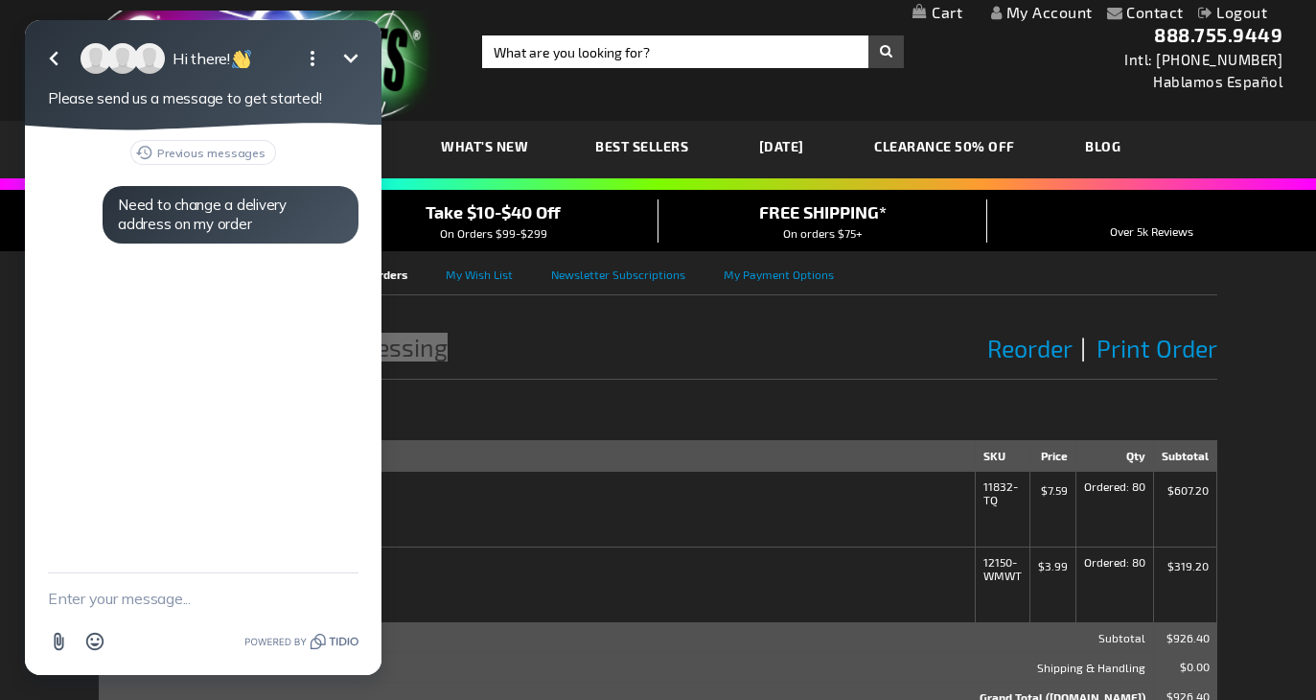
paste textarea "Order # 002241456 Processing"
type textarea "Order # 002241456 Processing"
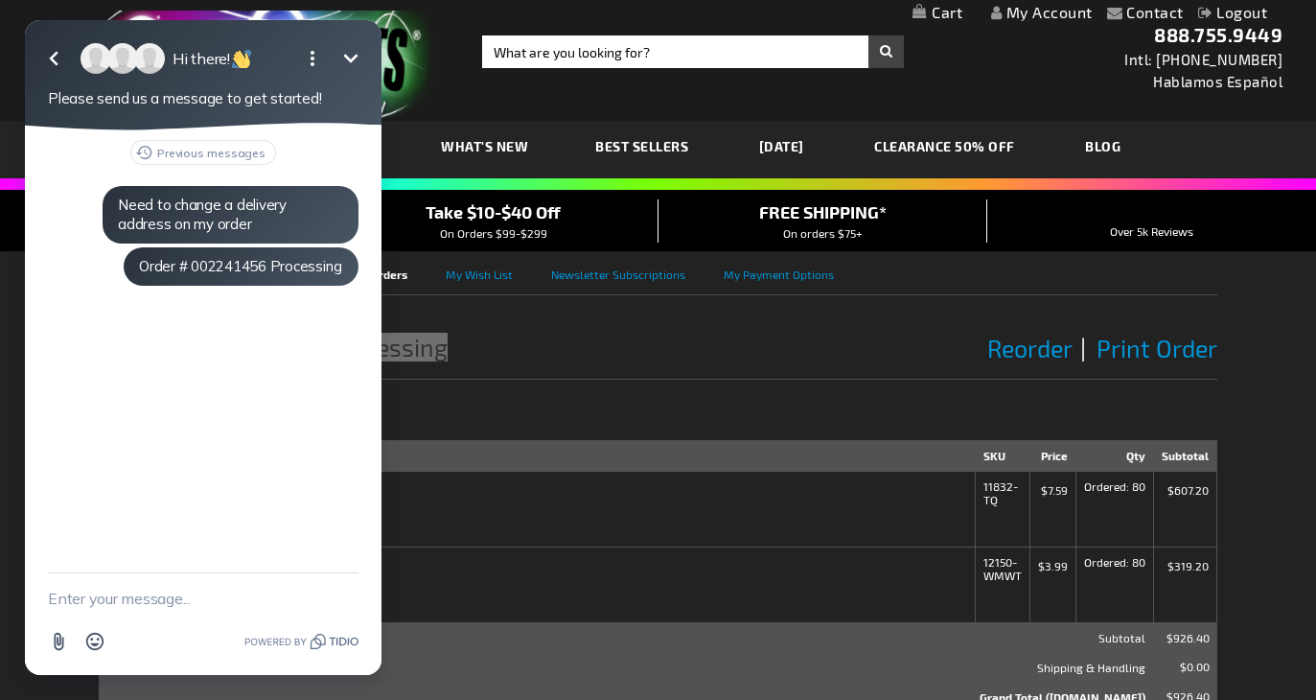
click at [279, 347] on div "Previous messages Need to change a delivery address on my order Order # 0022414…" at bounding box center [203, 351] width 357 height 442
click at [310, 349] on div "Previous messages Need to change a delivery address on my order Order # 0022414…" at bounding box center [203, 351] width 357 height 442
click at [500, 490] on strong "Light up Sequin Cowboy with LED Brim" at bounding box center [537, 485] width 860 height 13
click at [360, 46] on button "Minimize" at bounding box center [351, 58] width 38 height 38
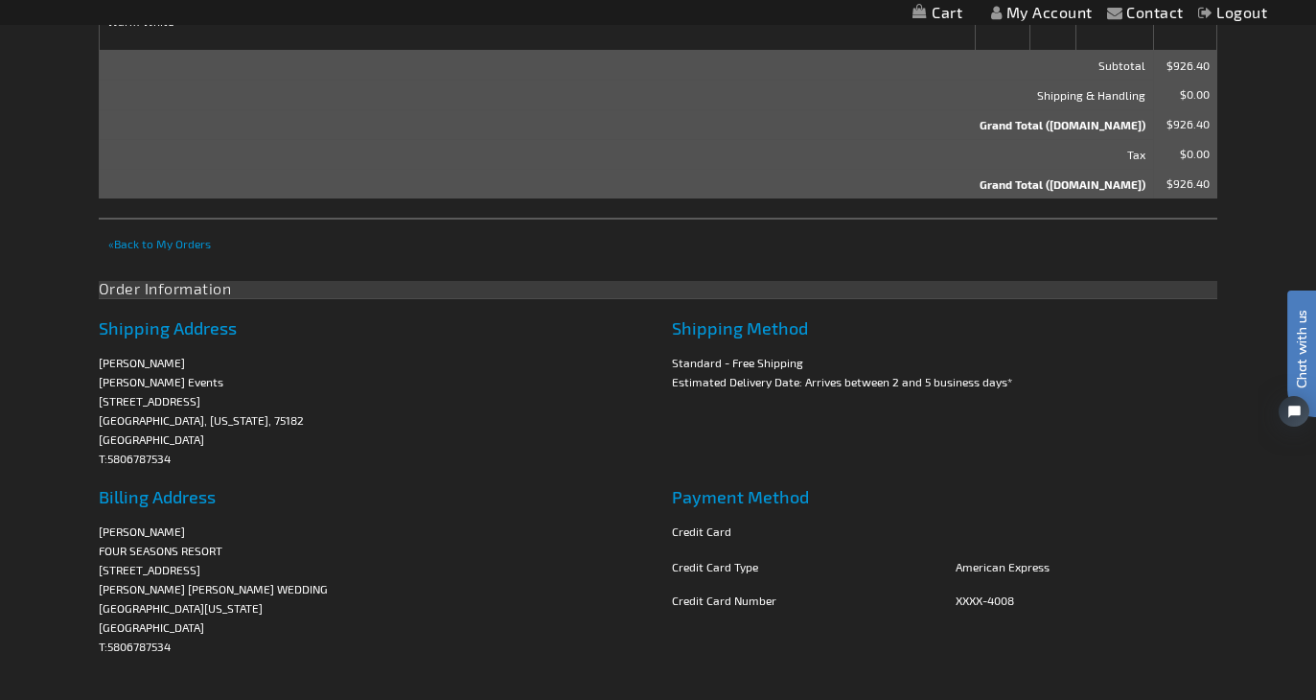
scroll to position [574, 0]
drag, startPoint x: 215, startPoint y: 657, endPoint x: 91, endPoint y: 480, distance: 216.1
click at [91, 480] on div "Contact Compare Products My Account Logout Skip to Content My Cart My Cart Clos…" at bounding box center [658, 306] width 1316 height 1760
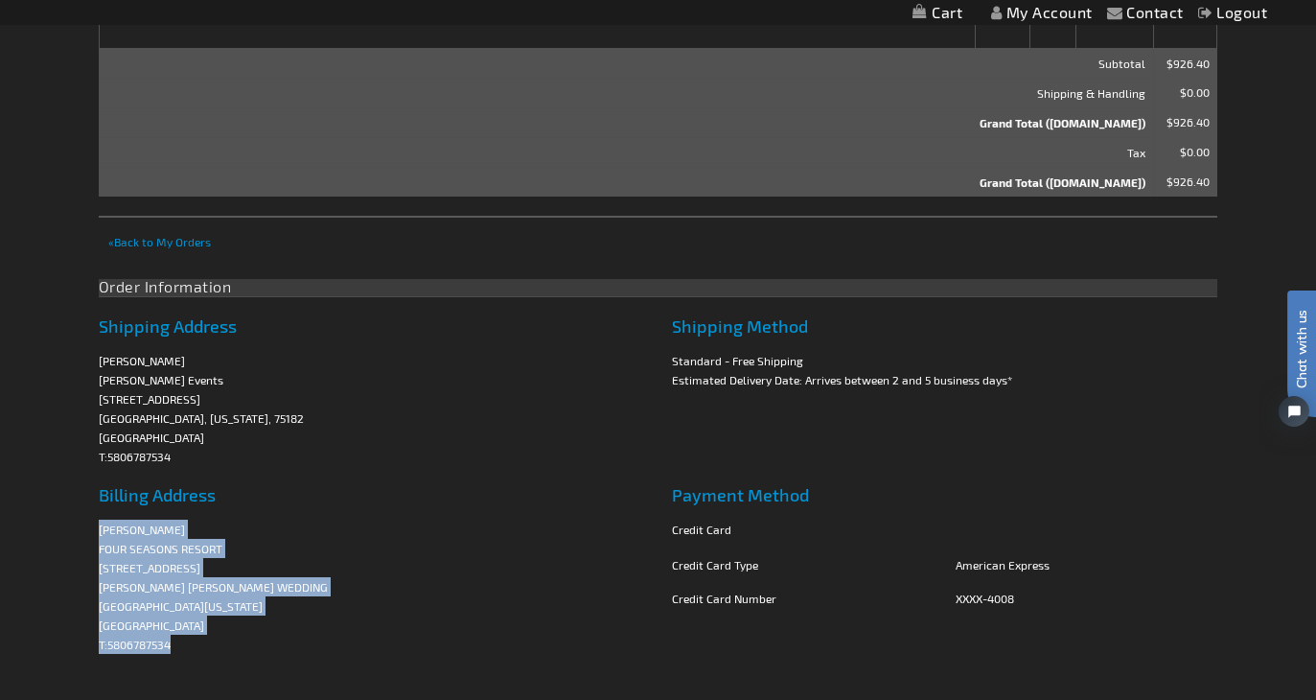
drag, startPoint x: 99, startPoint y: 526, endPoint x: 223, endPoint y: 633, distance: 163.8
click at [223, 633] on address "Rachael Fark FOUR SEASONS RESORT 7680 Granite Loop Road OBRIEN WALKEY WEDDING T…" at bounding box center [372, 586] width 546 height 134
copy address "Rachael Fark FOUR SEASONS RESORT 7680 Granite Loop Road OBRIEN WALKEY WEDDING T…"
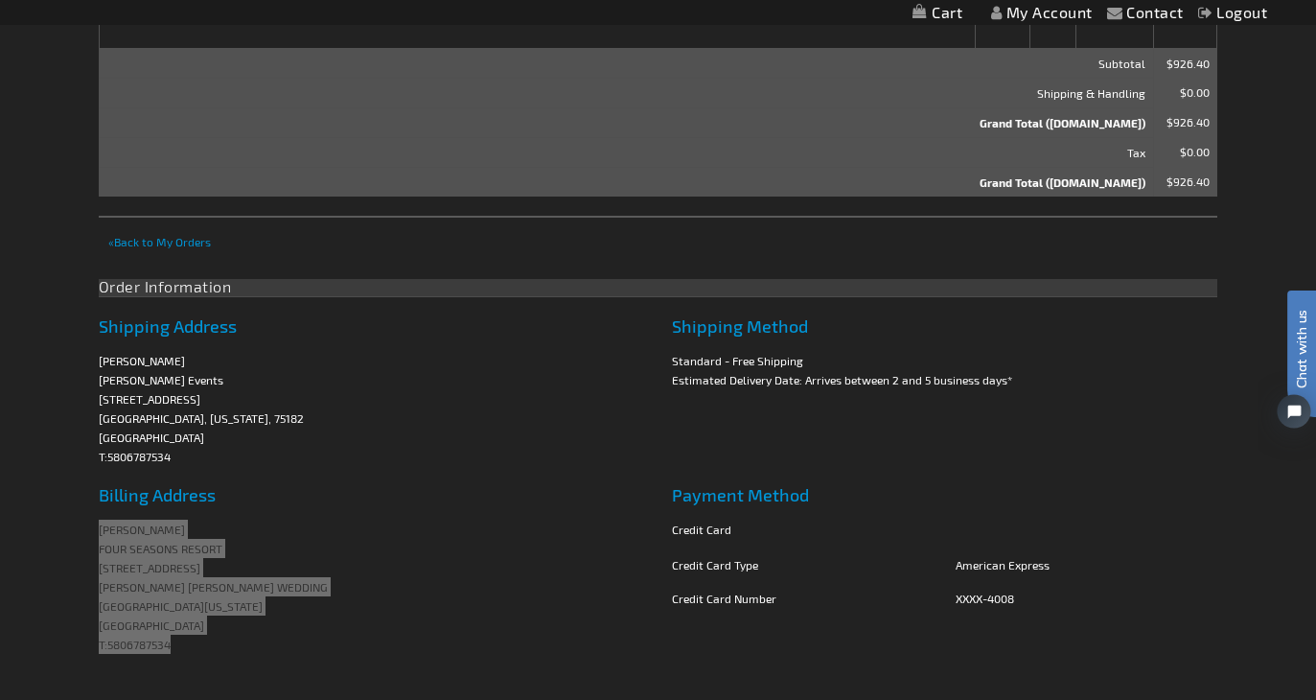
click at [1299, 355] on span "Chat with us" at bounding box center [1301, 349] width 29 height 79
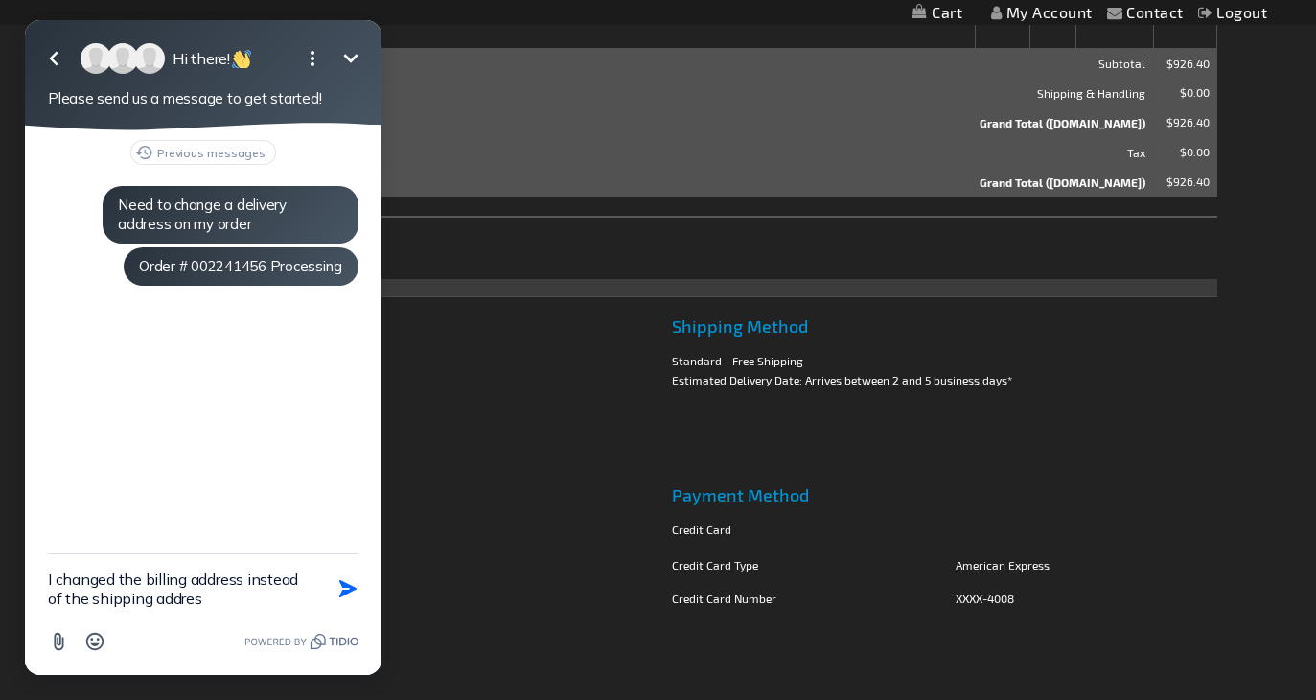
type textarea "I changed the billing address instead of the shipping address"
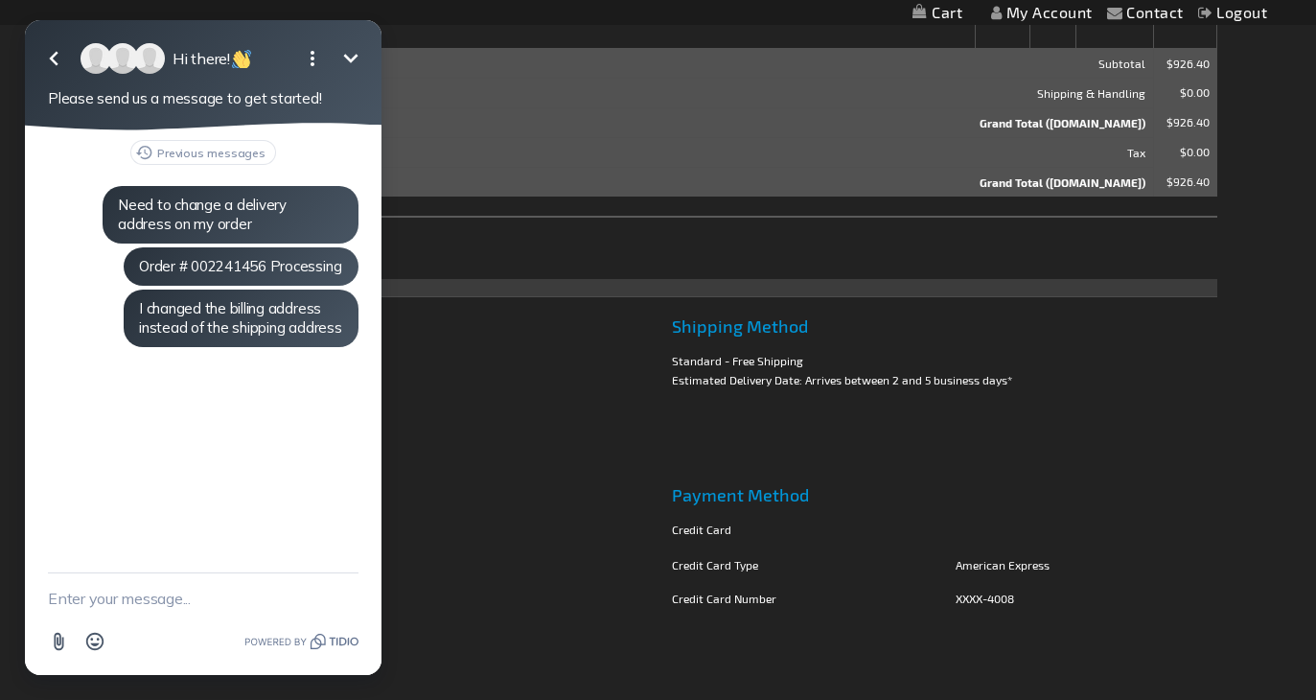
paste textarea "Rachael Fark FOUR SEASONS RESORT 7680 Granite Loop Road OBRIEN WALKEY WEDDING T…"
type textarea "Rachael Fark FOUR SEASONS RESORT 7680 Granite Loop Road OBRIEN WALKEY WEDDING T…"
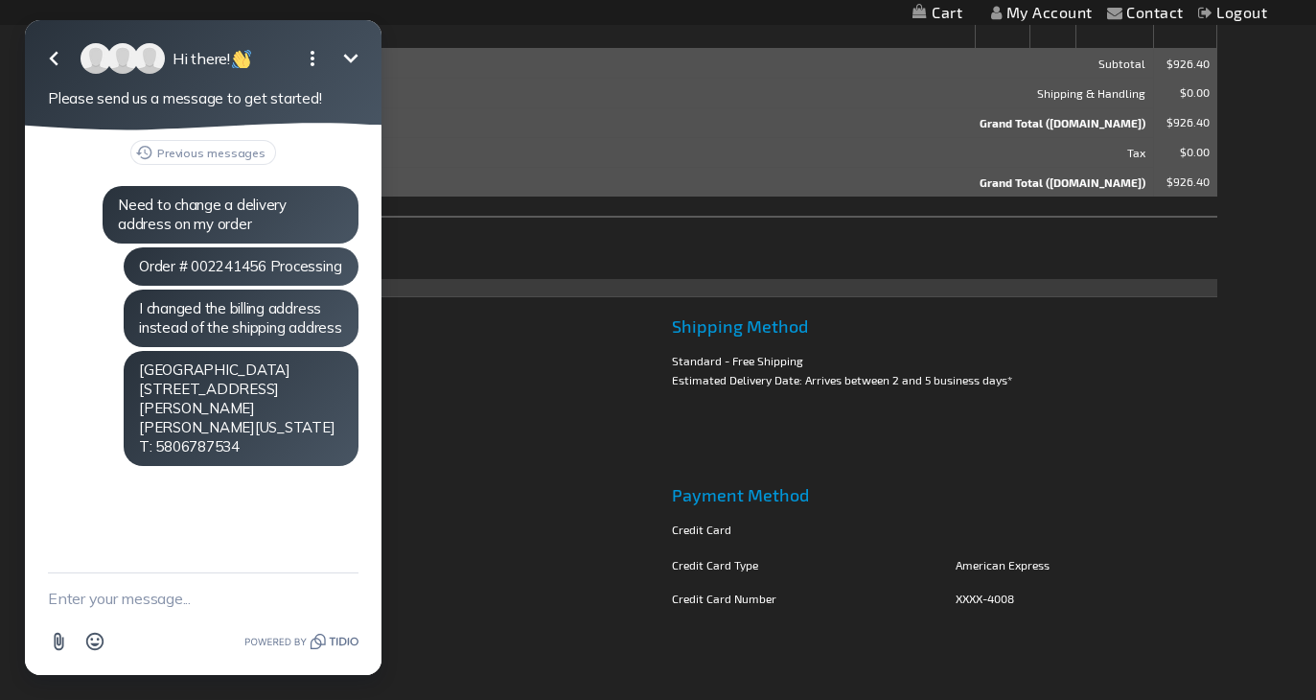
scroll to position [584, 0]
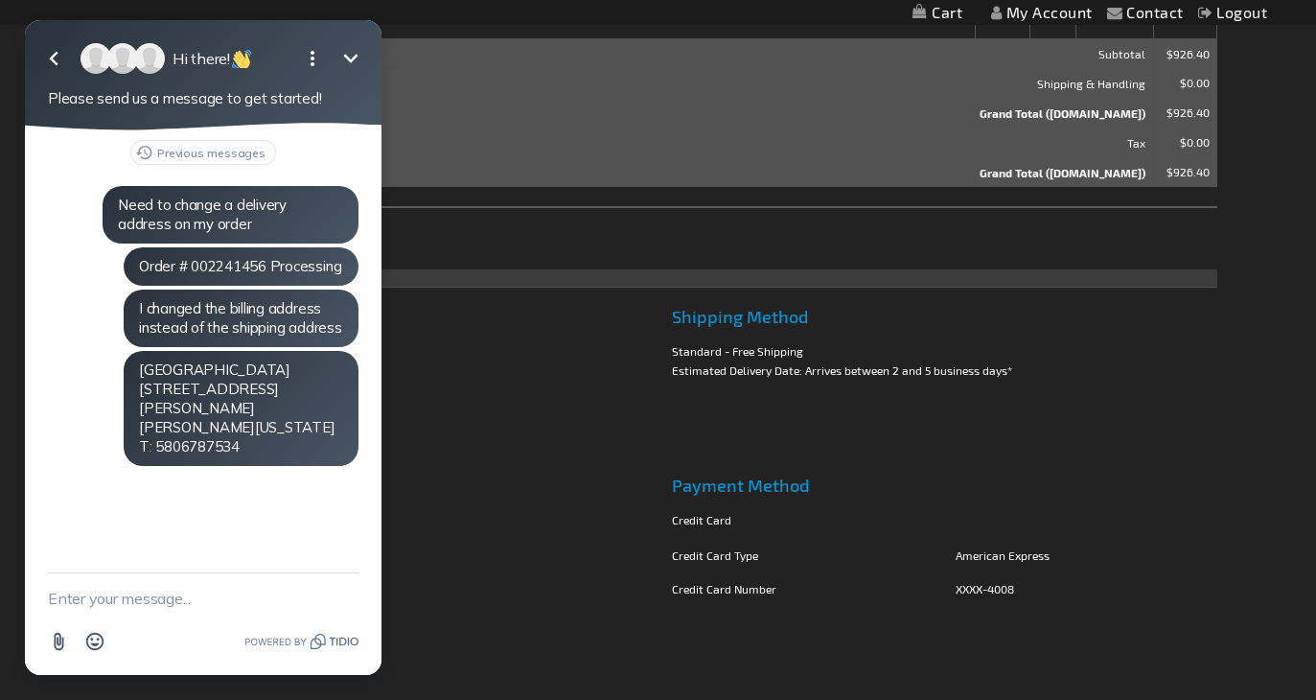
click at [350, 53] on icon "Minimize" at bounding box center [350, 58] width 23 height 23
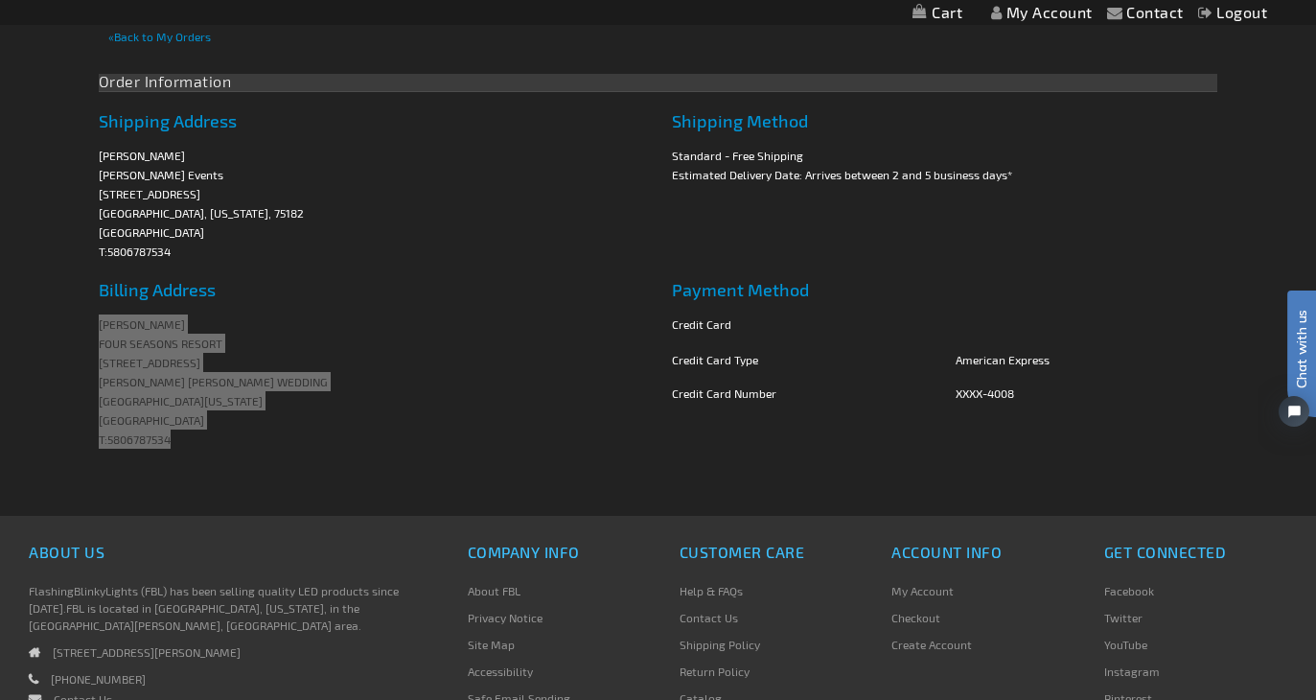
scroll to position [778, 0]
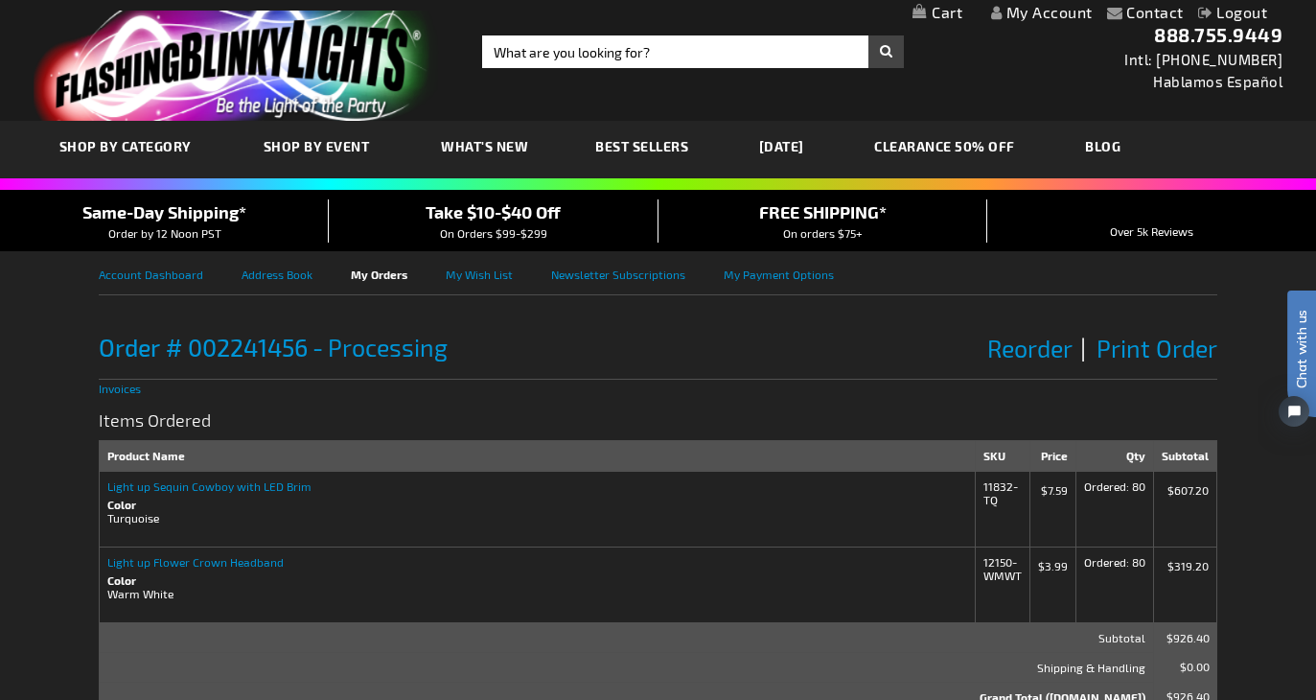
scroll to position [0, 0]
drag, startPoint x: 306, startPoint y: 348, endPoint x: 104, endPoint y: 349, distance: 201.3
click at [104, 349] on span "Order # 002241456" at bounding box center [203, 347] width 209 height 29
copy span "Order # 002241456"
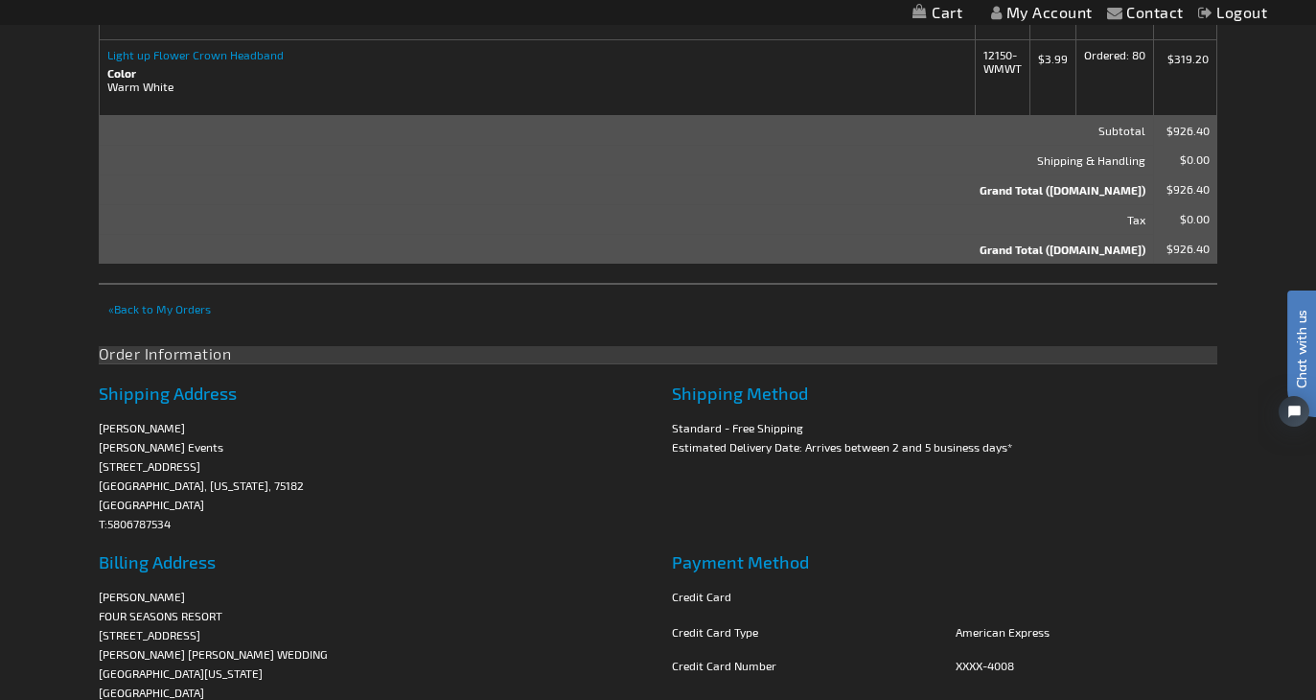
scroll to position [548, 0]
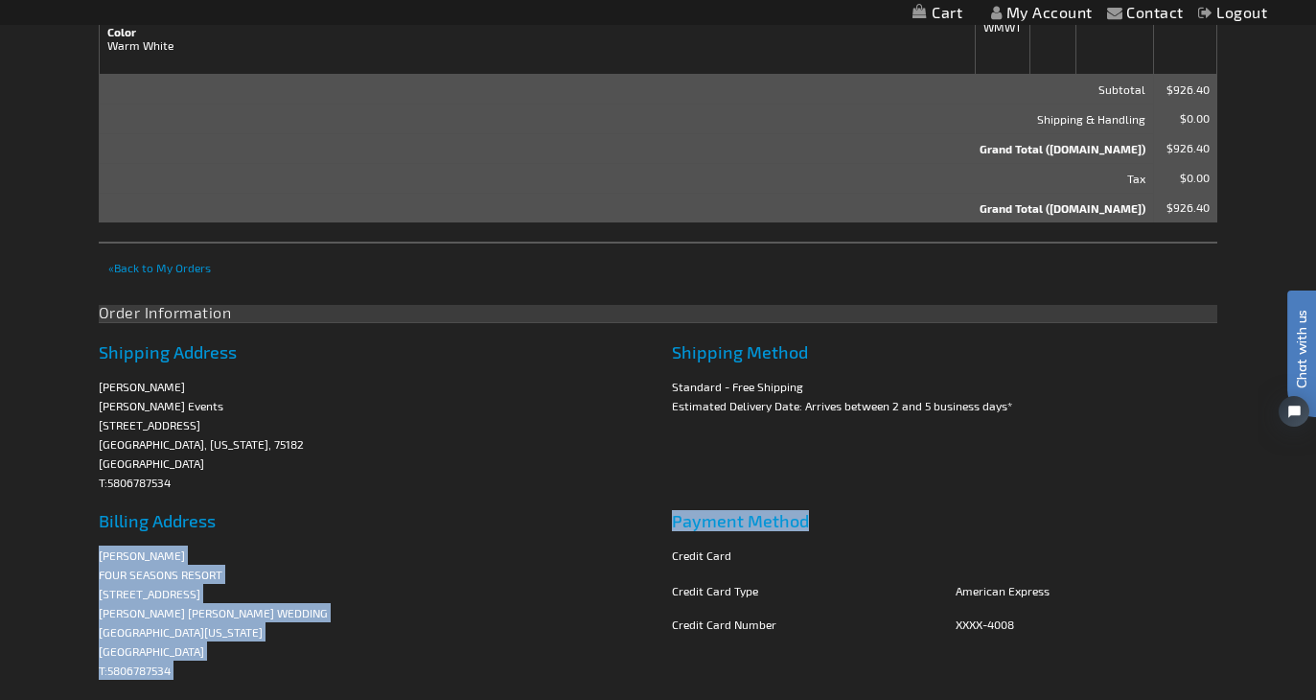
click at [99, 553] on div "Contact Compare Products My Account Logout Skip to Content My Cart My Cart Clos…" at bounding box center [658, 332] width 1316 height 1760
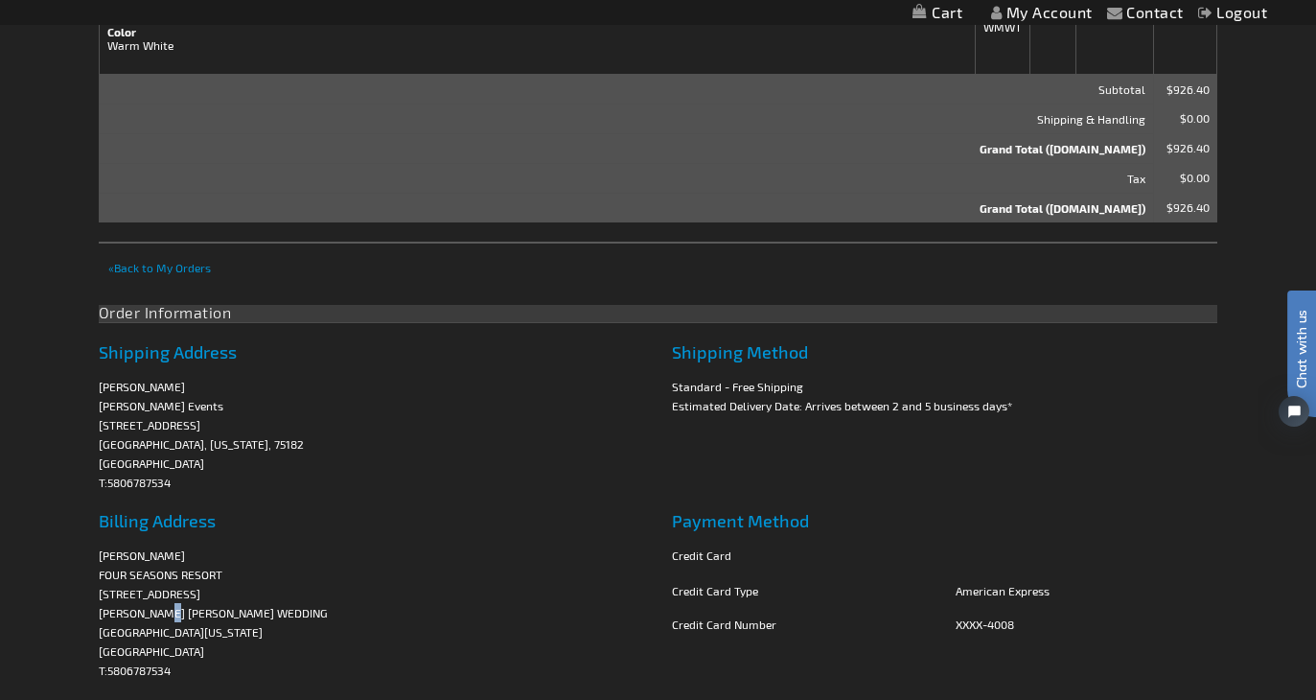
click at [169, 612] on address "Rachael Fark FOUR SEASONS RESORT 7680 Granite Loop Road OBRIEN WALKEY WEDDING T…" at bounding box center [372, 612] width 546 height 134
drag, startPoint x: 177, startPoint y: 661, endPoint x: 159, endPoint y: 652, distance: 20.6
click at [158, 651] on address "Rachael Fark FOUR SEASONS RESORT 7680 Granite Loop Road OBRIEN WALKEY WEDDING T…" at bounding box center [372, 612] width 546 height 134
click at [169, 671] on link "5806787534" at bounding box center [138, 669] width 63 height 13
click at [82, 535] on div "Contact Compare Products My Account Logout Skip to Content My Cart My Cart Clos…" at bounding box center [658, 332] width 1316 height 1760
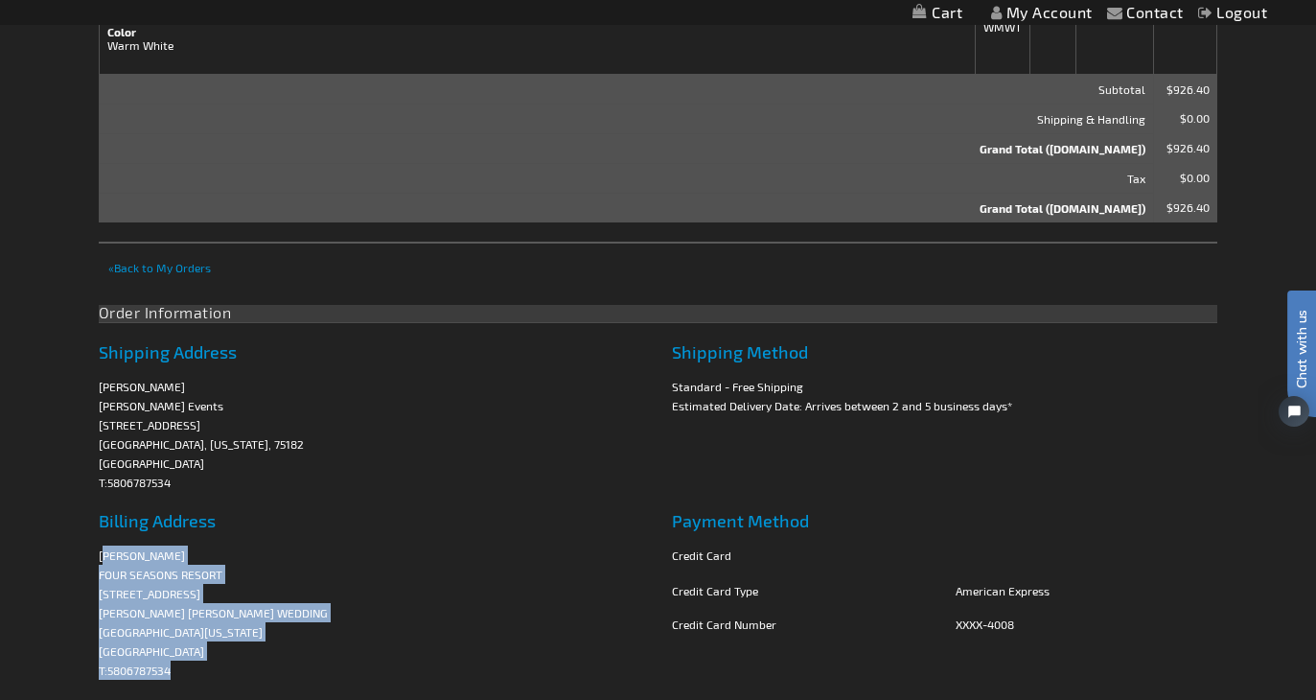
drag, startPoint x: 104, startPoint y: 553, endPoint x: 209, endPoint y: 666, distance: 154.6
click at [209, 666] on address "Rachael Fark FOUR SEASONS RESORT 7680 Granite Loop Road OBRIEN WALKEY WEDDING T…" at bounding box center [372, 612] width 546 height 134
copy address "achael Fark FOUR SEASONS RESORT 7680 Granite Loop Road OBRIEN WALKEY WEDDING Te…"
